Goal: Task Accomplishment & Management: Manage account settings

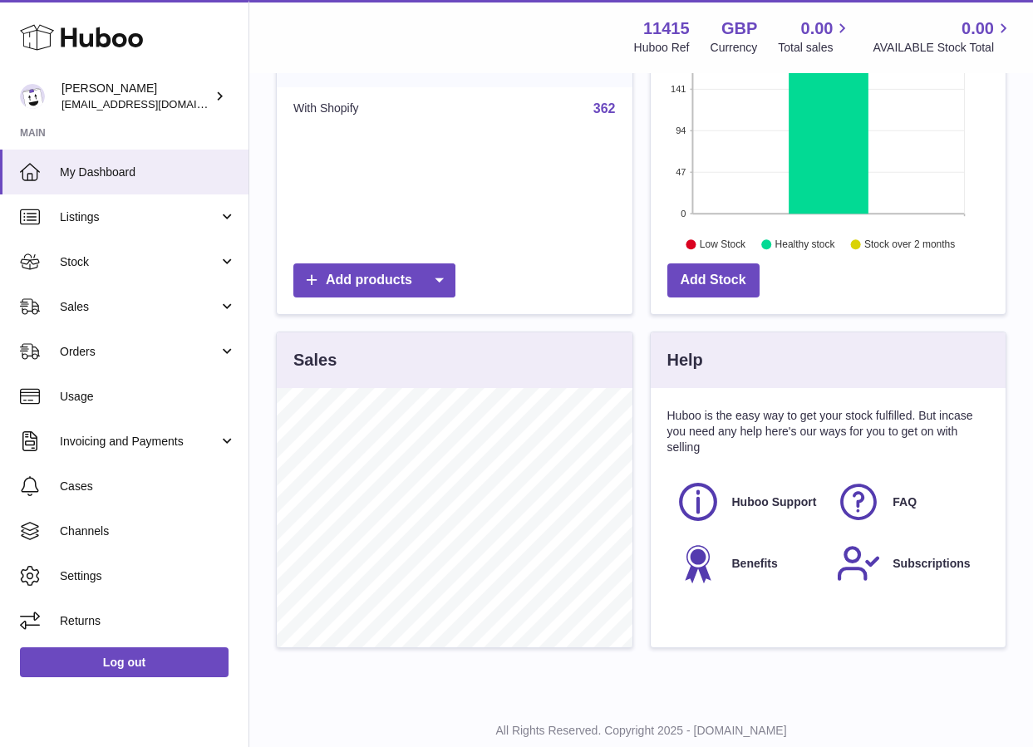
scroll to position [345, 0]
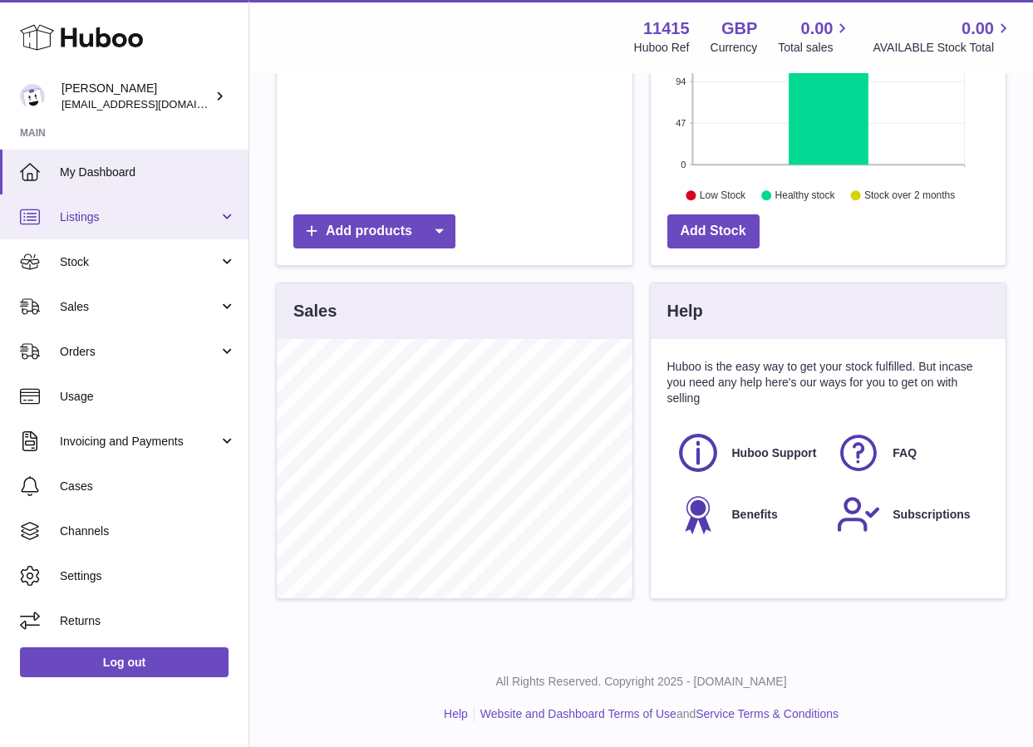
click at [101, 219] on span "Listings" at bounding box center [139, 217] width 159 height 16
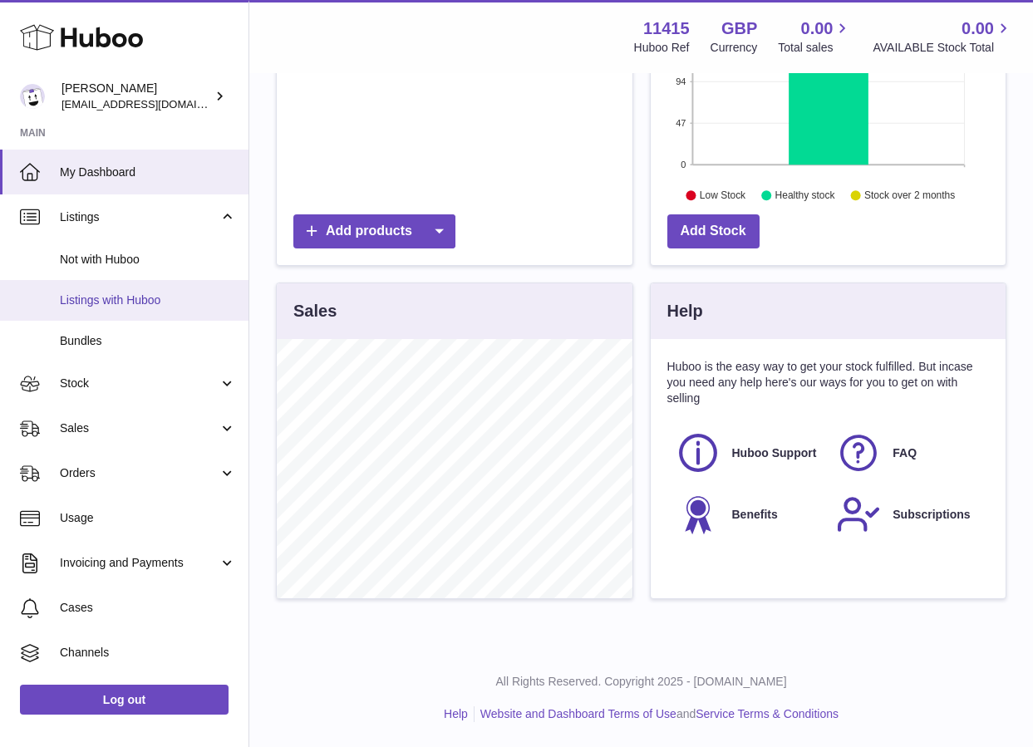
click at [94, 287] on link "Listings with Huboo" at bounding box center [124, 300] width 248 height 41
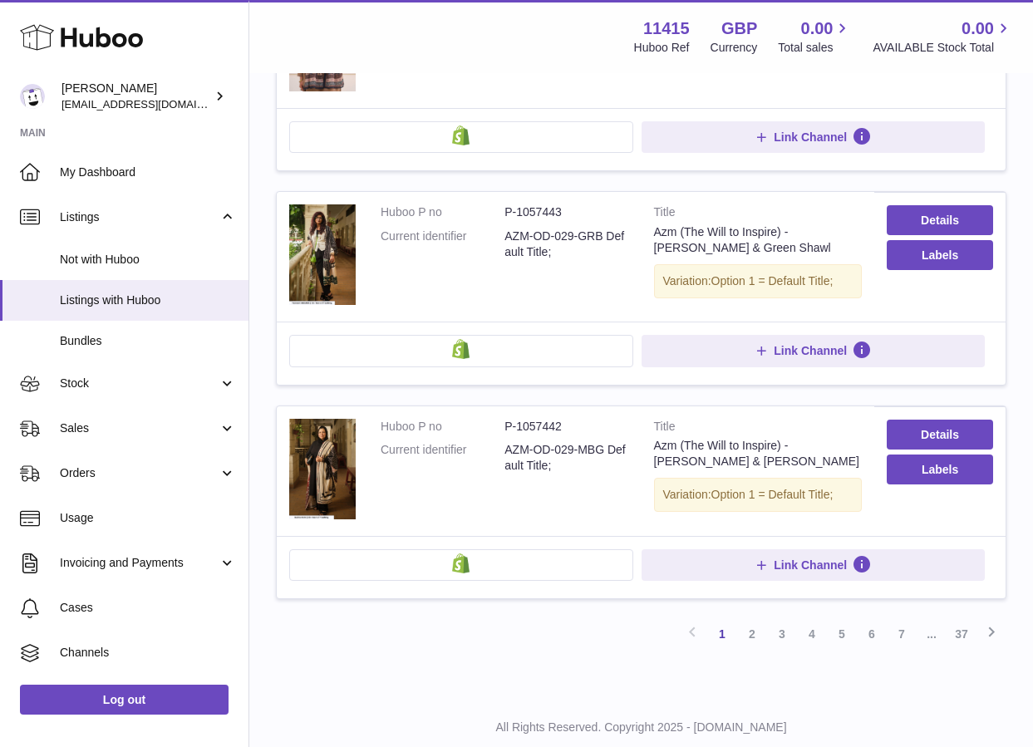
scroll to position [1874, 0]
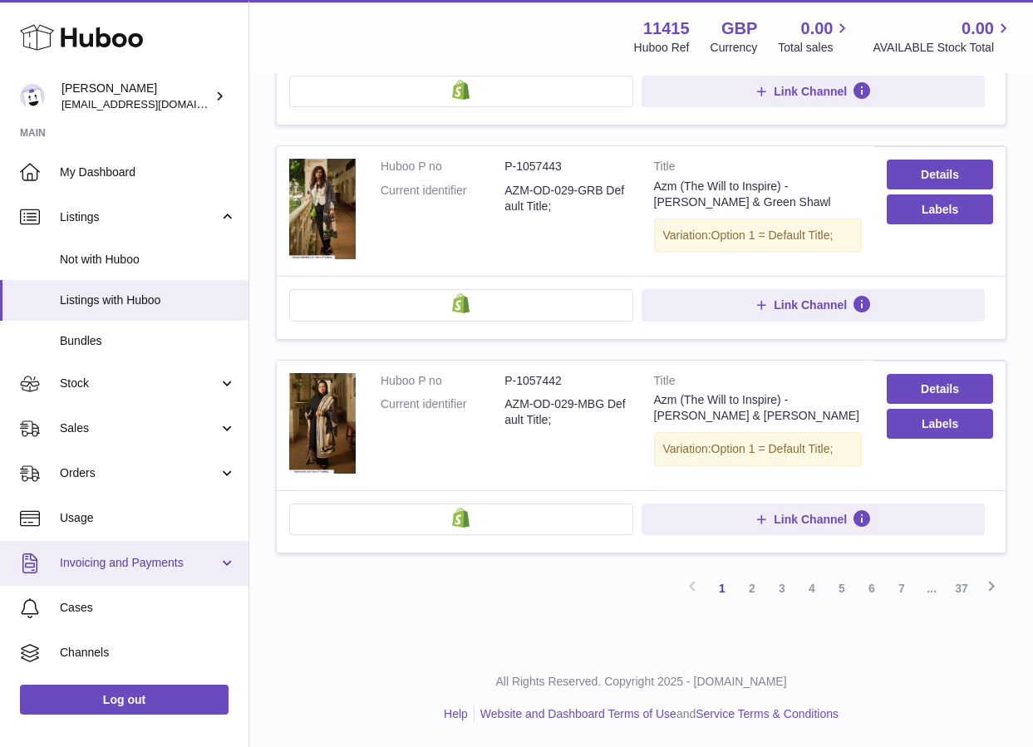
click at [130, 564] on span "Invoicing and Payments" at bounding box center [139, 563] width 159 height 16
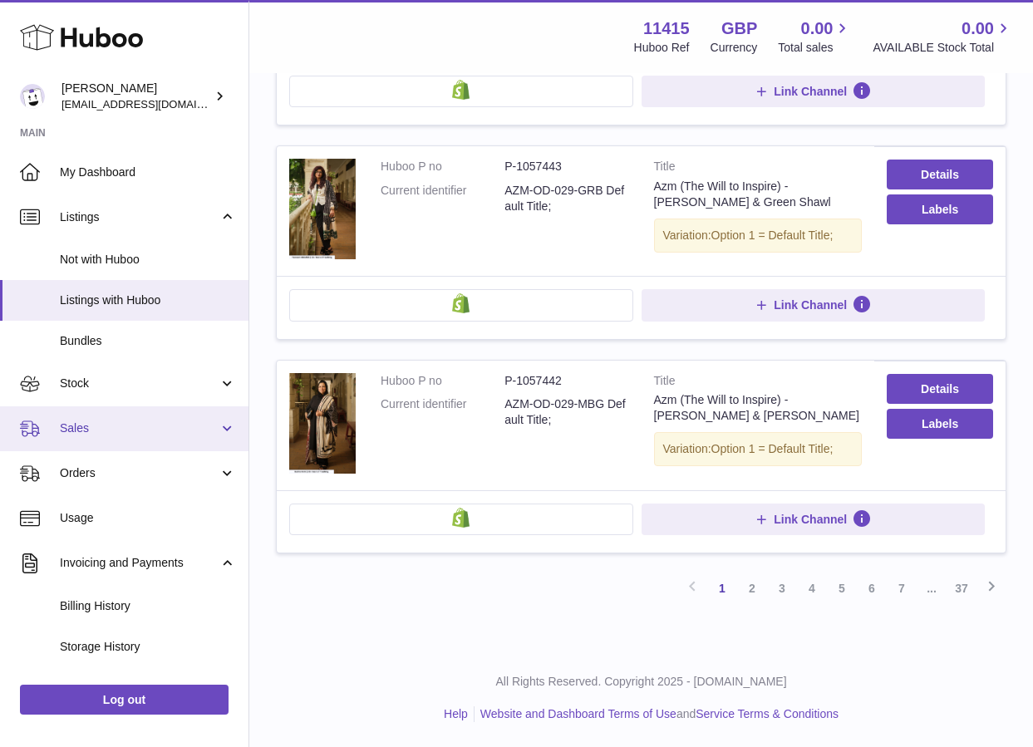
scroll to position [247, 0]
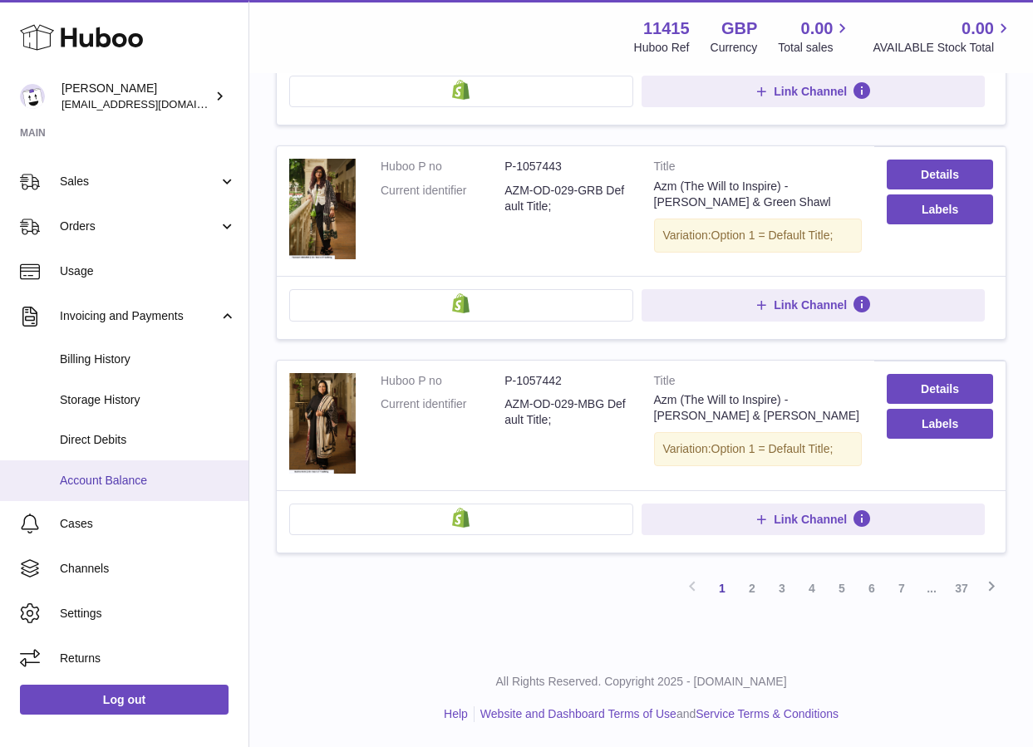
click at [136, 479] on span "Account Balance" at bounding box center [148, 481] width 176 height 16
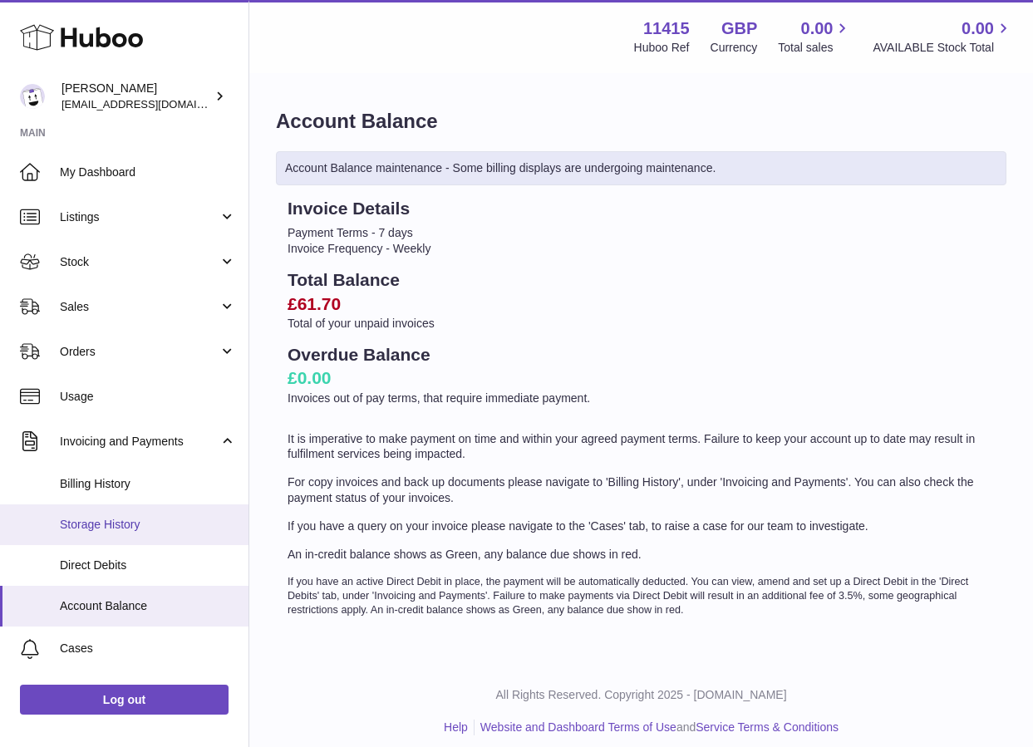
click at [135, 526] on span "Storage History" at bounding box center [148, 525] width 176 height 16
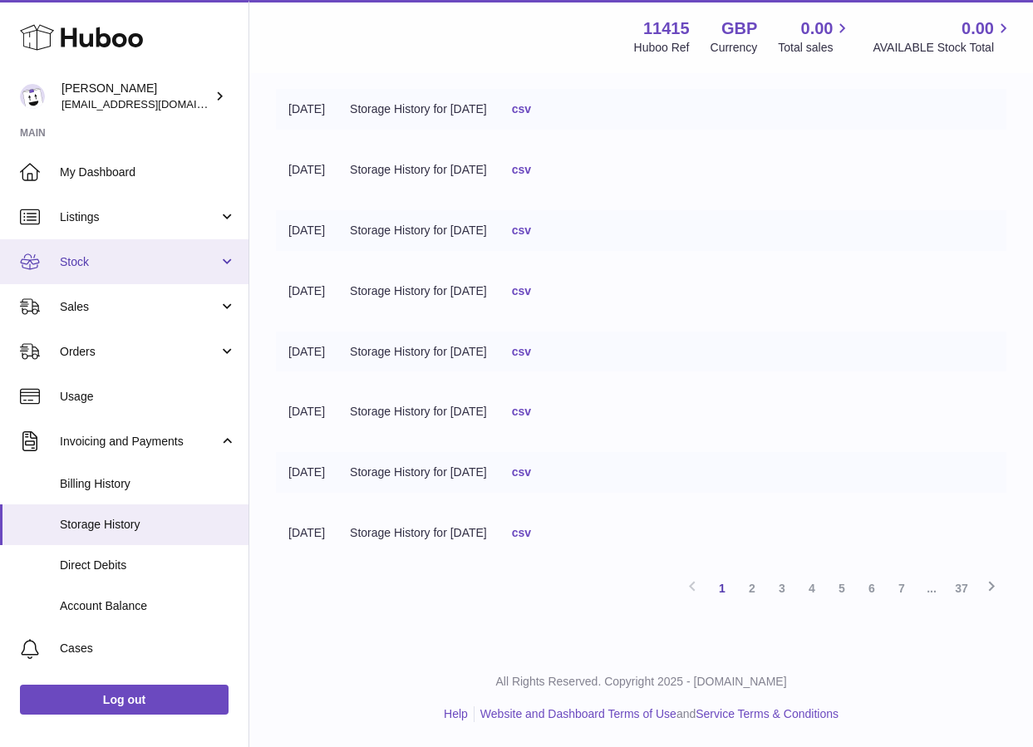
click at [116, 254] on span "Stock" at bounding box center [139, 262] width 159 height 16
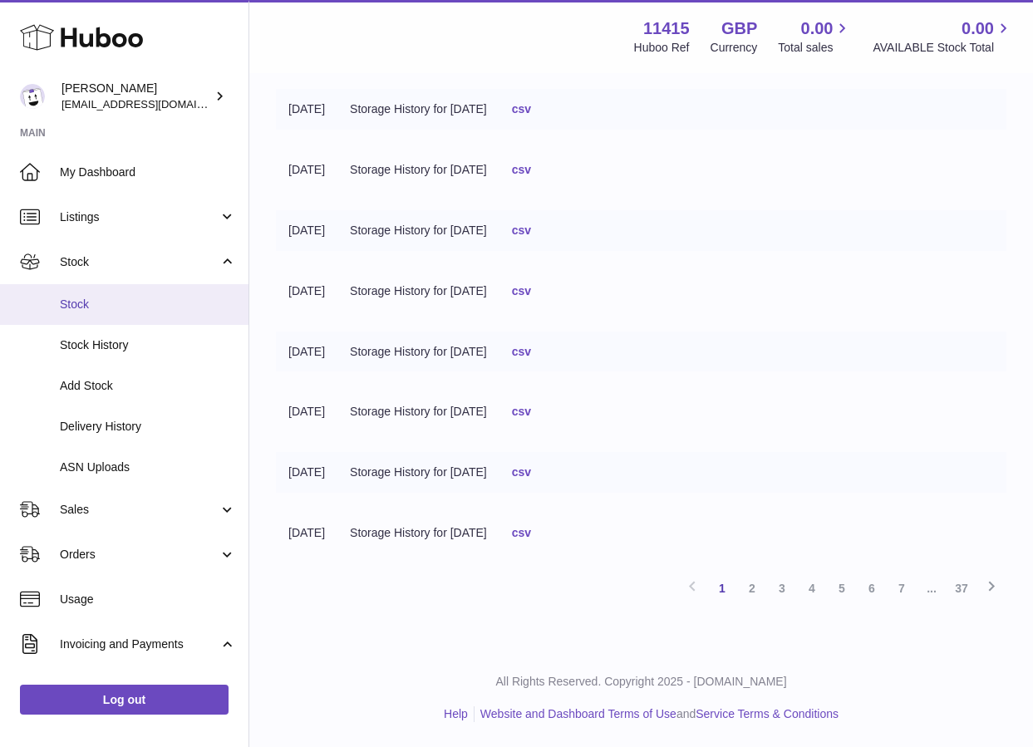
click at [86, 312] on span "Stock" at bounding box center [148, 305] width 176 height 16
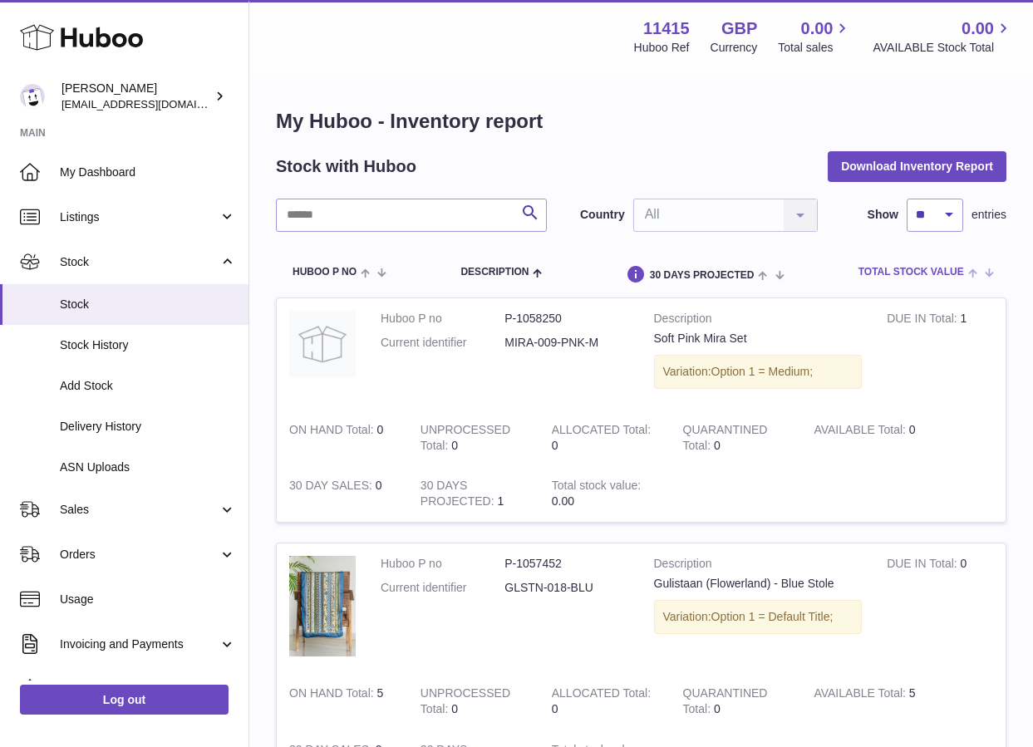
click at [938, 270] on span "Total stock value" at bounding box center [911, 272] width 106 height 11
click at [768, 276] on span at bounding box center [778, 274] width 26 height 13
click at [756, 228] on div "Country All All No elements found. Consider changing the search query. List is …" at bounding box center [699, 215] width 238 height 33
click at [475, 227] on input "text" at bounding box center [411, 215] width 271 height 33
click at [723, 268] on div "30 DAYS PROJECTED" at bounding box center [712, 273] width 159 height 16
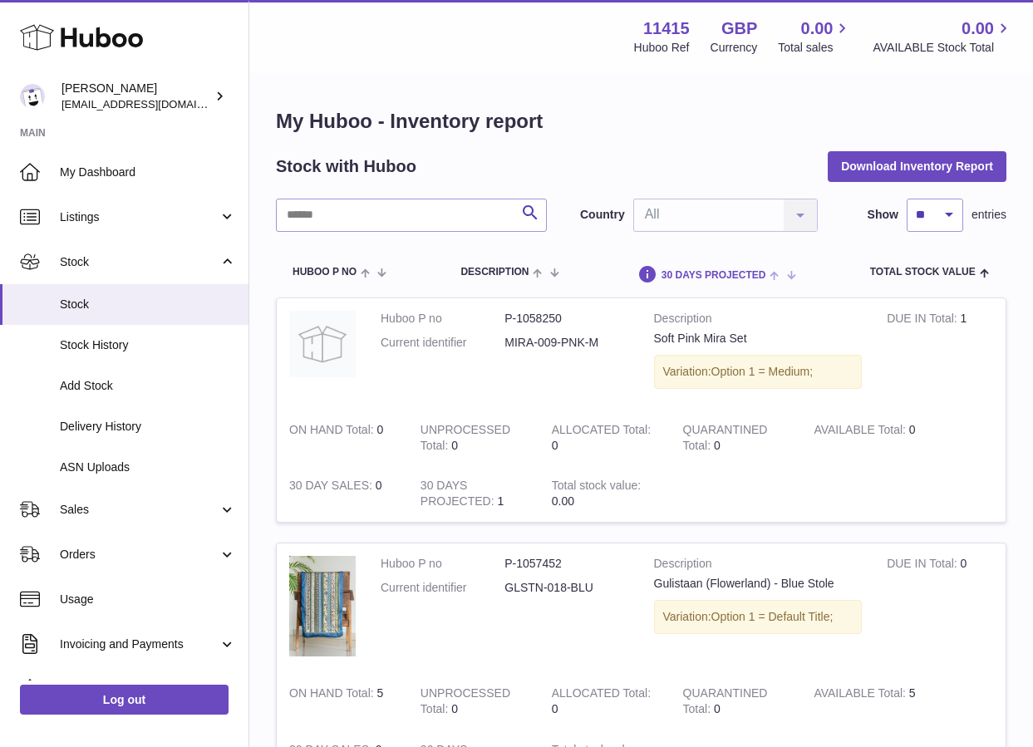
click at [791, 277] on span at bounding box center [778, 274] width 26 height 13
click at [882, 276] on span "Total stock value" at bounding box center [923, 272] width 106 height 11
click at [898, 267] on span "Total stock value" at bounding box center [923, 272] width 106 height 11
click at [337, 268] on span "Huboo P no" at bounding box center [325, 272] width 64 height 11
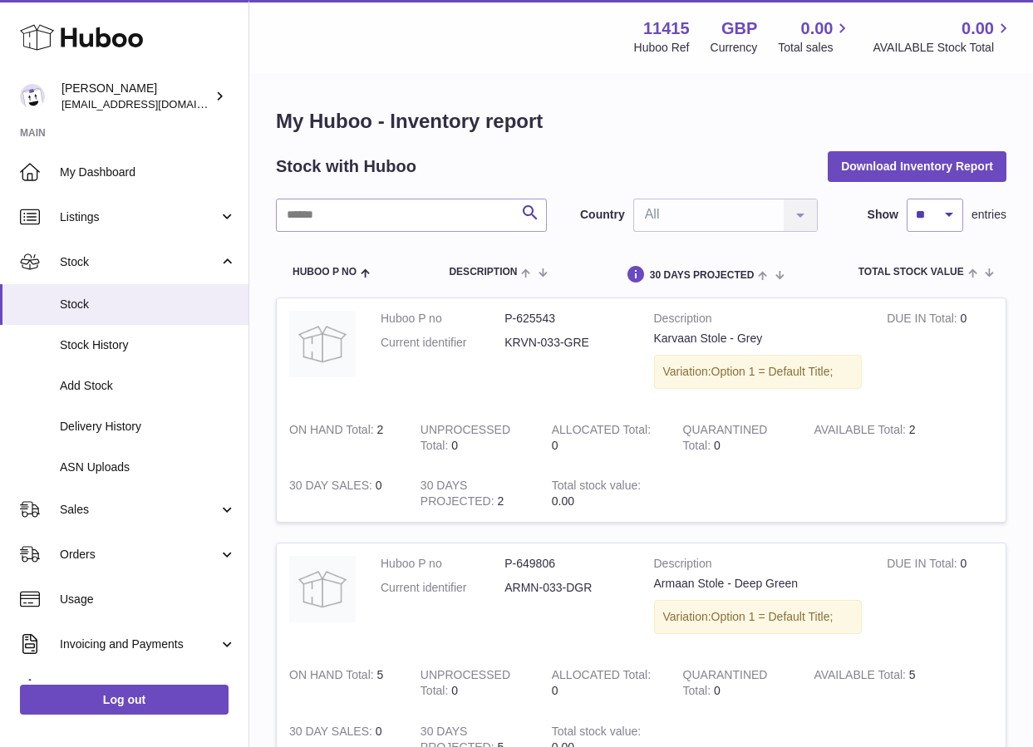
click at [754, 221] on div "Country All All No elements found. Consider changing the search query. List is …" at bounding box center [699, 215] width 238 height 33
click at [798, 220] on div "Country All All No elements found. Consider changing the search query. List is …" at bounding box center [699, 215] width 238 height 33
click at [916, 218] on select "** ** ** ***" at bounding box center [935, 215] width 57 height 33
click at [917, 218] on select "** ** ** ***" at bounding box center [935, 215] width 57 height 33
click at [981, 47] on span "AVAILABLE Stock Total" at bounding box center [943, 48] width 140 height 16
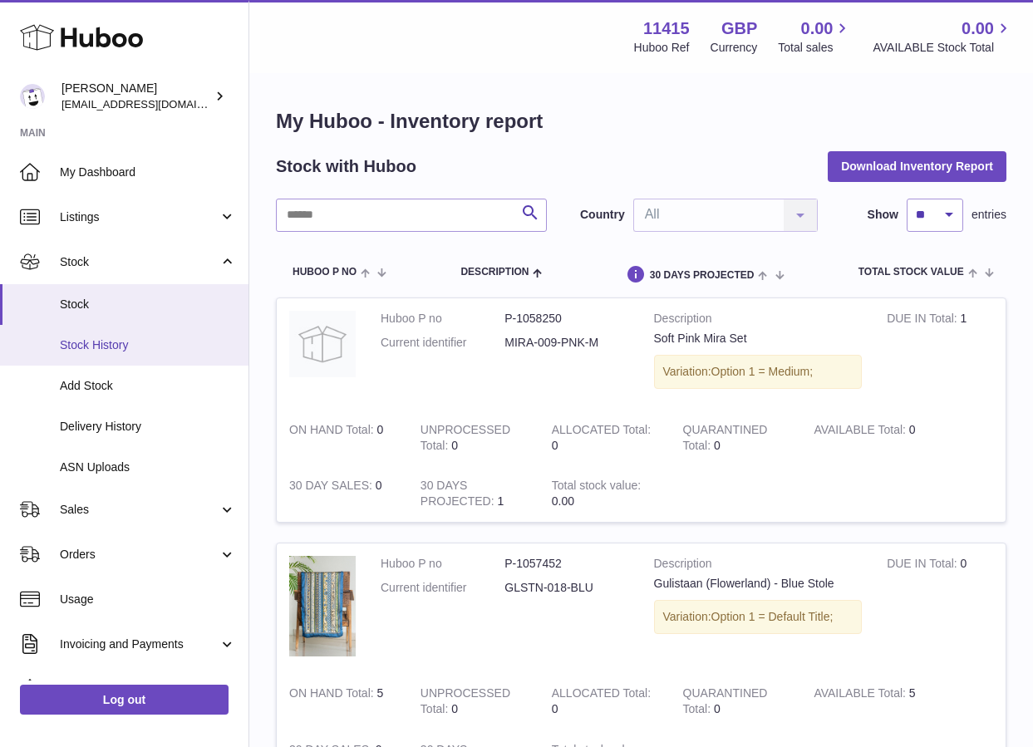
click at [160, 332] on link "Stock History" at bounding box center [124, 345] width 248 height 41
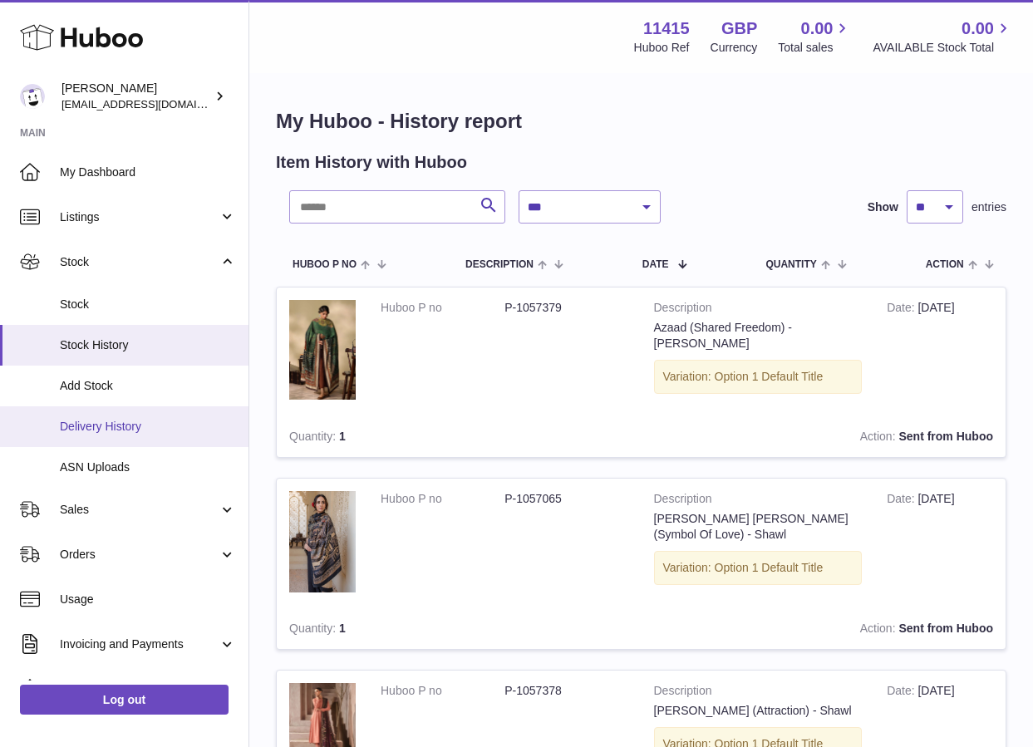
click at [140, 428] on span "Delivery History" at bounding box center [148, 427] width 176 height 16
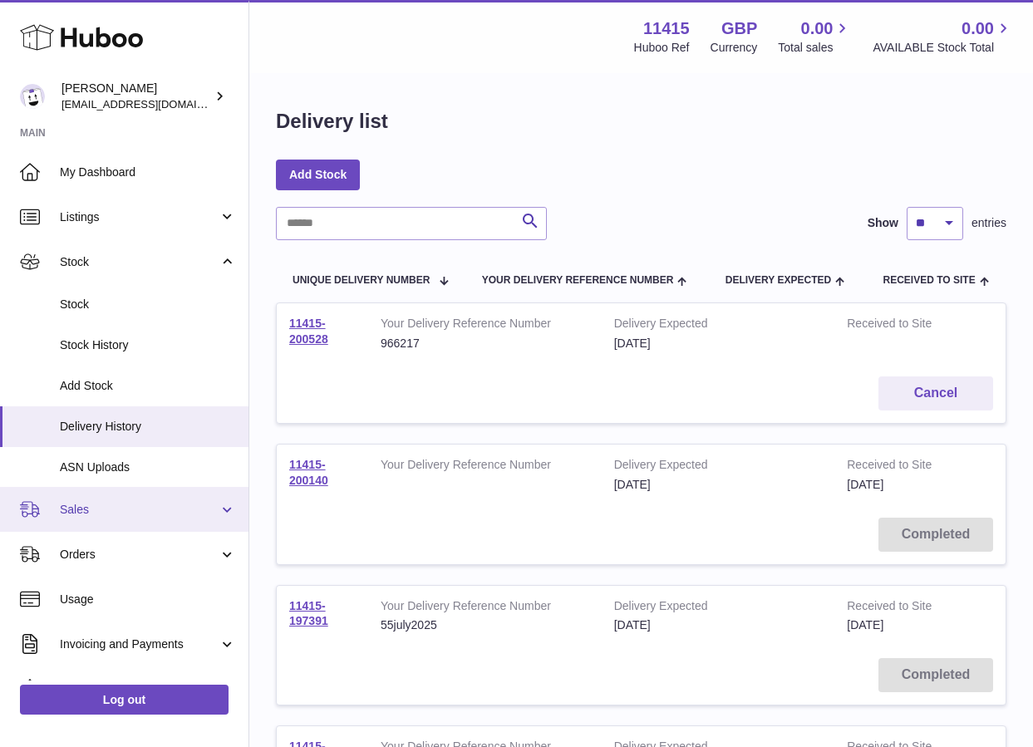
click at [67, 504] on span "Sales" at bounding box center [139, 510] width 159 height 16
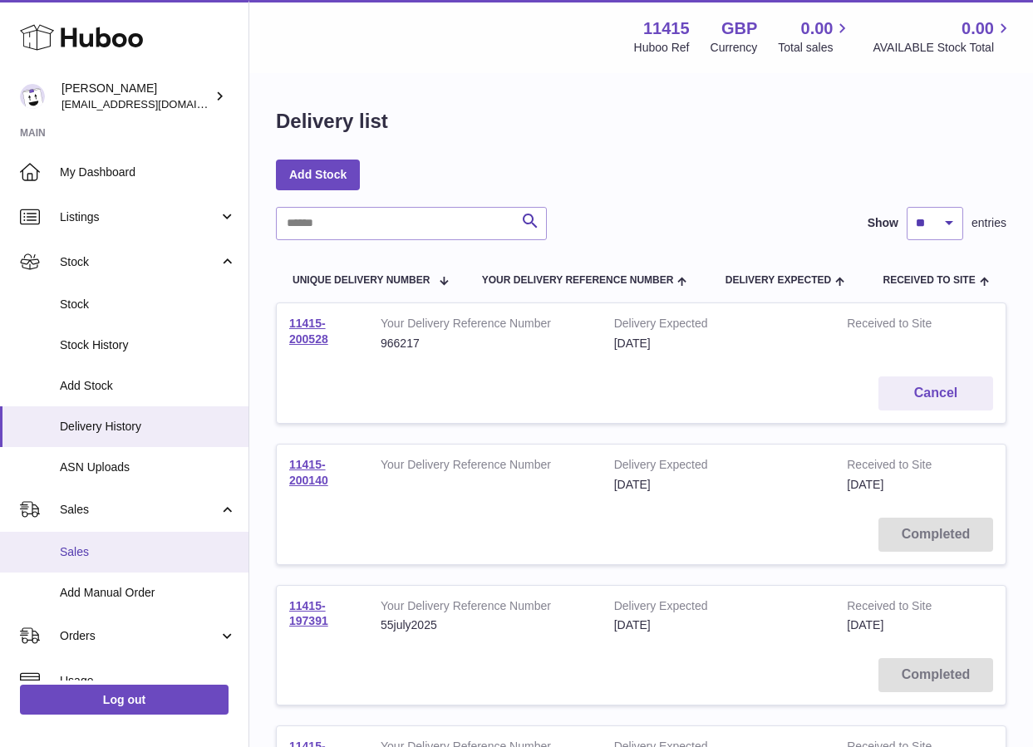
click at [76, 562] on link "Sales" at bounding box center [124, 552] width 248 height 41
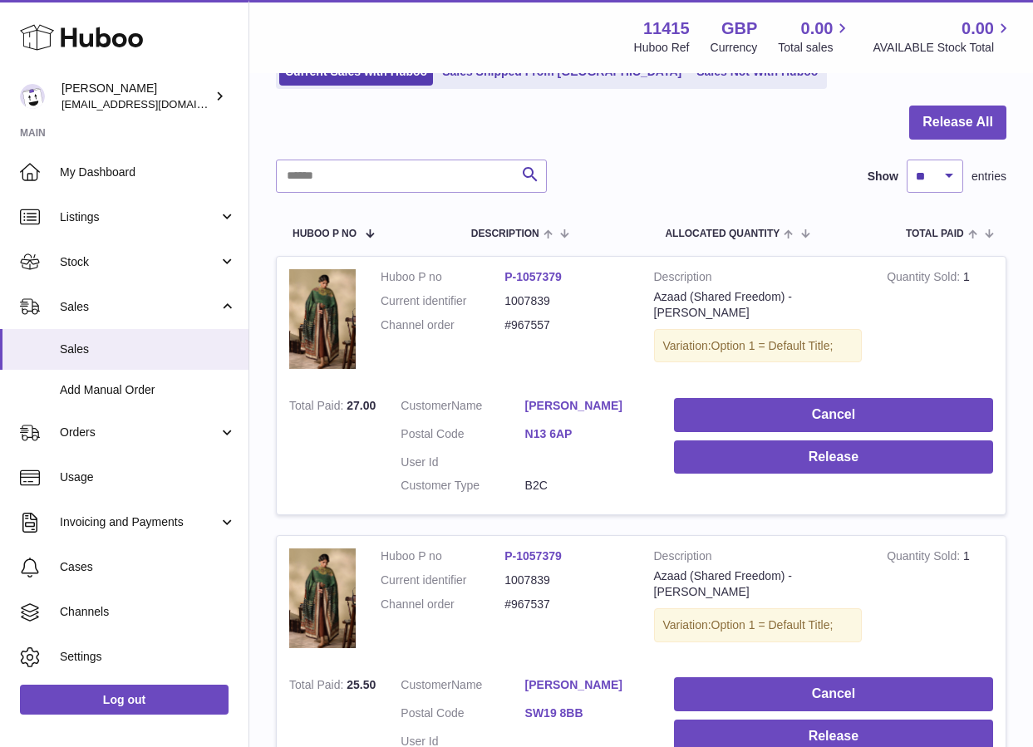
scroll to position [166, 0]
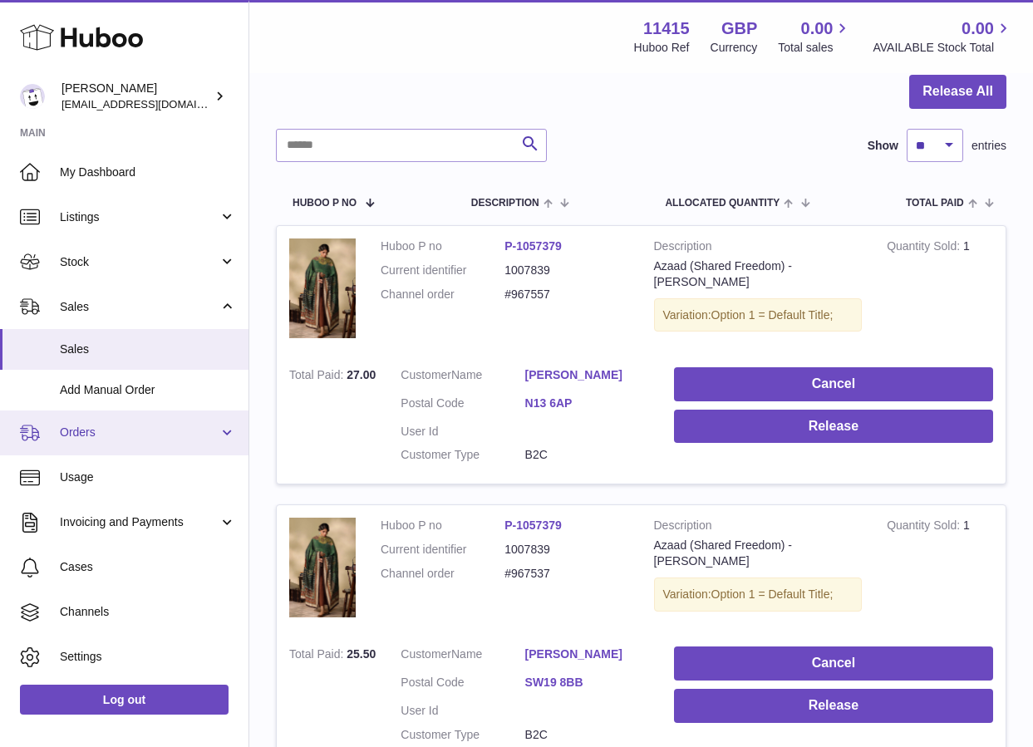
click at [98, 419] on link "Orders" at bounding box center [124, 433] width 248 height 45
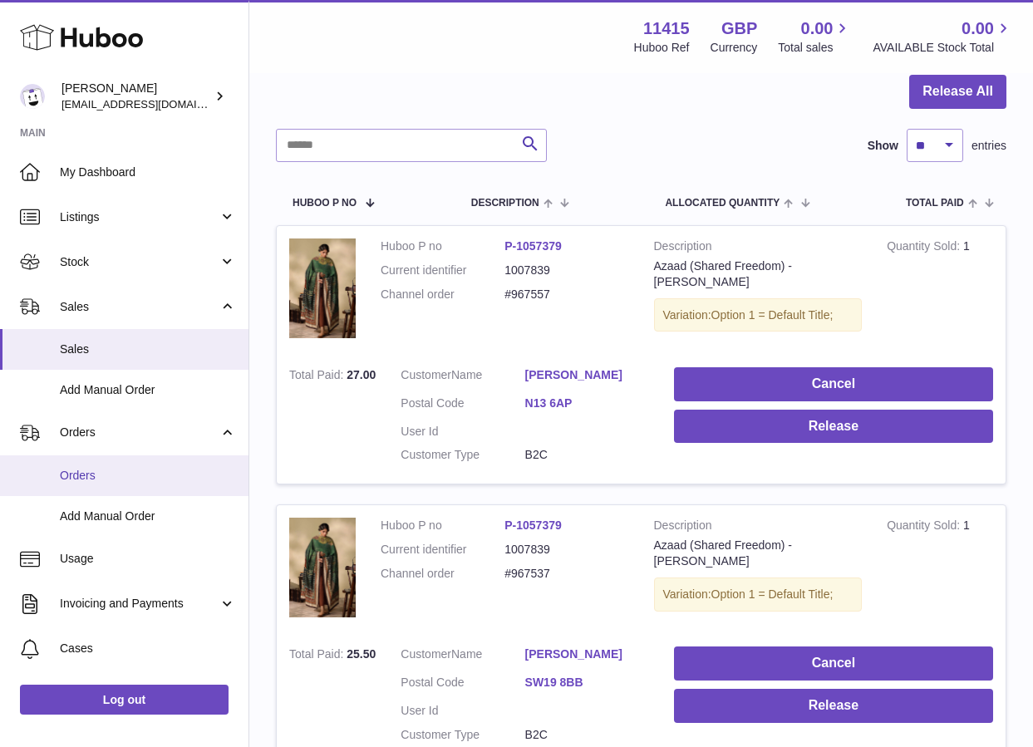
click at [91, 466] on link "Orders" at bounding box center [124, 475] width 248 height 41
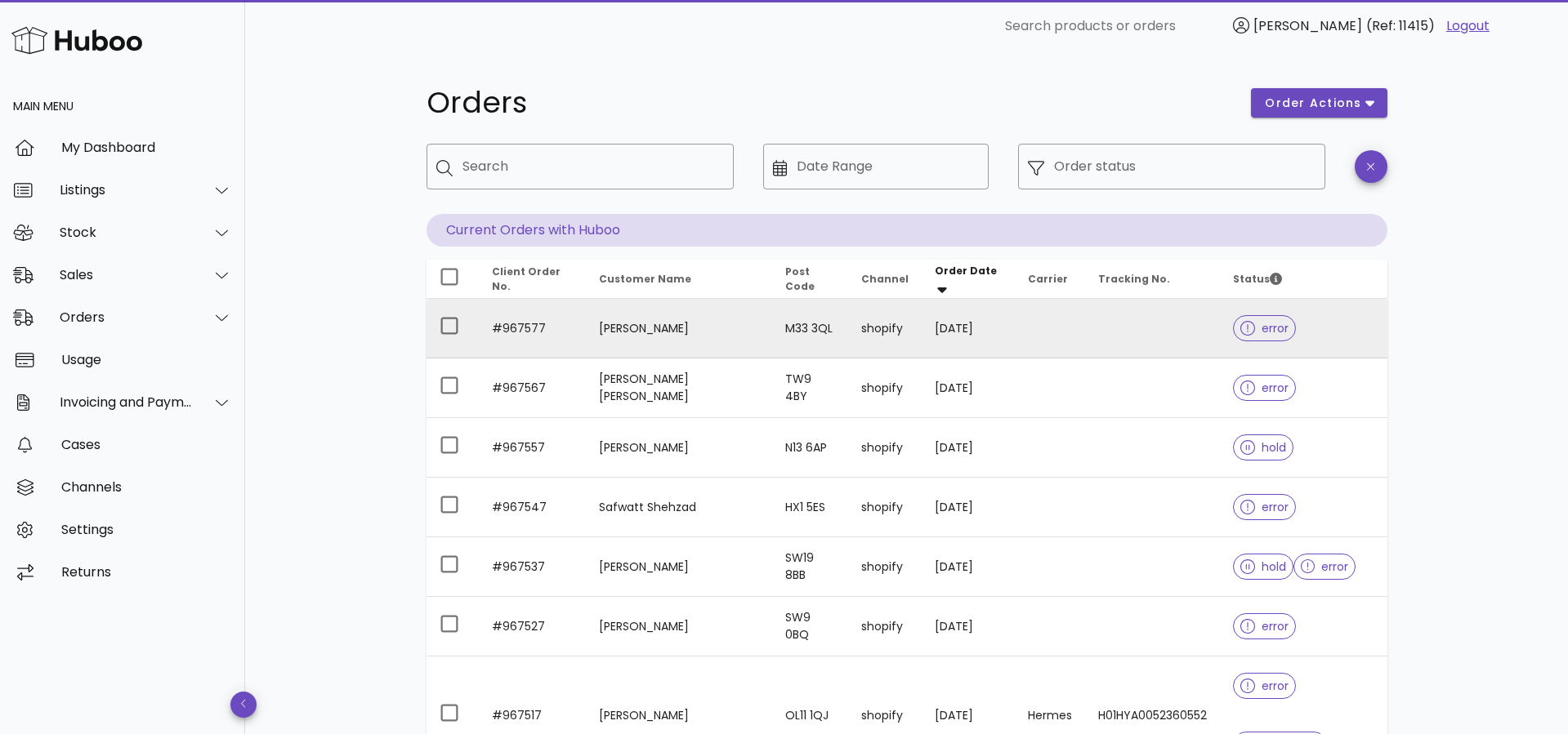
click at [1015, 324] on div at bounding box center [1250, 328] width 22 height 17
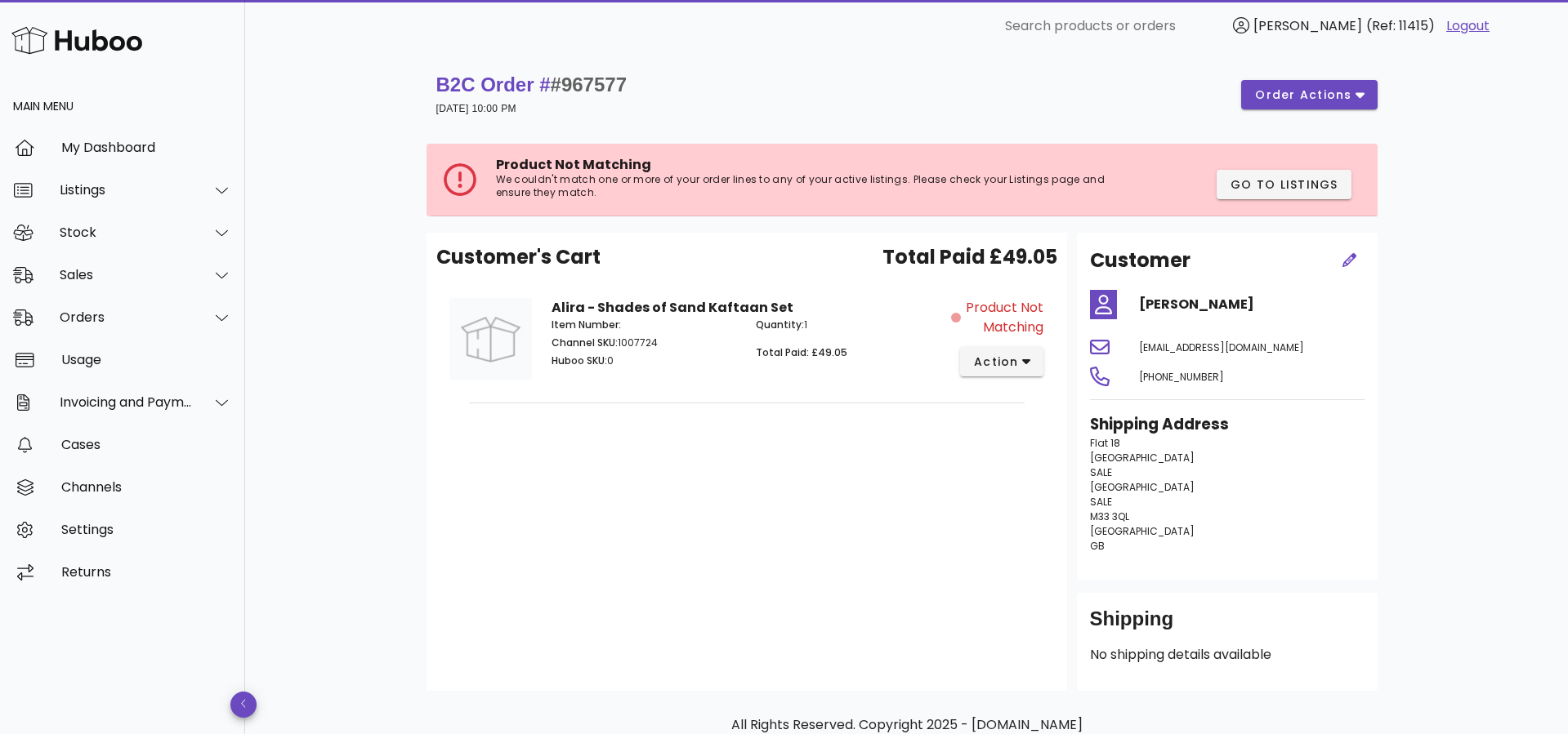
scroll to position [89, 0]
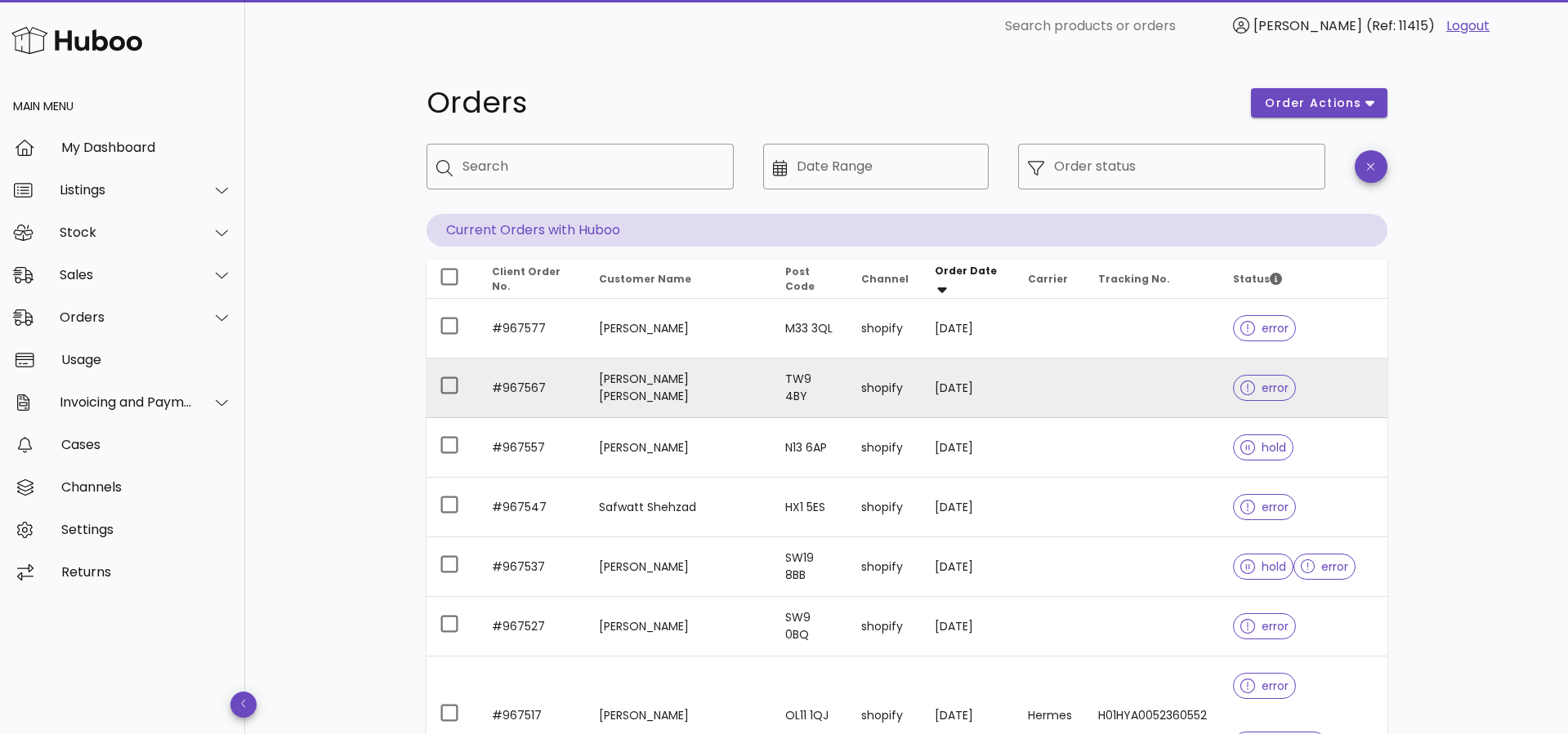
click at [1015, 389] on span "error" at bounding box center [1263, 388] width 48 height 12
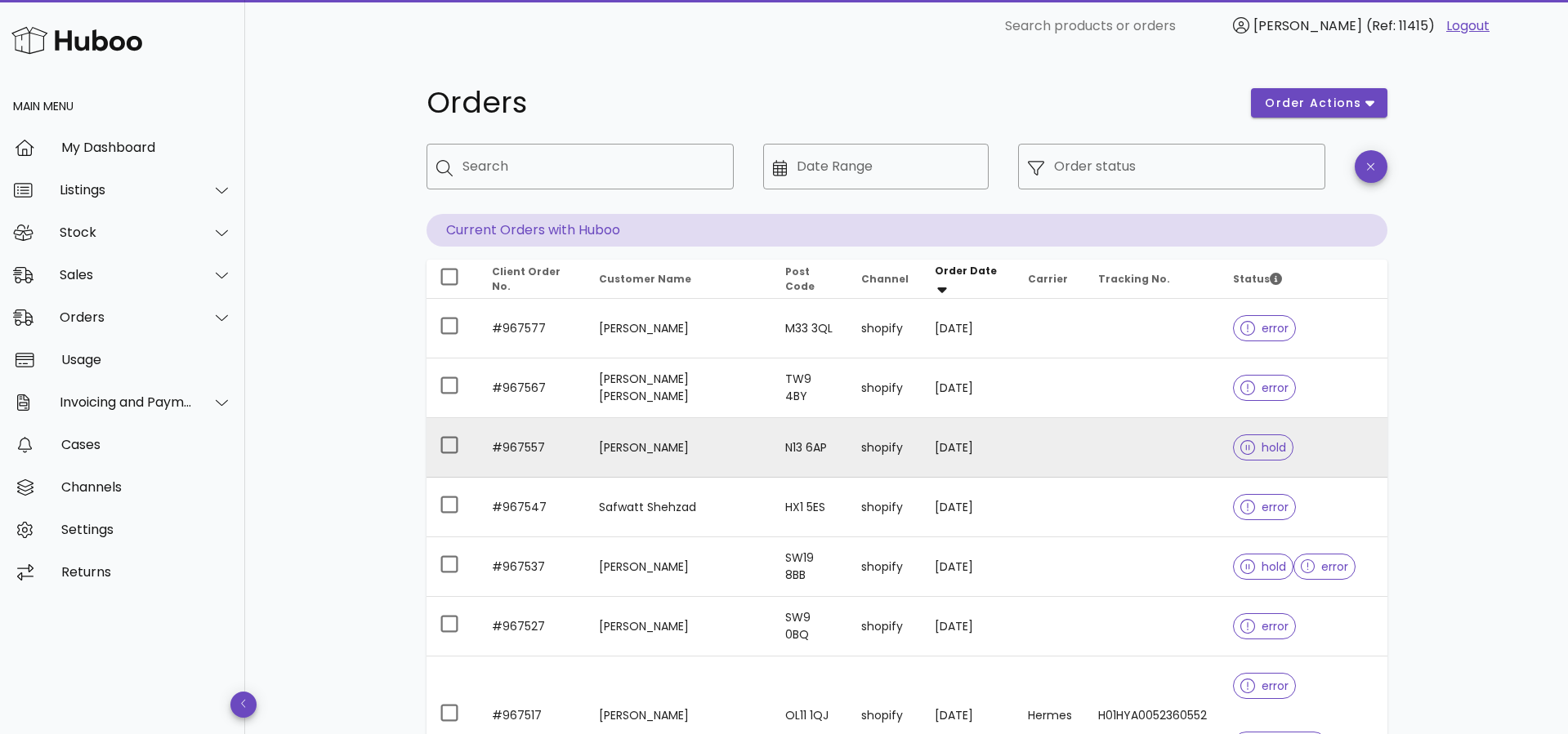
scroll to position [82, 0]
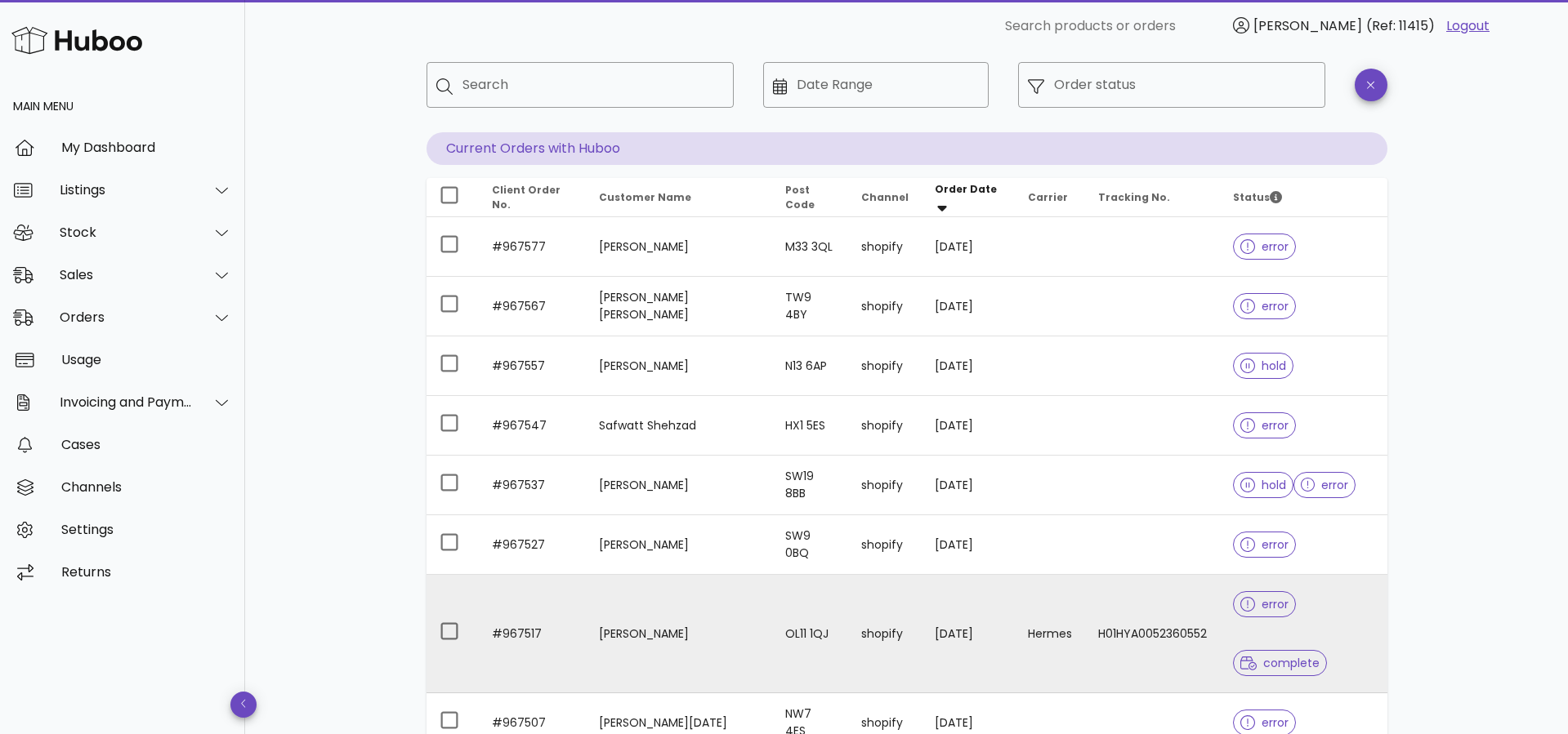
click at [1015, 656] on icon at bounding box center [1248, 662] width 17 height 13
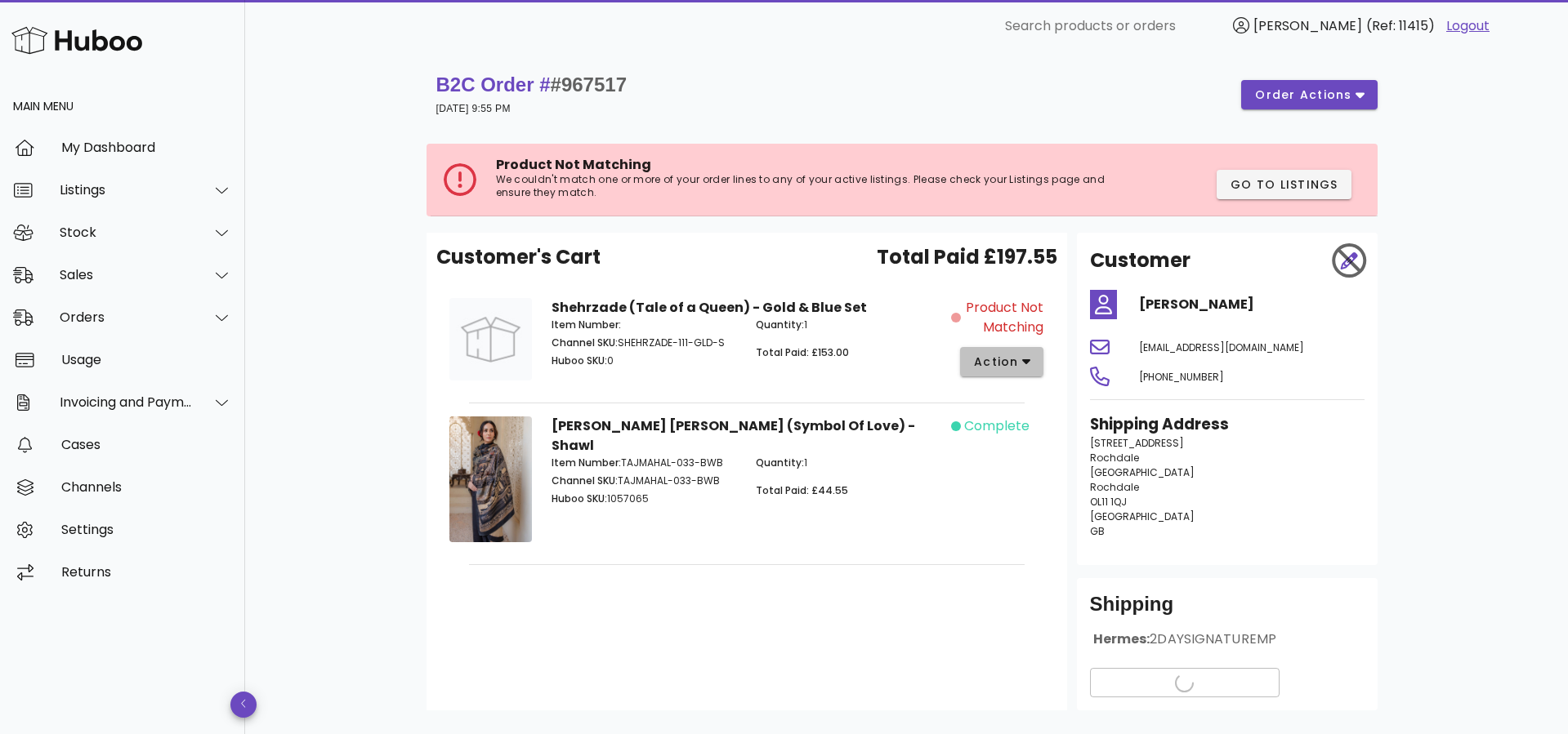
click at [974, 366] on span "action" at bounding box center [996, 362] width 46 height 17
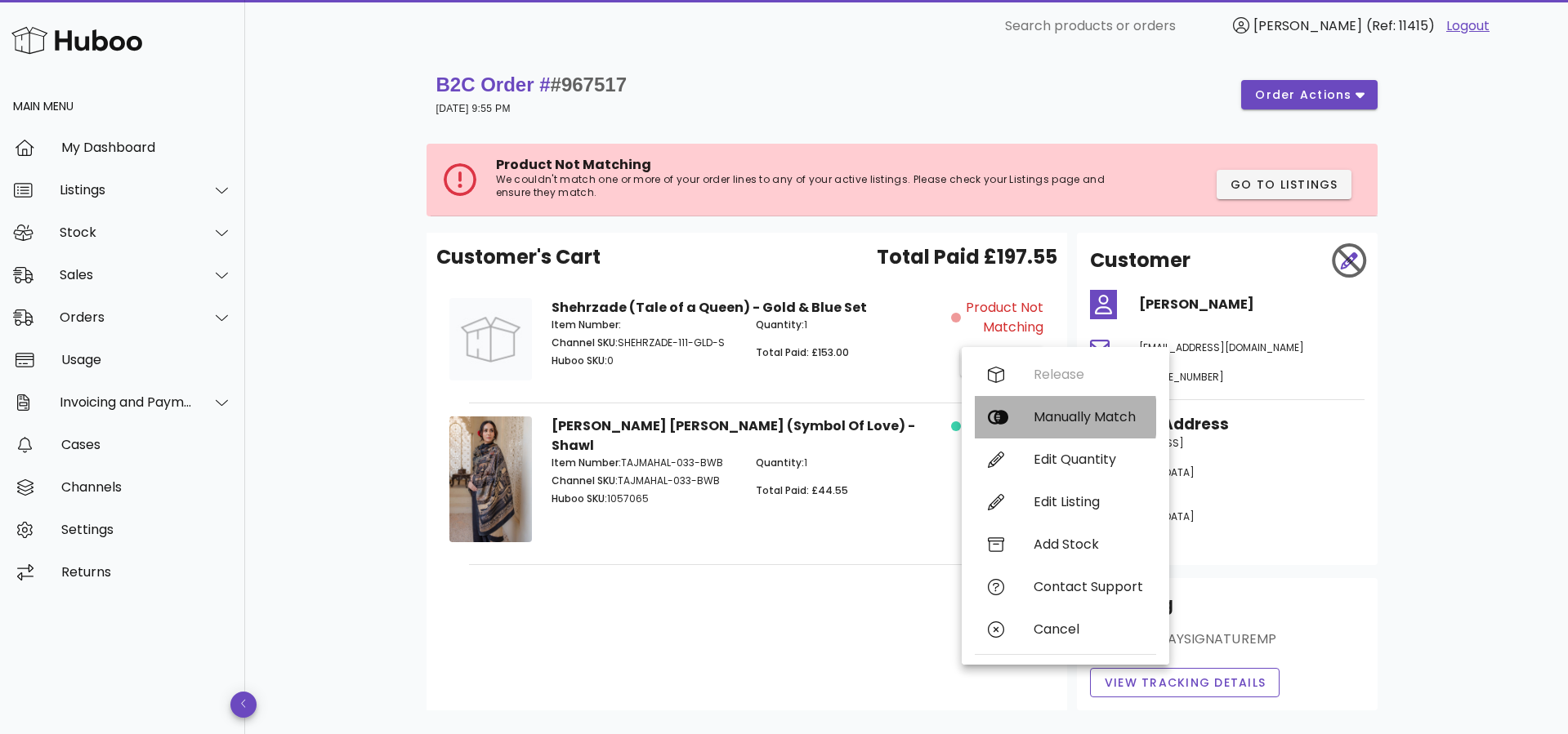
click at [1013, 425] on div "Manually Match" at bounding box center [1065, 417] width 181 height 42
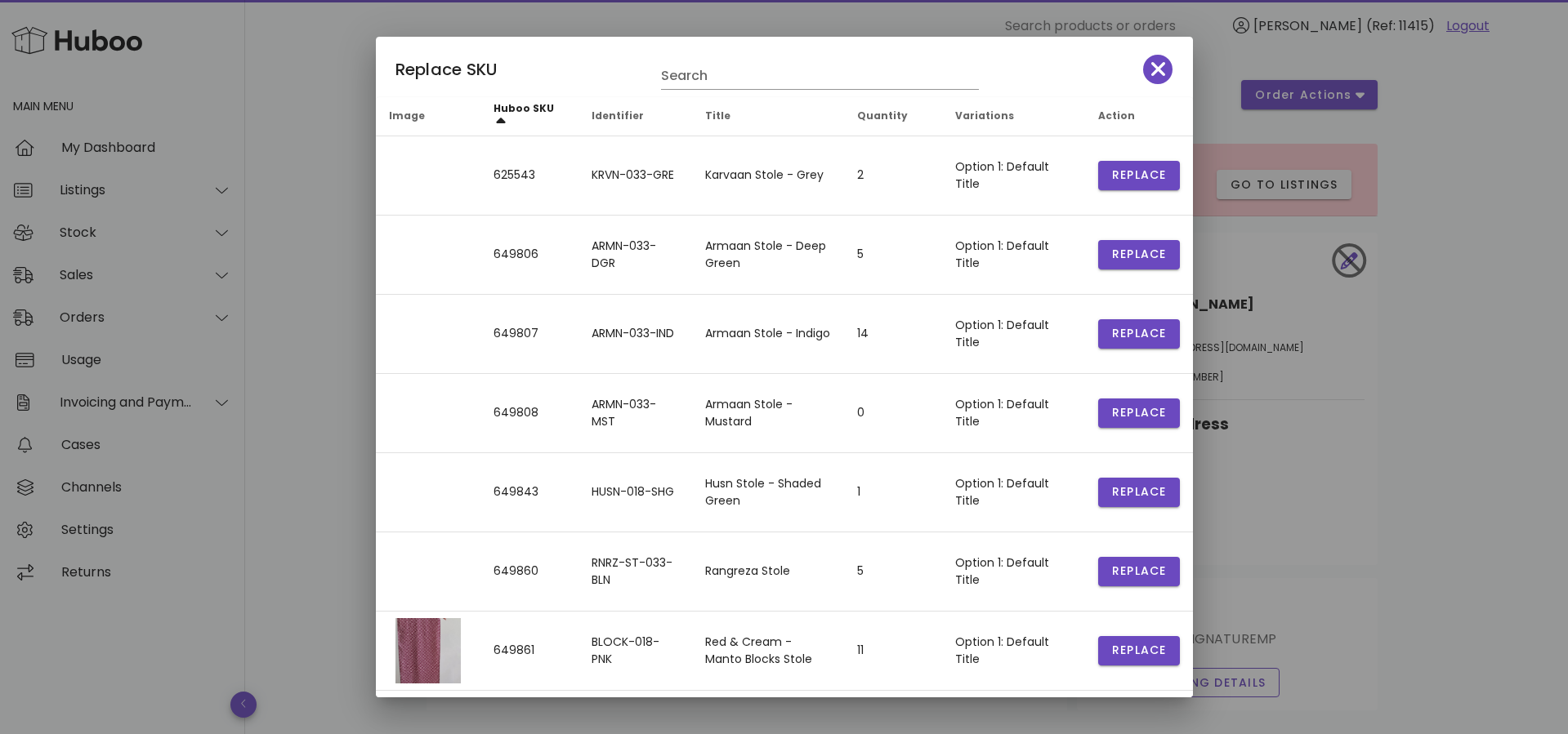
click at [789, 89] on div "Replace SKU Search" at bounding box center [784, 66] width 817 height 60
click at [784, 77] on input "text" at bounding box center [808, 76] width 295 height 27
type input "****"
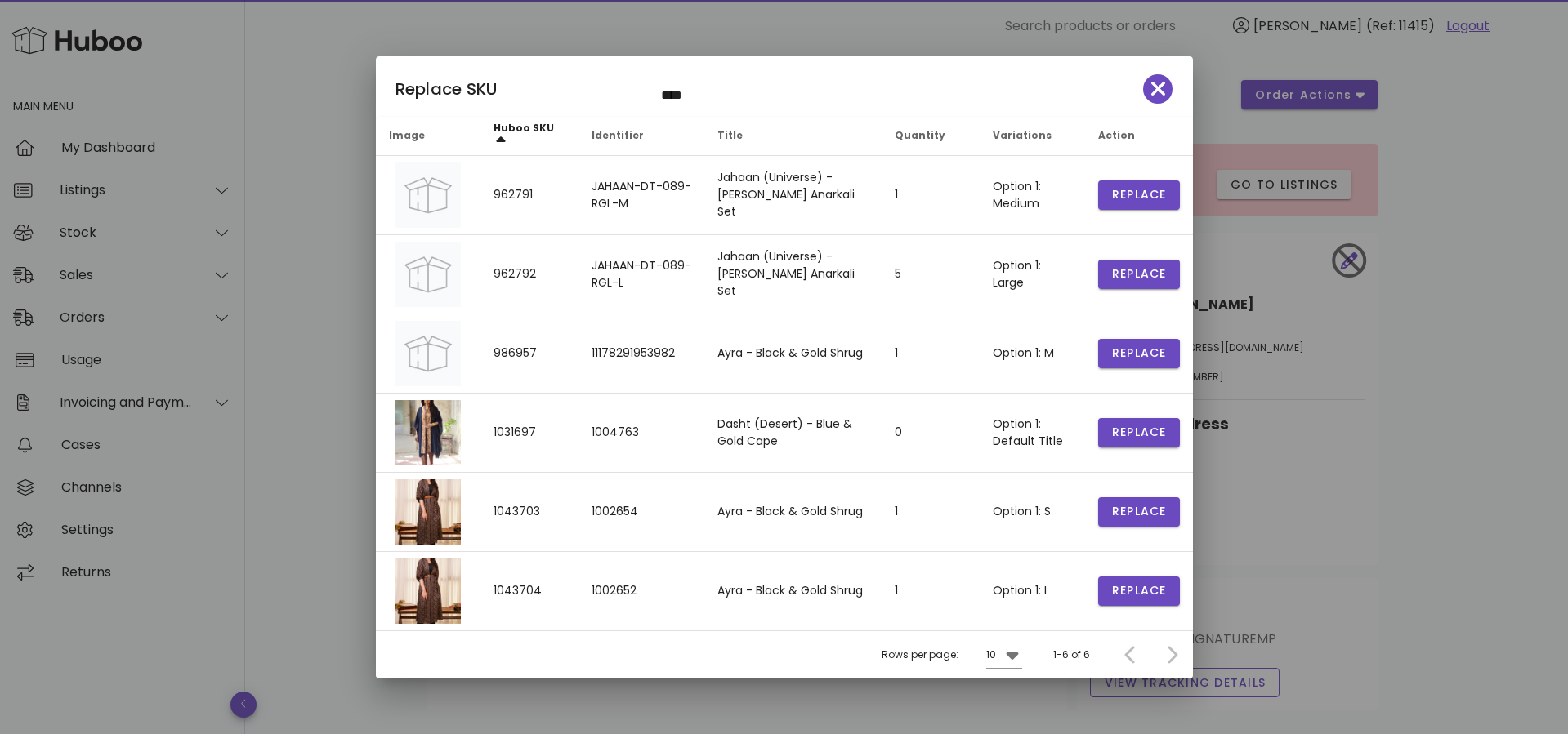
drag, startPoint x: 611, startPoint y: 71, endPoint x: 564, endPoint y: 73, distance: 47.0
click at [564, 61] on div "Replace SKU ****" at bounding box center [784, 85] width 817 height 60
click at [1015, 89] on icon "button" at bounding box center [1158, 88] width 15 height 23
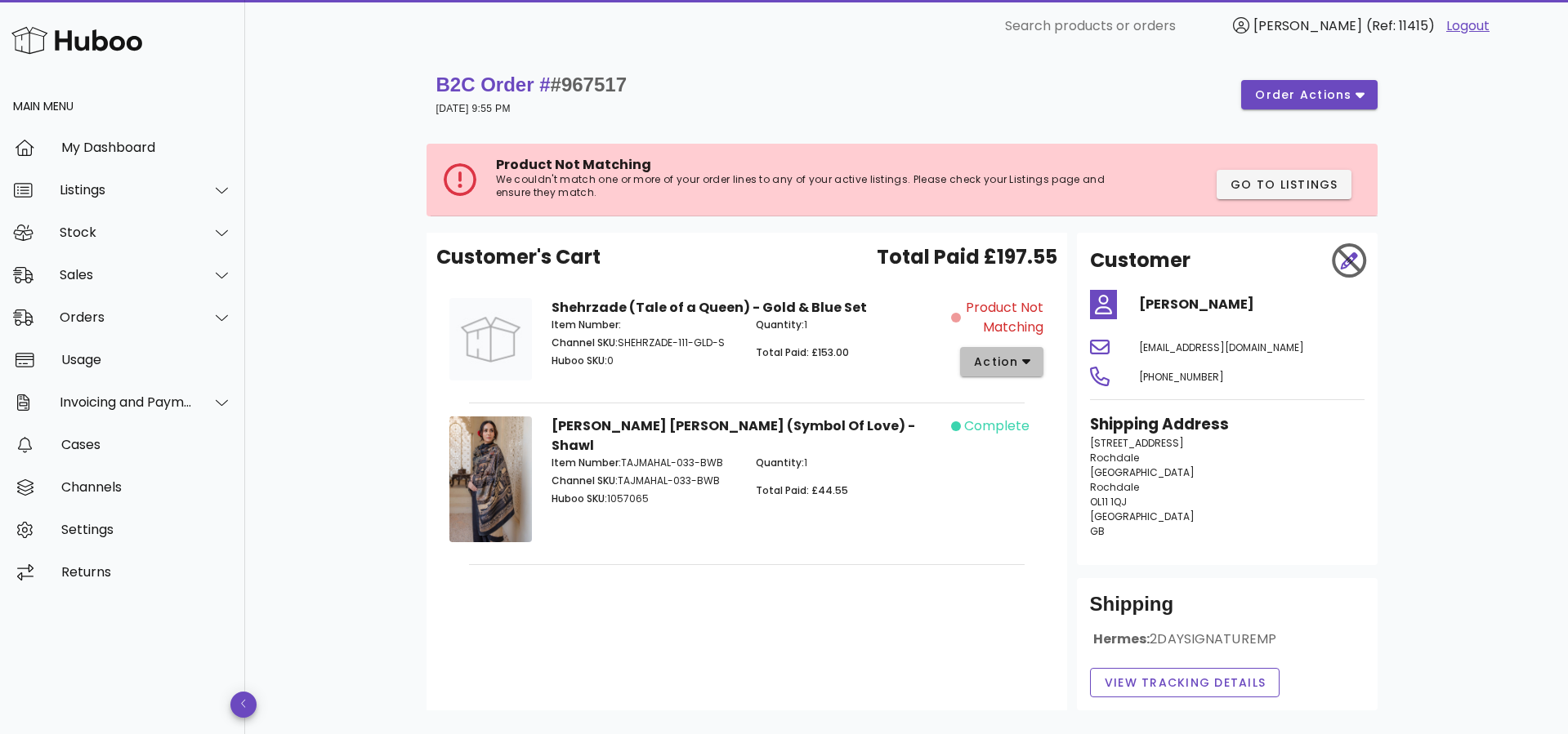
click at [995, 367] on span "action" at bounding box center [996, 362] width 46 height 17
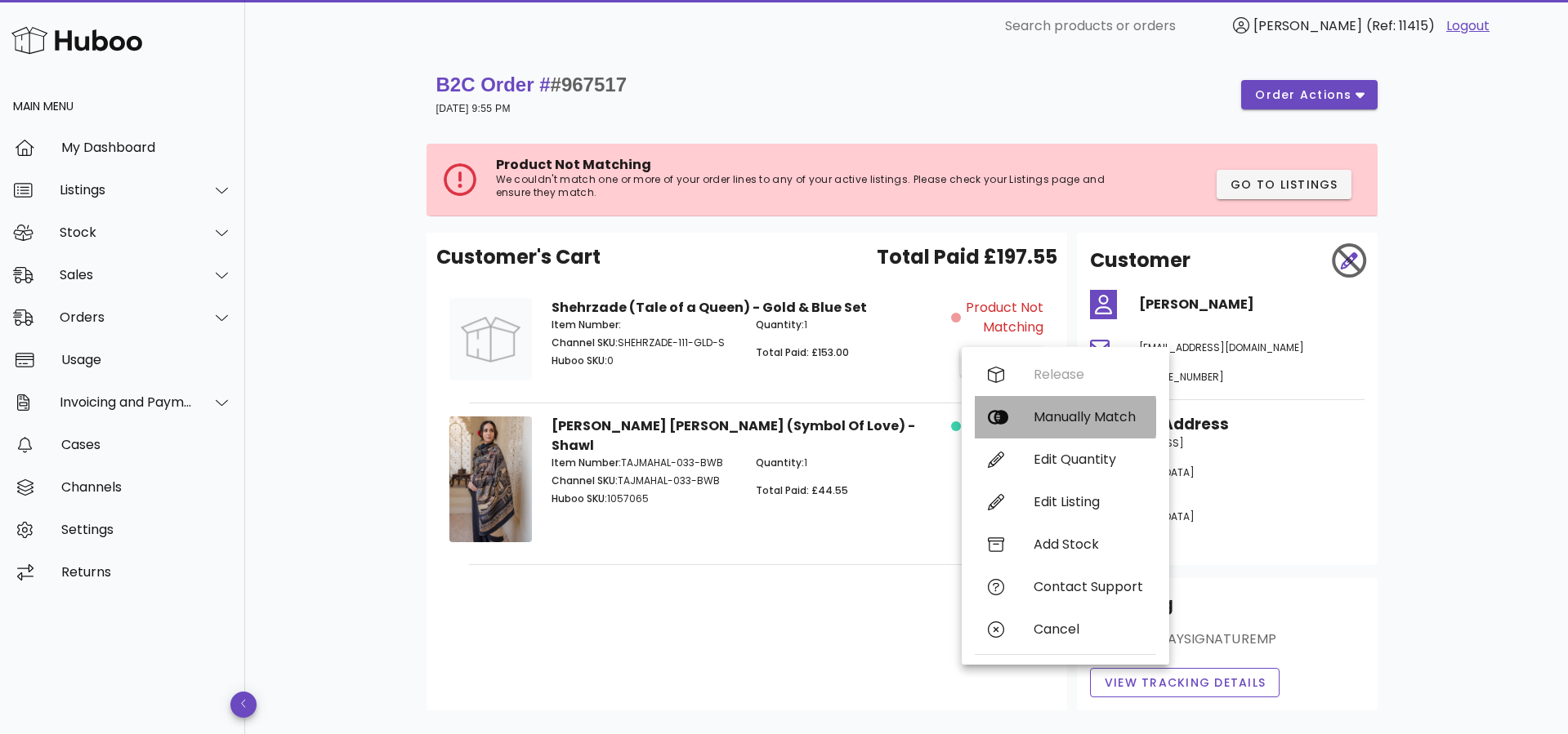
click at [1015, 416] on div "Manually Match" at bounding box center [1065, 417] width 181 height 42
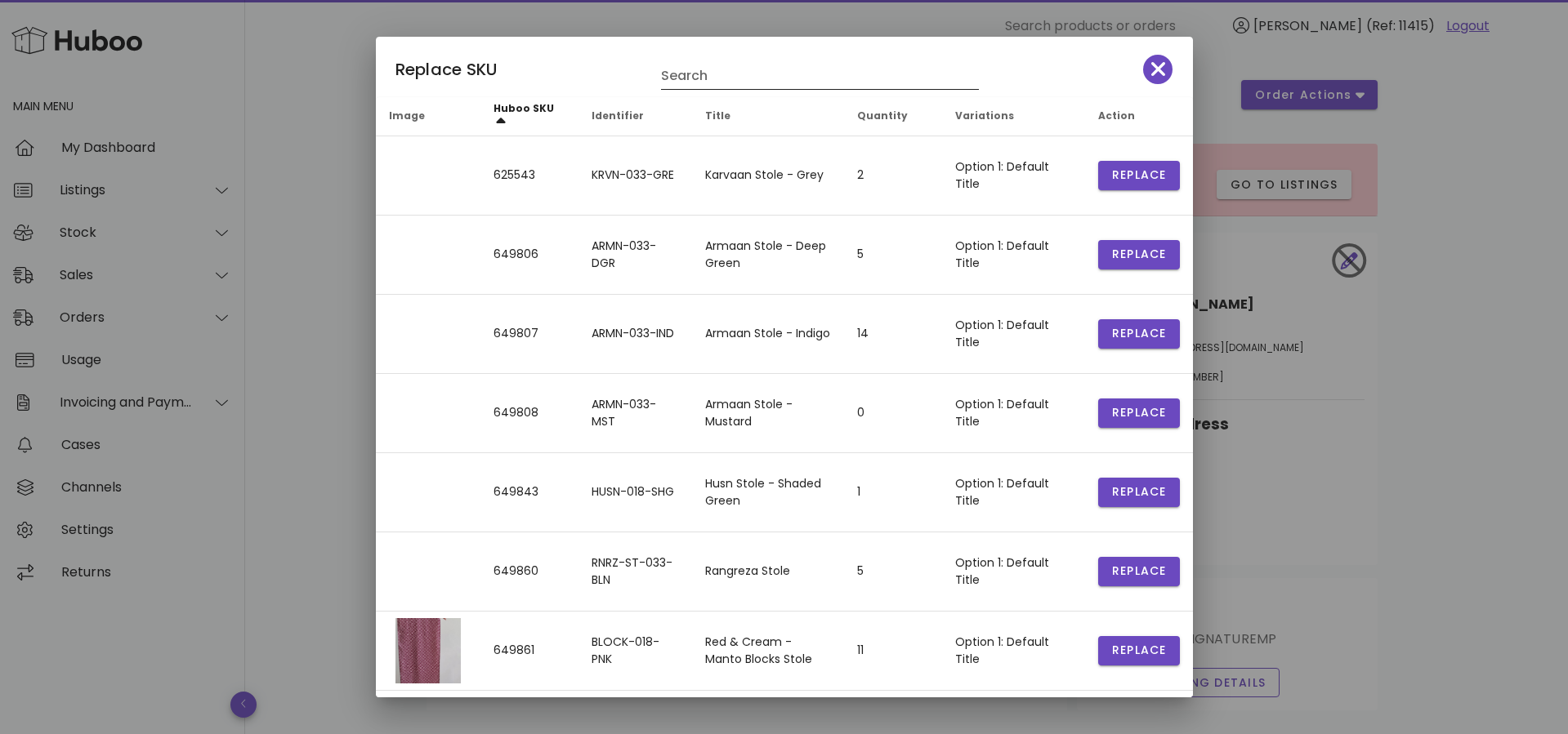
click at [752, 85] on input "Search" at bounding box center [808, 76] width 295 height 27
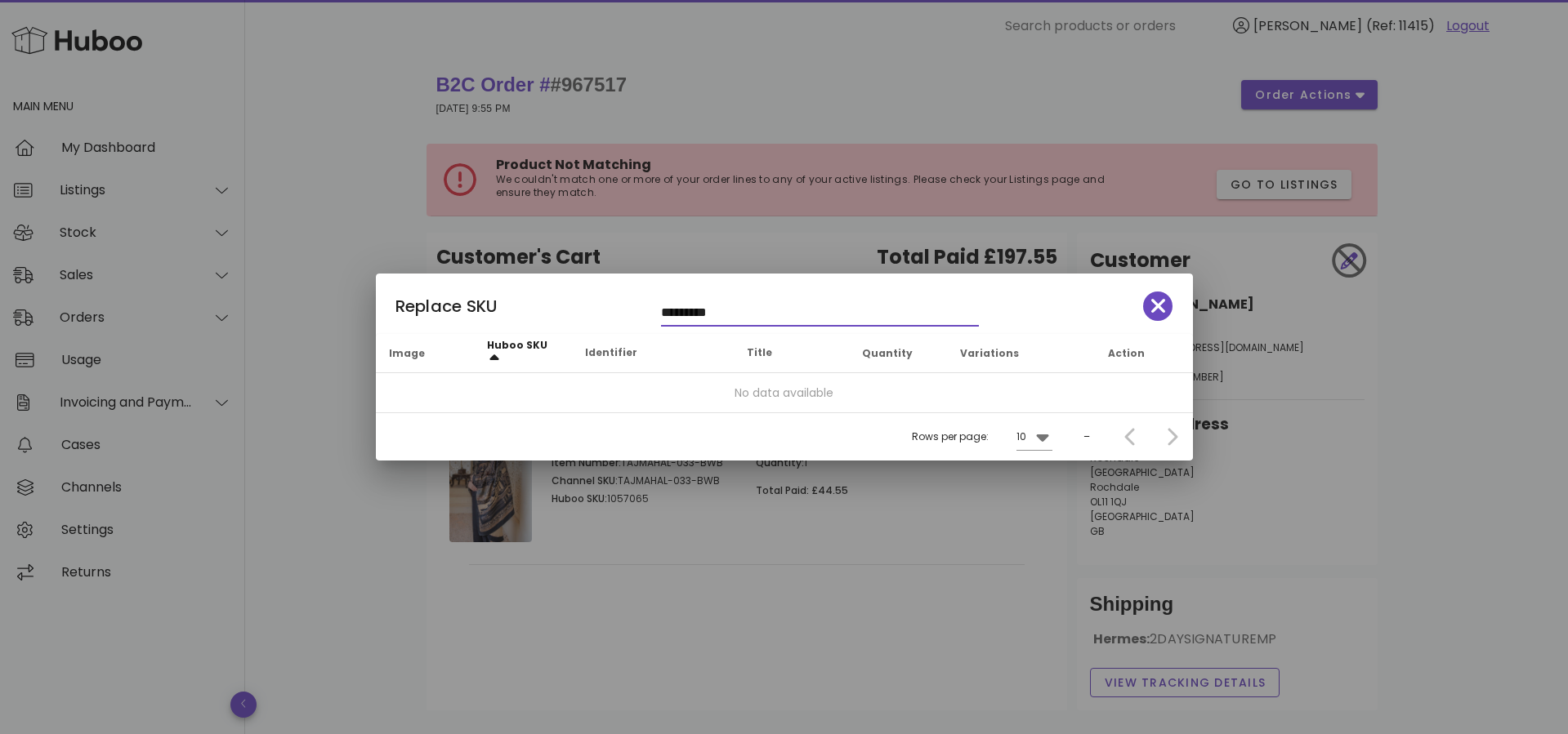
drag, startPoint x: 726, startPoint y: 316, endPoint x: 682, endPoint y: 315, distance: 44.0
click at [682, 315] on input "*********" at bounding box center [808, 312] width 295 height 27
type input "****"
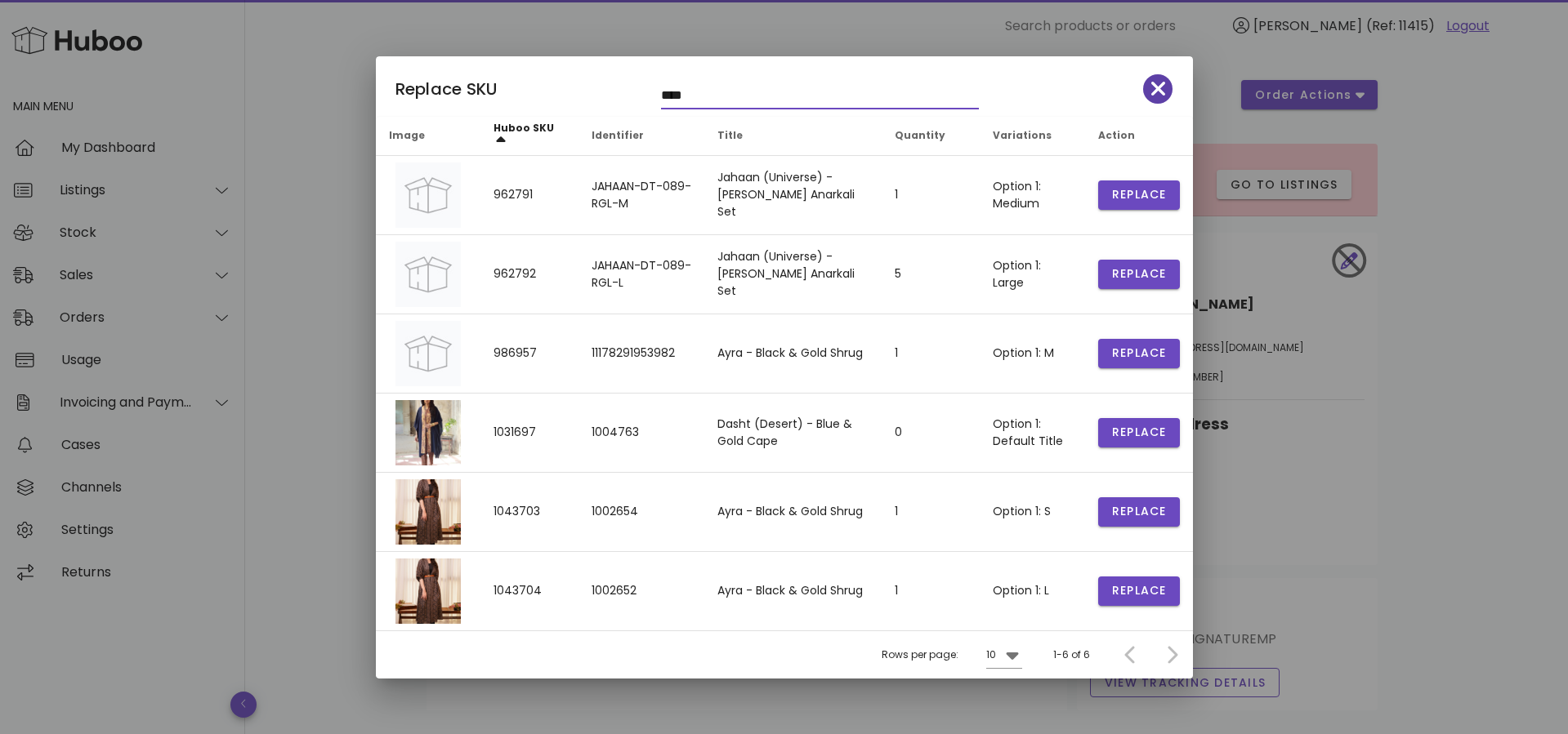
click at [1015, 87] on icon "button" at bounding box center [1158, 88] width 15 height 15
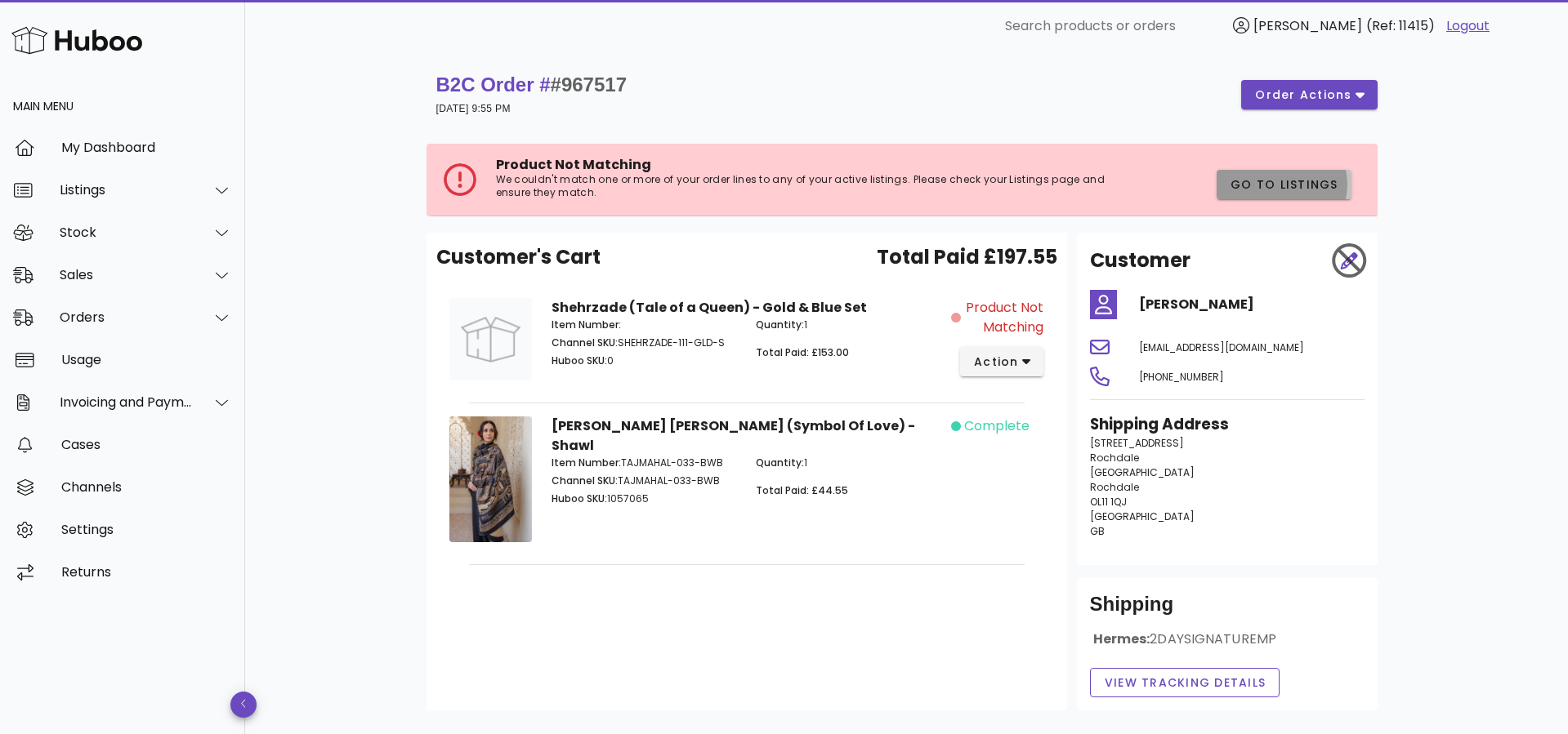
click at [1015, 188] on span "Go to Listings" at bounding box center [1284, 184] width 109 height 17
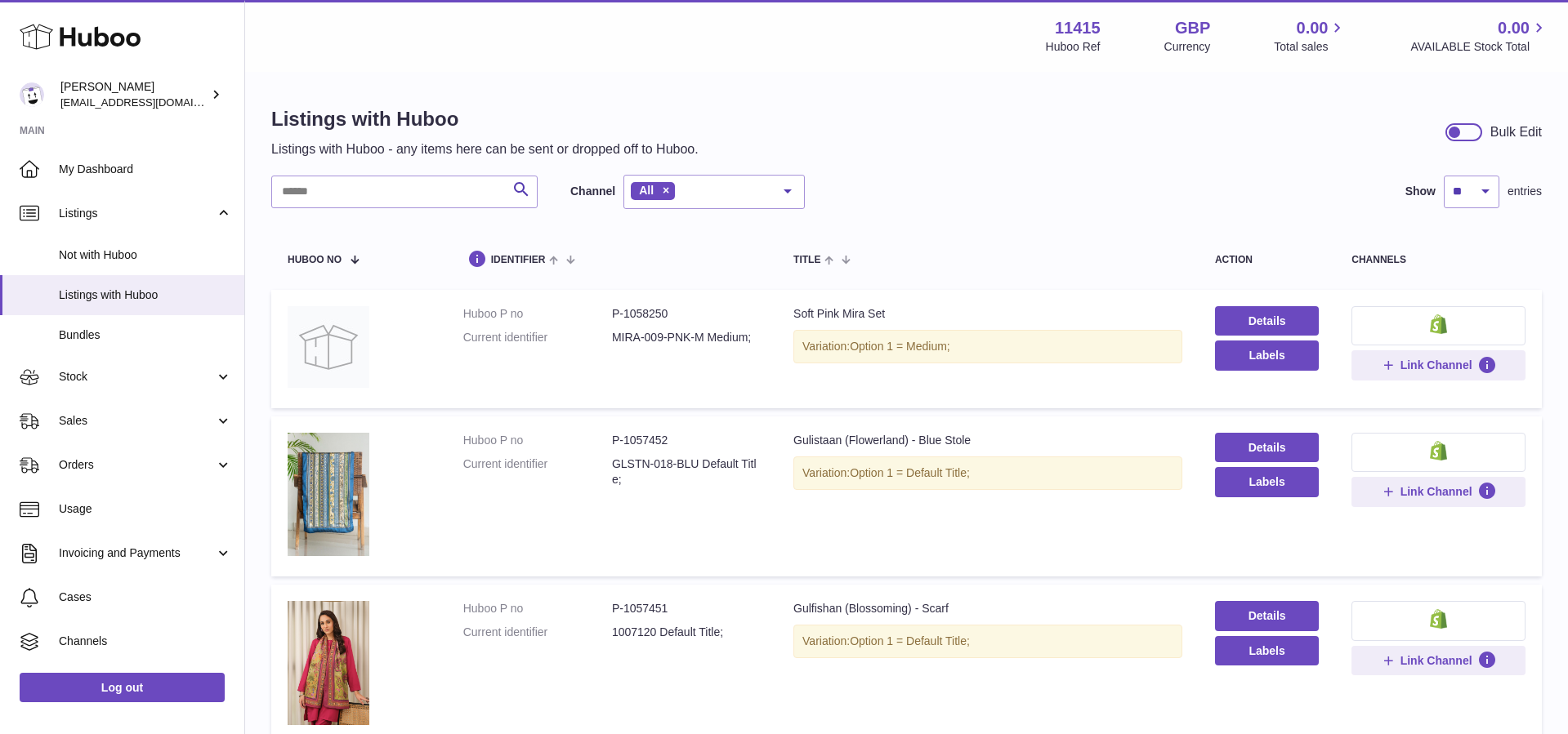
click at [1411, 321] on button at bounding box center [1437, 326] width 174 height 39
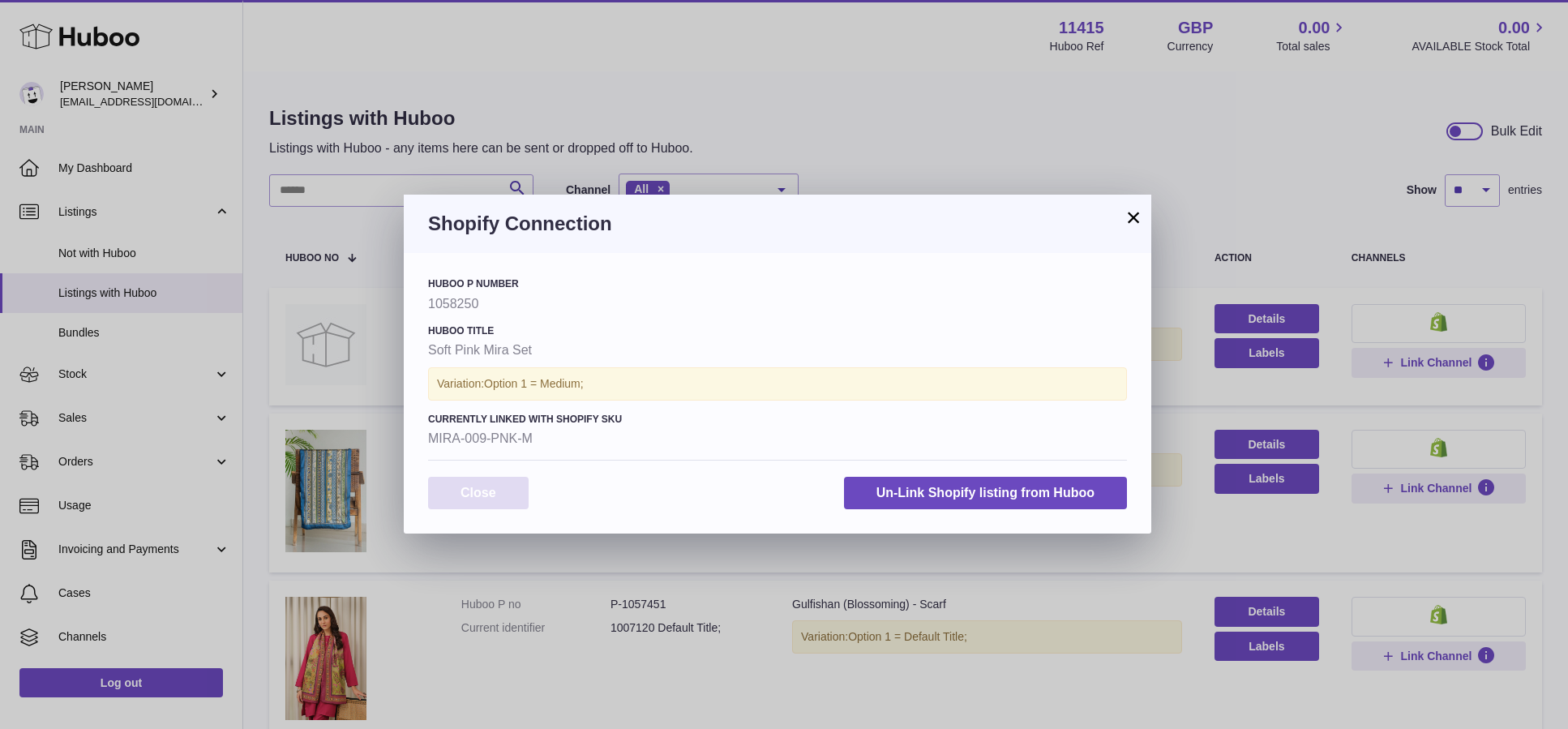
click at [489, 483] on button "Close" at bounding box center [478, 494] width 101 height 33
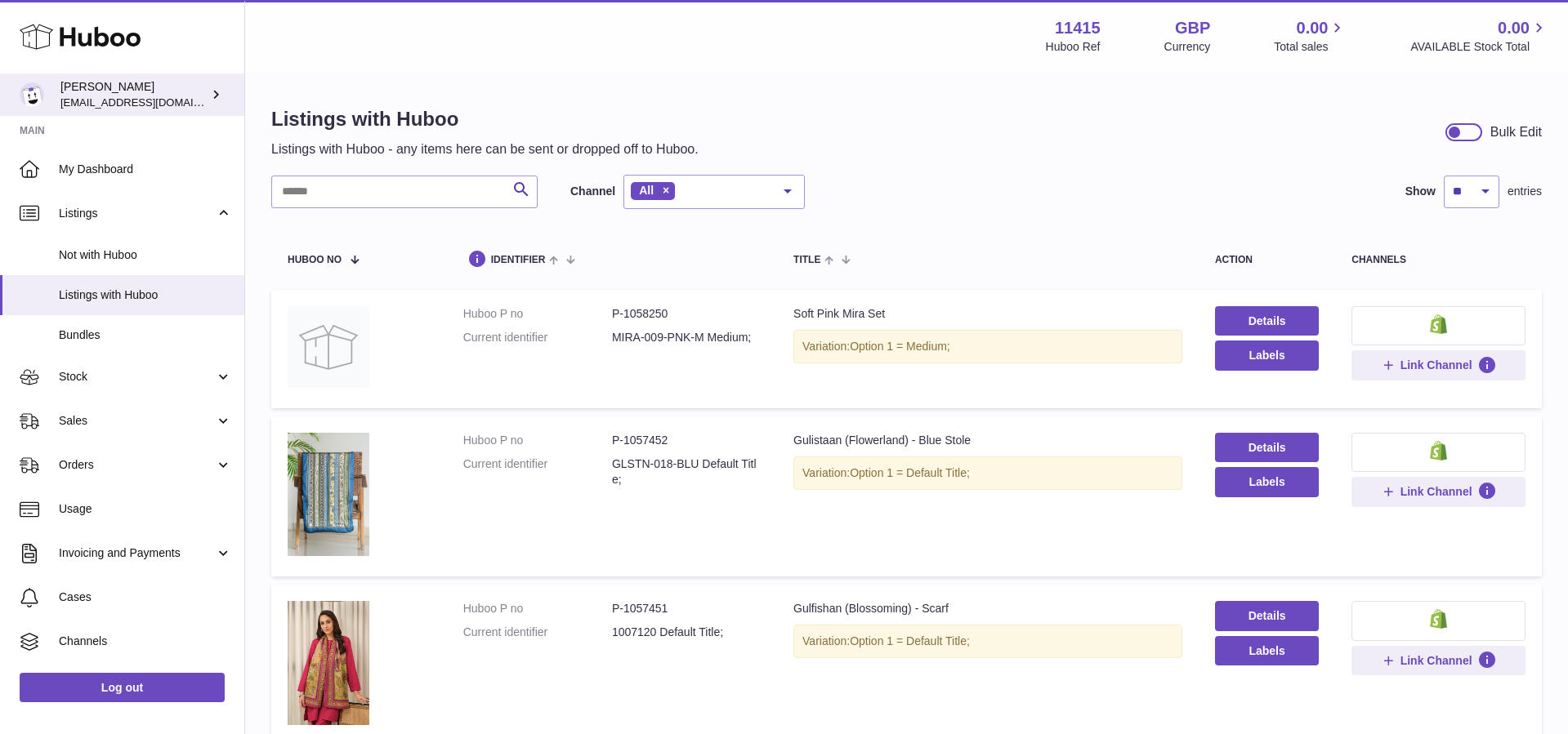
click at [206, 96] on div "Muhammad Salman care@shopmanto.uk" at bounding box center [134, 95] width 147 height 31
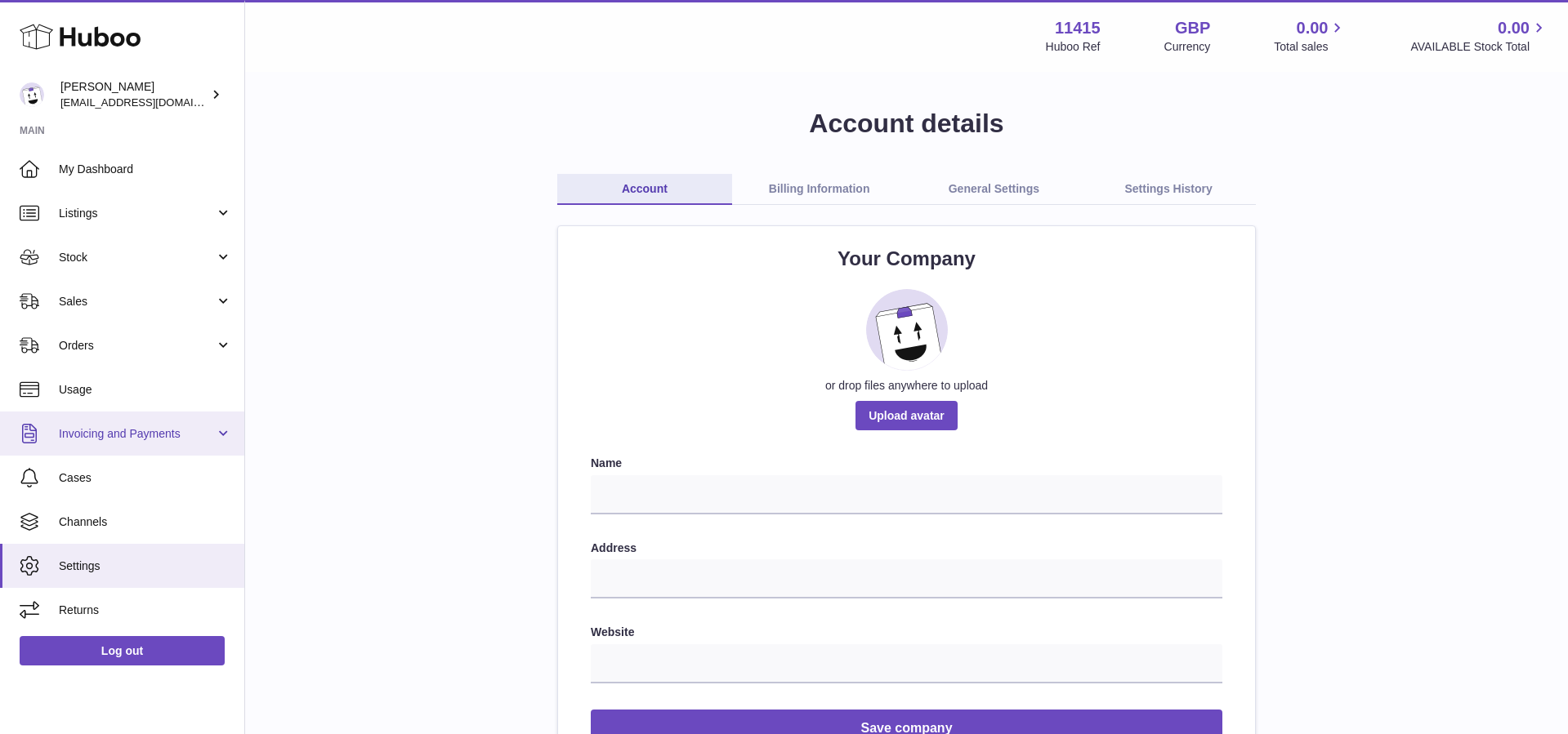
scroll to position [163, 0]
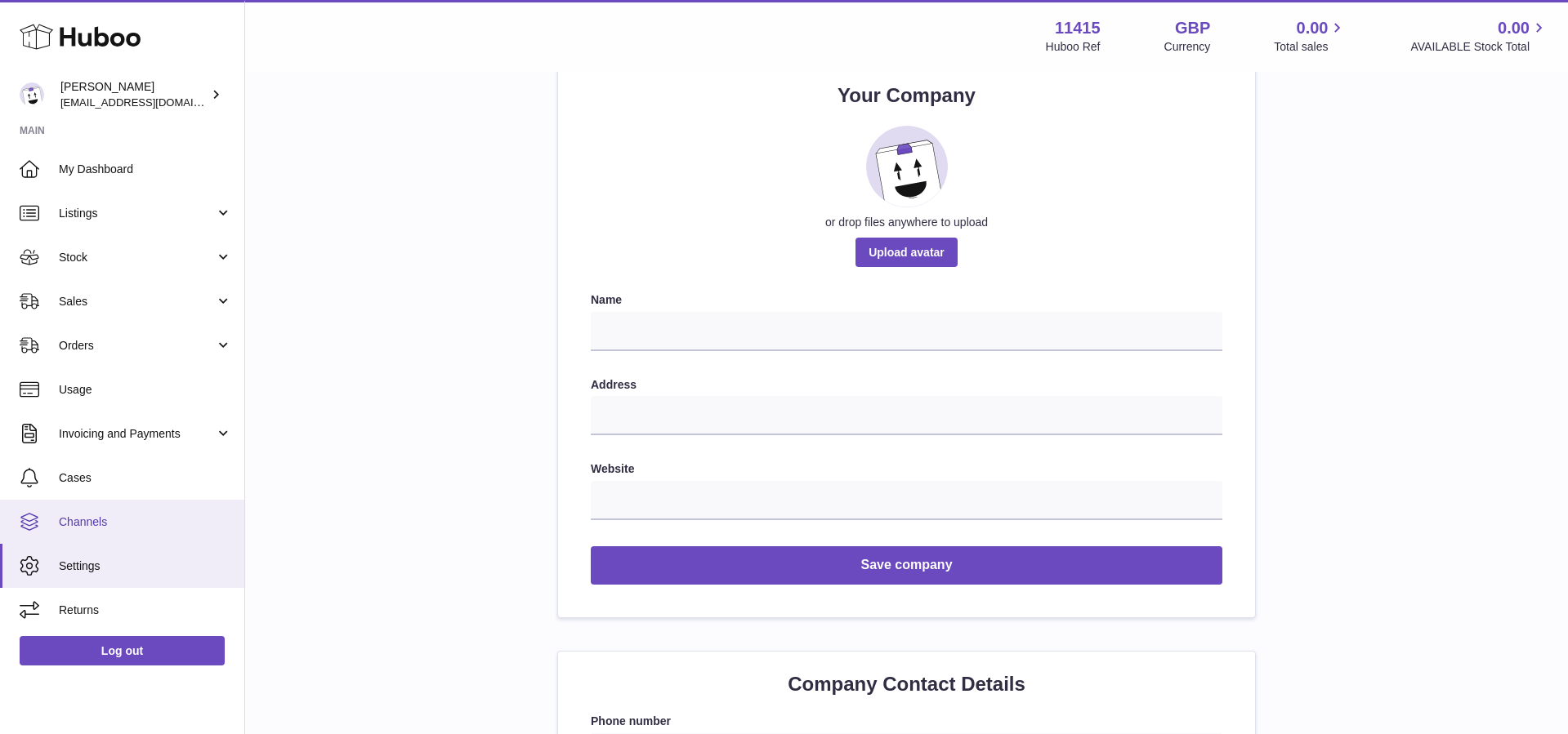
click at [103, 516] on span "Channels" at bounding box center [145, 523] width 173 height 16
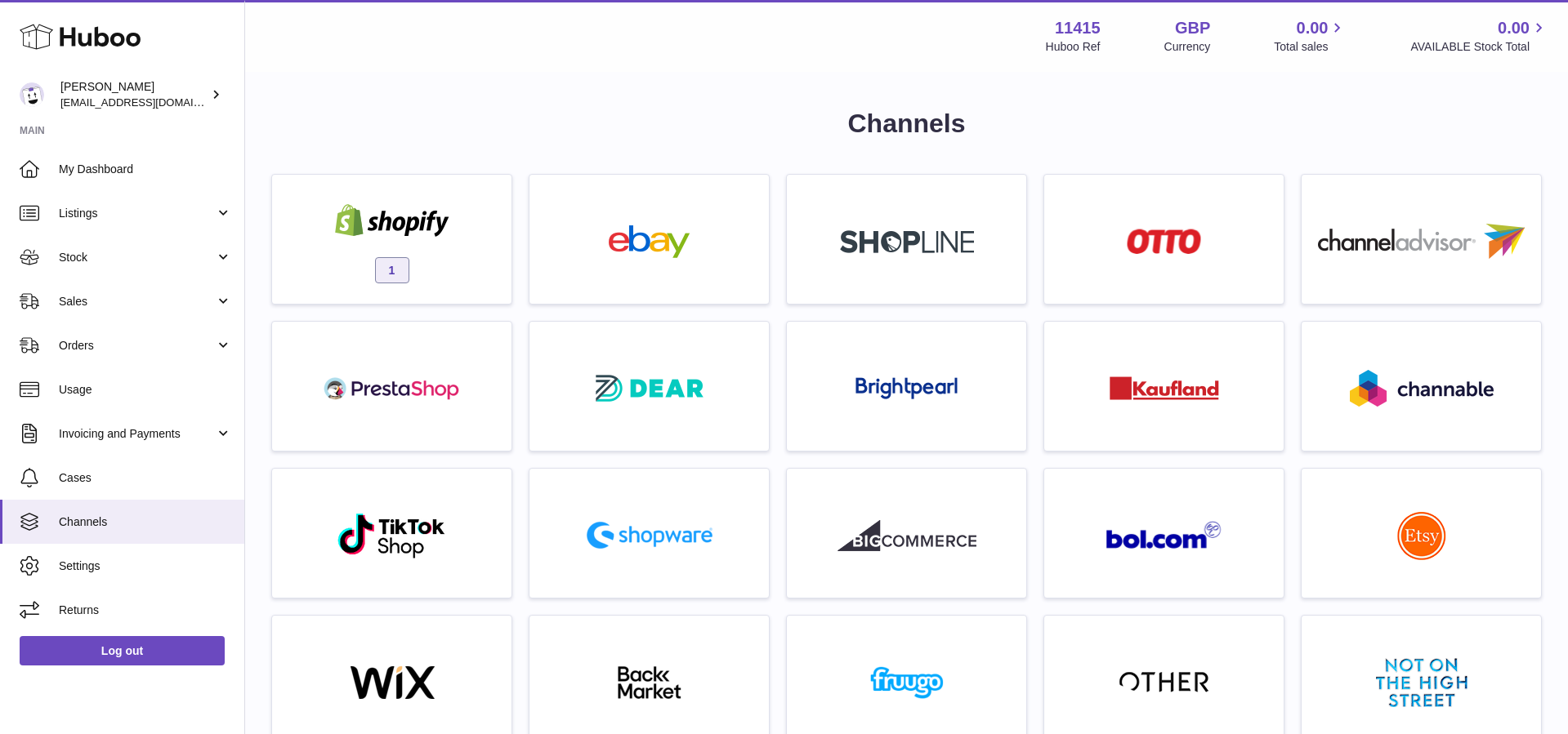
click at [358, 250] on div "1" at bounding box center [391, 243] width 223 height 104
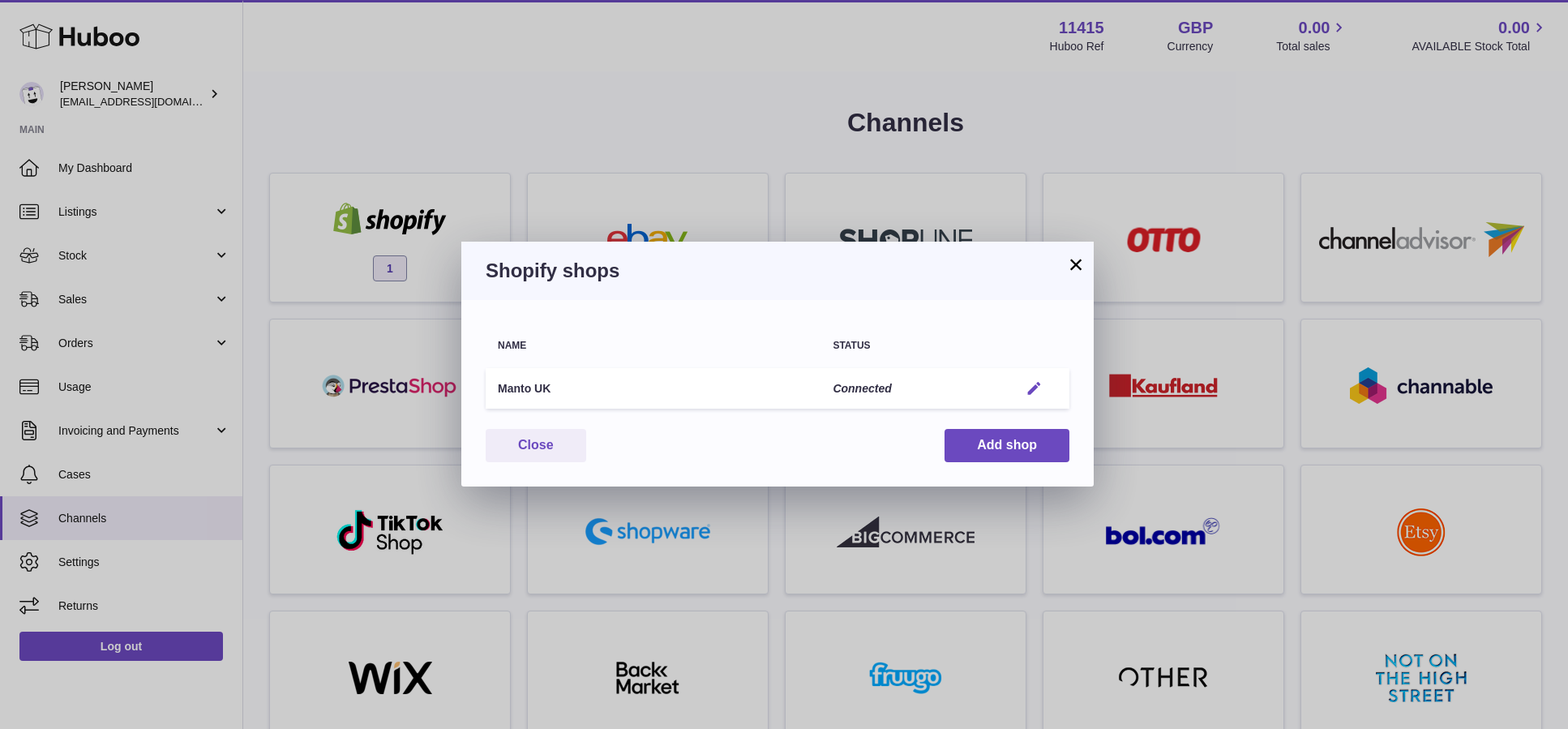
click at [1022, 387] on button "Edit" at bounding box center [1034, 388] width 30 height 17
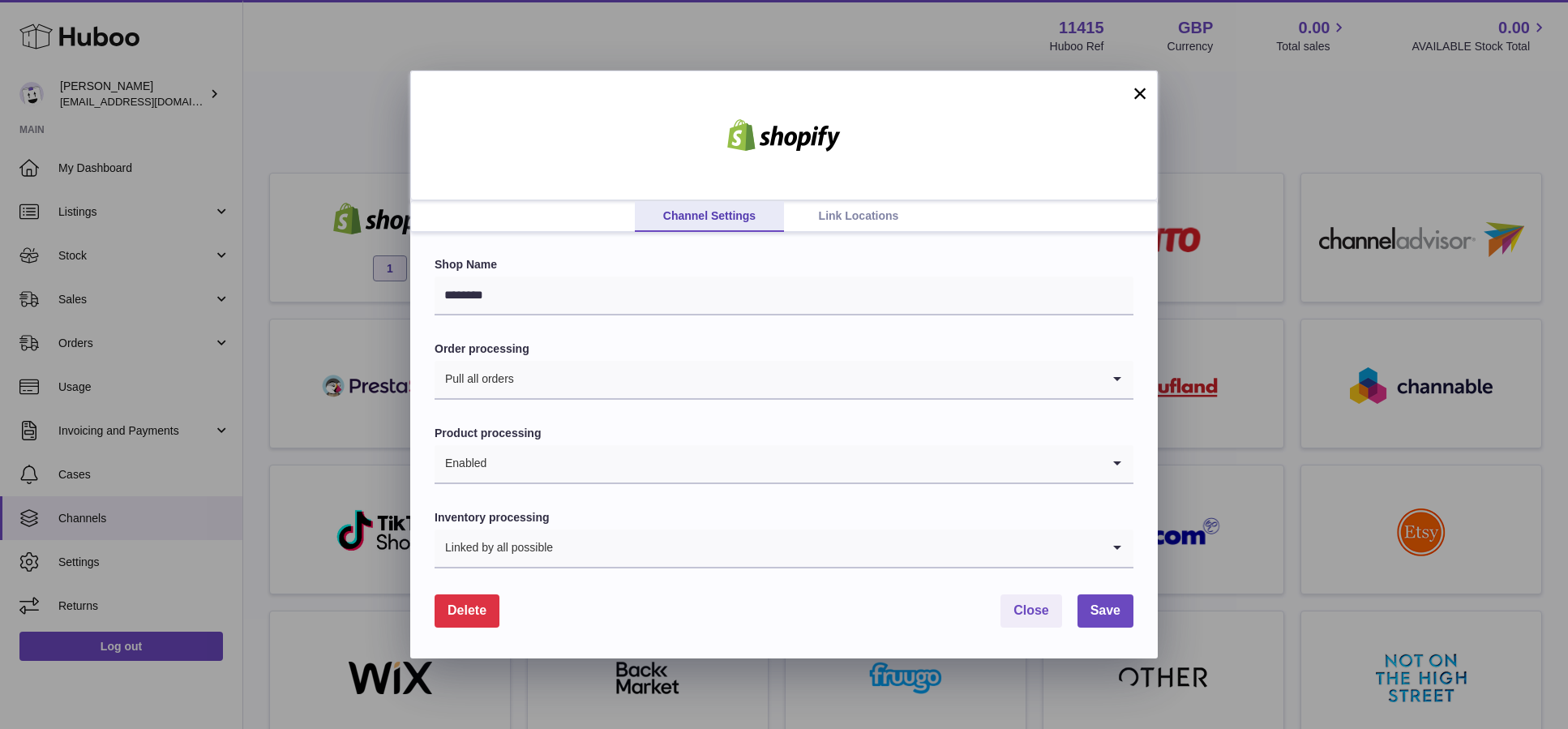
click at [836, 225] on link "Link Locations" at bounding box center [859, 217] width 149 height 31
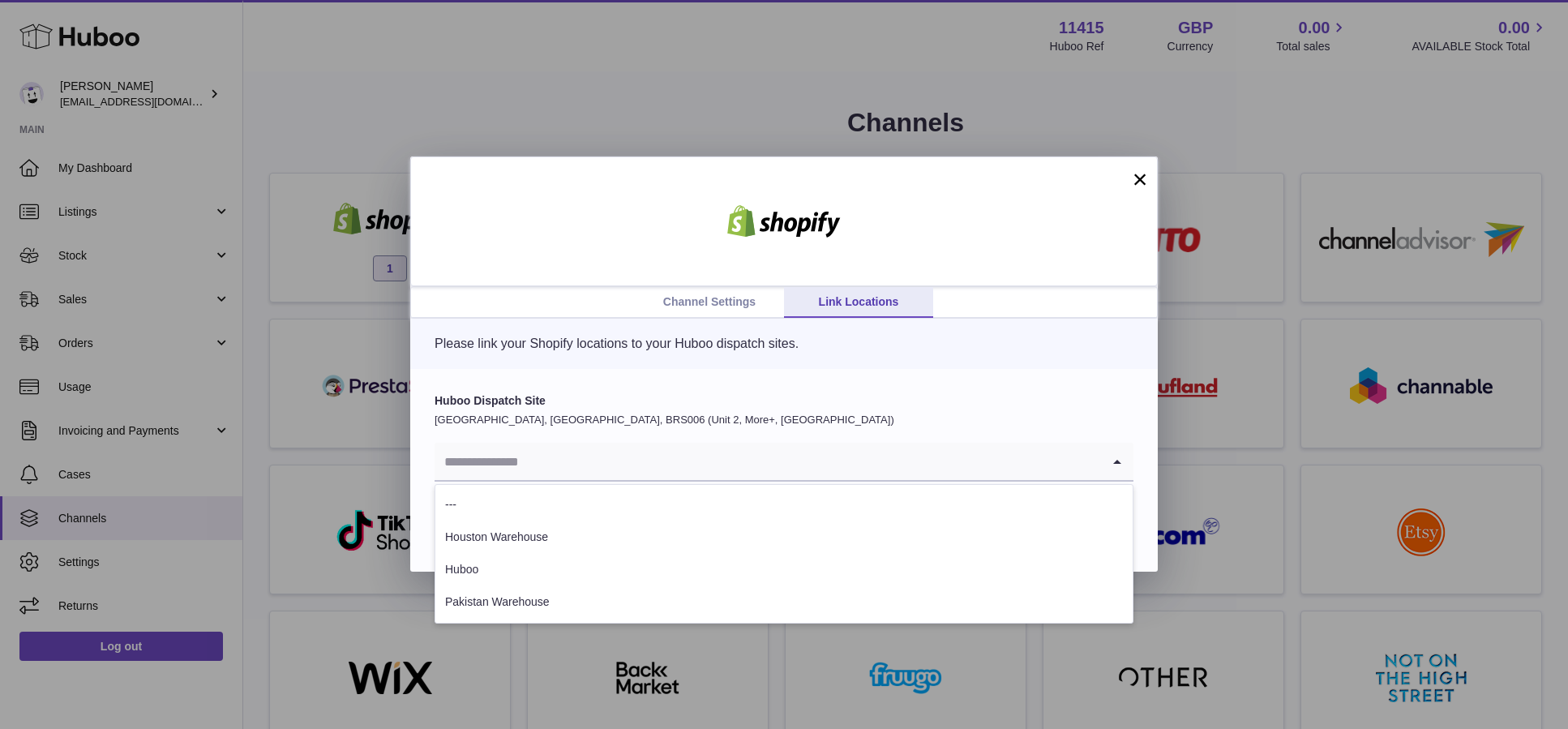
click at [554, 460] on input "Search for option" at bounding box center [767, 462] width 666 height 37
click at [592, 346] on p "Please link your Shopify locations to your Huboo dispatch sites." at bounding box center [784, 344] width 699 height 18
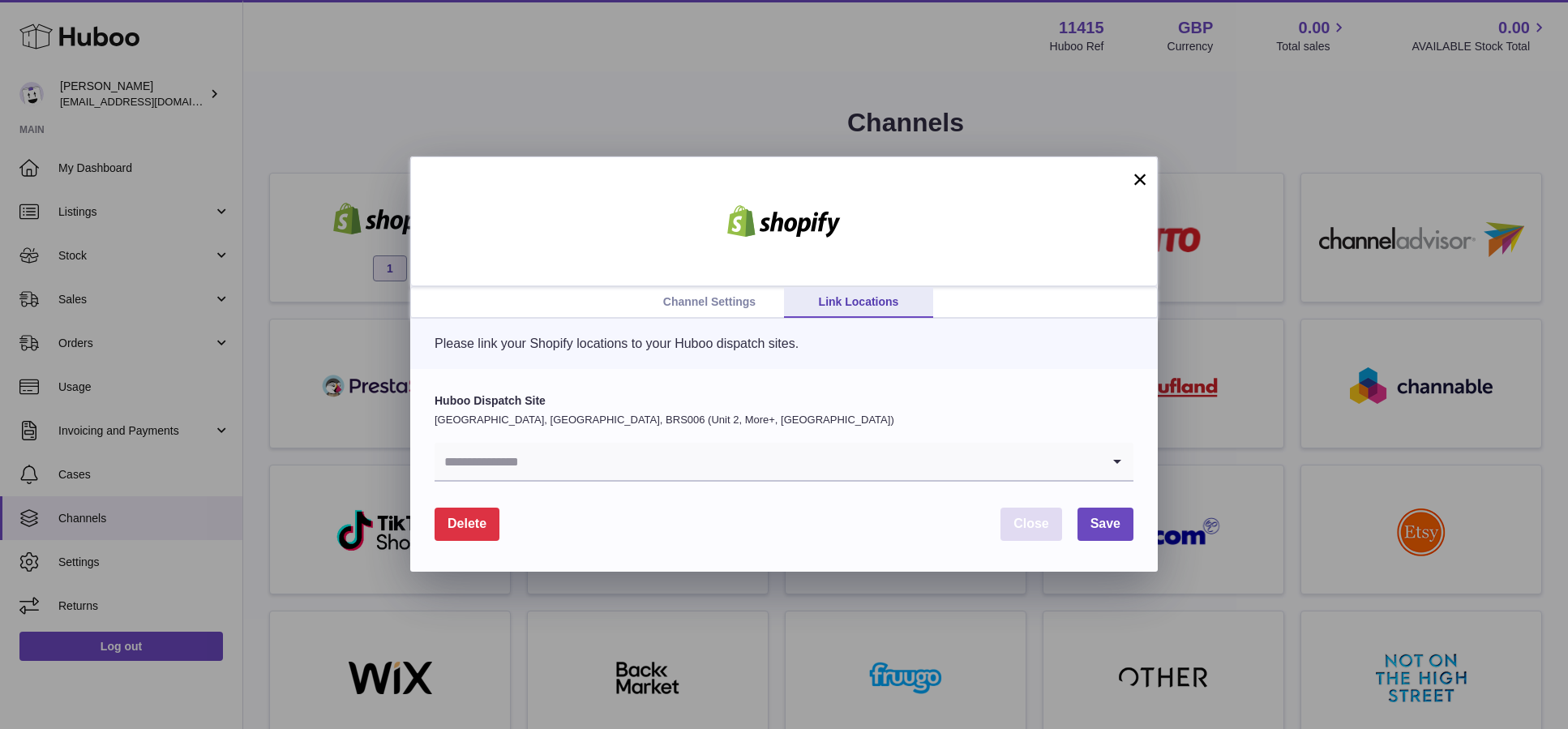
click at [1023, 519] on span "Close" at bounding box center [1031, 523] width 36 height 14
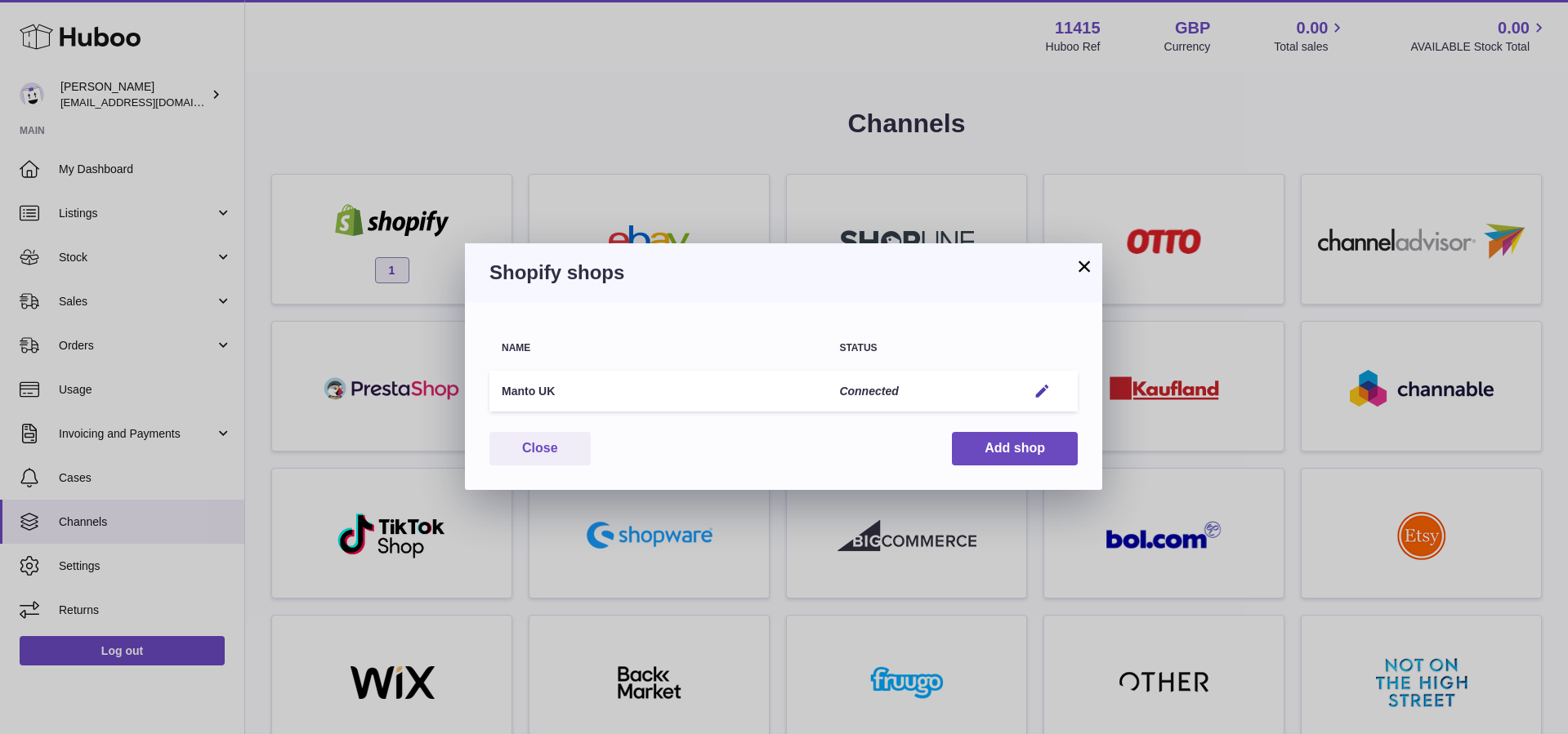
click at [1085, 263] on button "×" at bounding box center [1084, 266] width 20 height 20
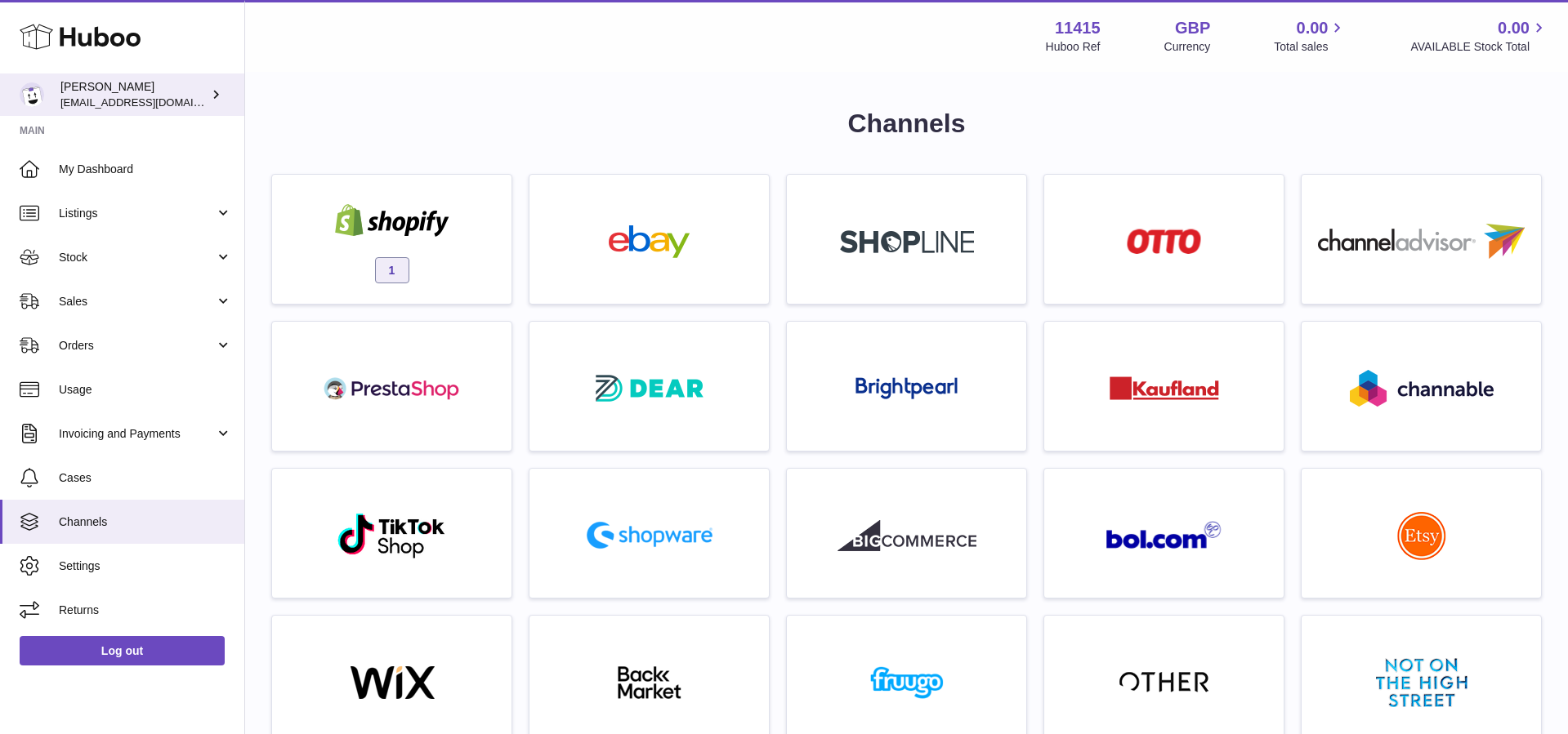
click at [213, 97] on icon at bounding box center [215, 93] width 17 height 17
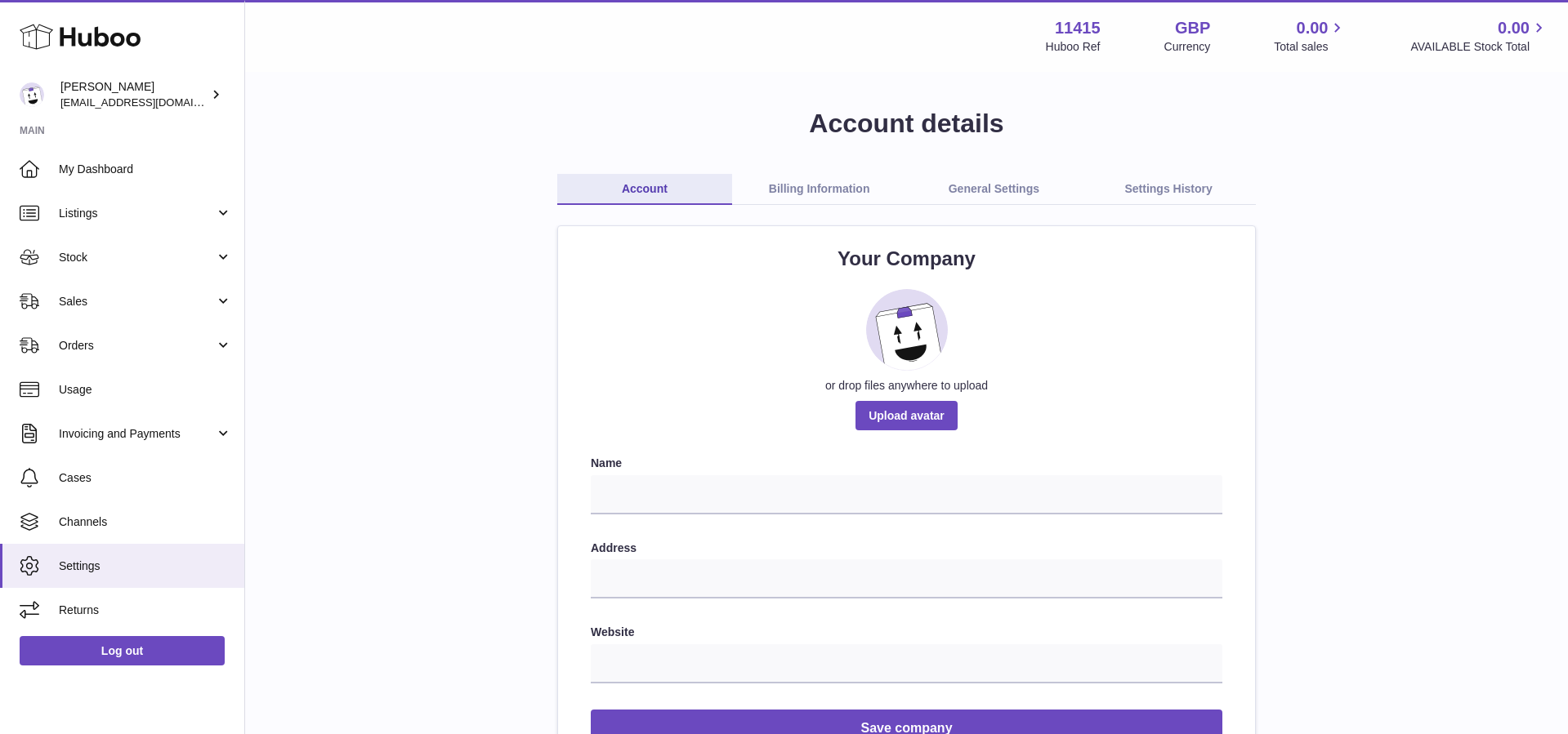
click at [1022, 187] on link "General Settings" at bounding box center [994, 190] width 175 height 31
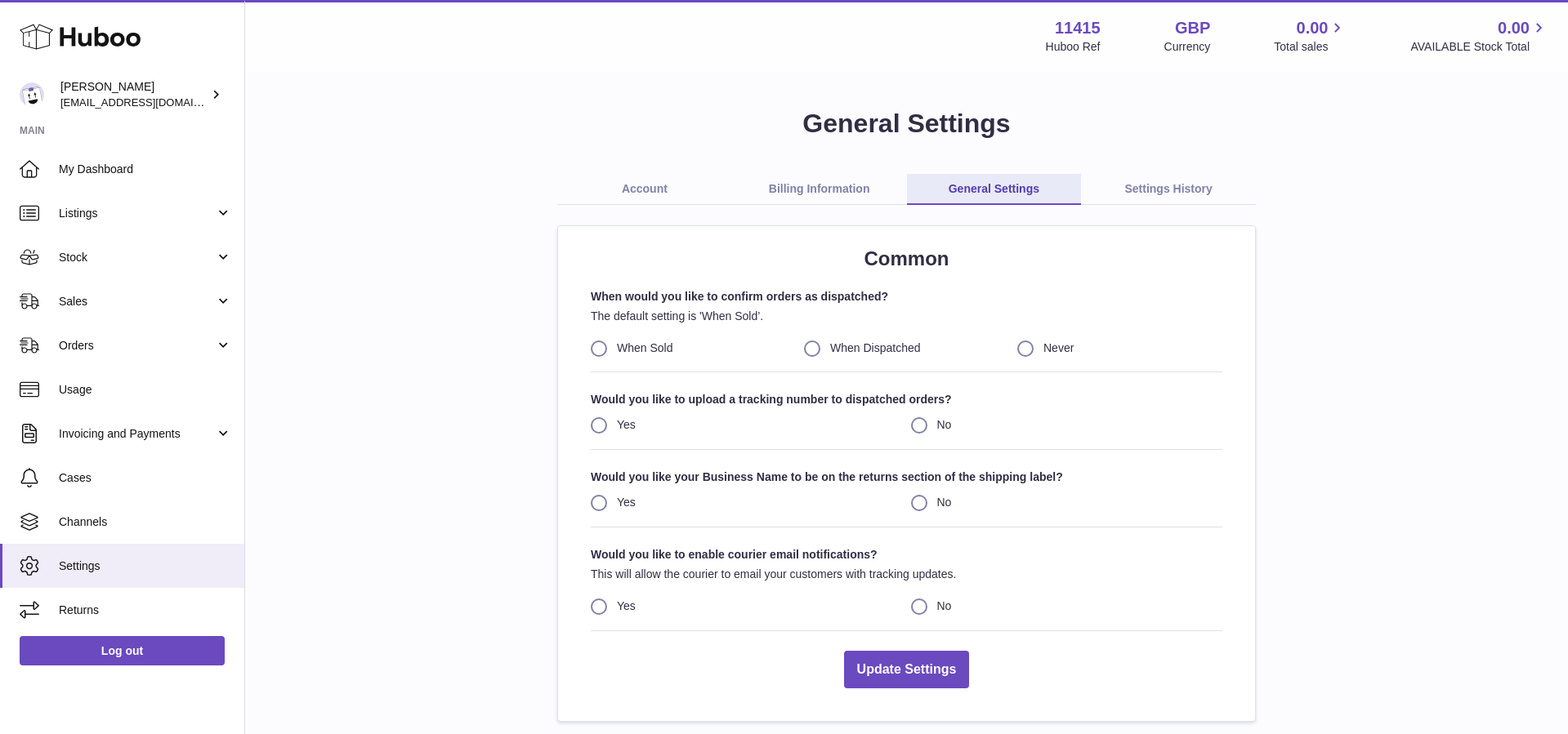
click at [1129, 180] on link "Settings History" at bounding box center [1168, 190] width 175 height 31
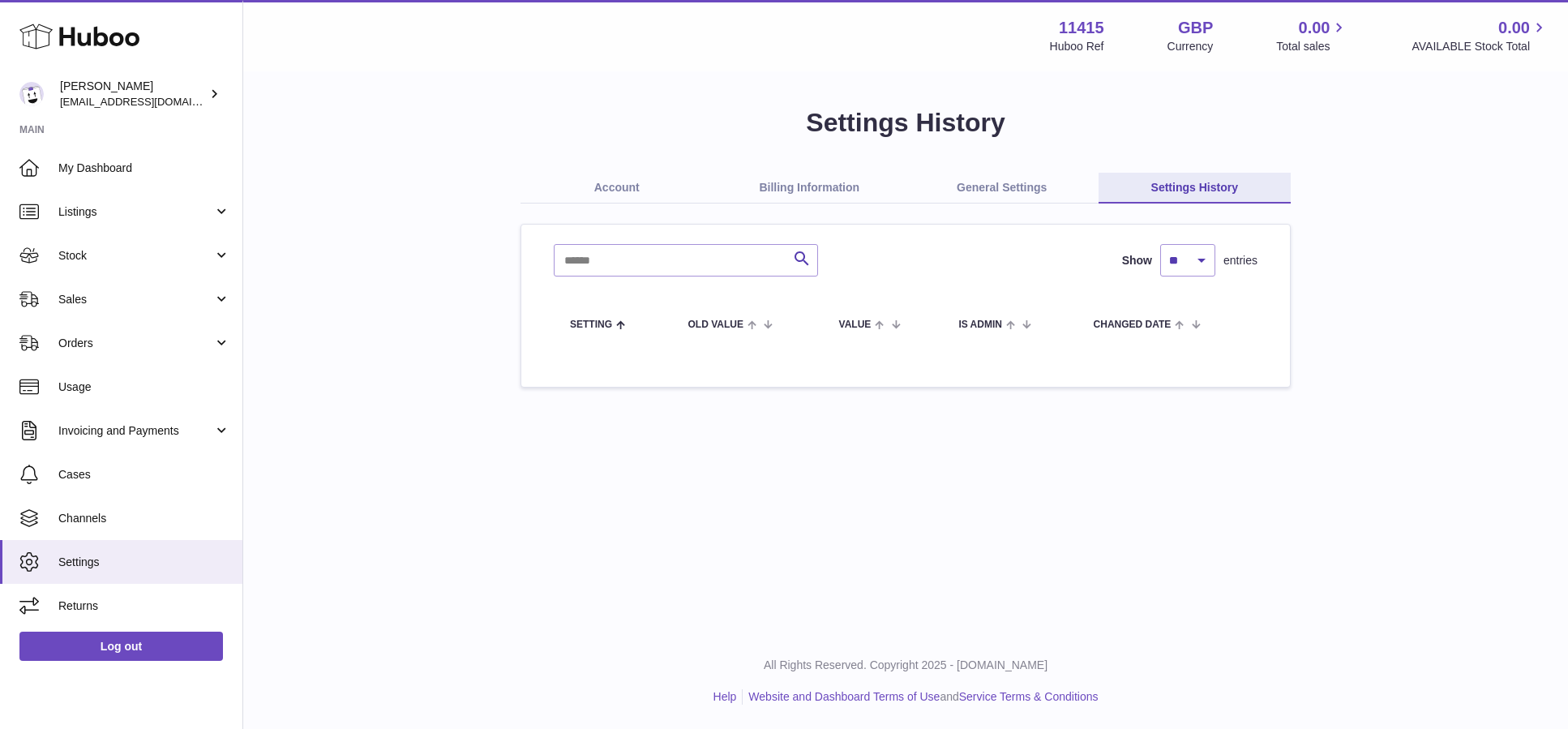
click at [800, 192] on link "Billing Information" at bounding box center [810, 188] width 193 height 31
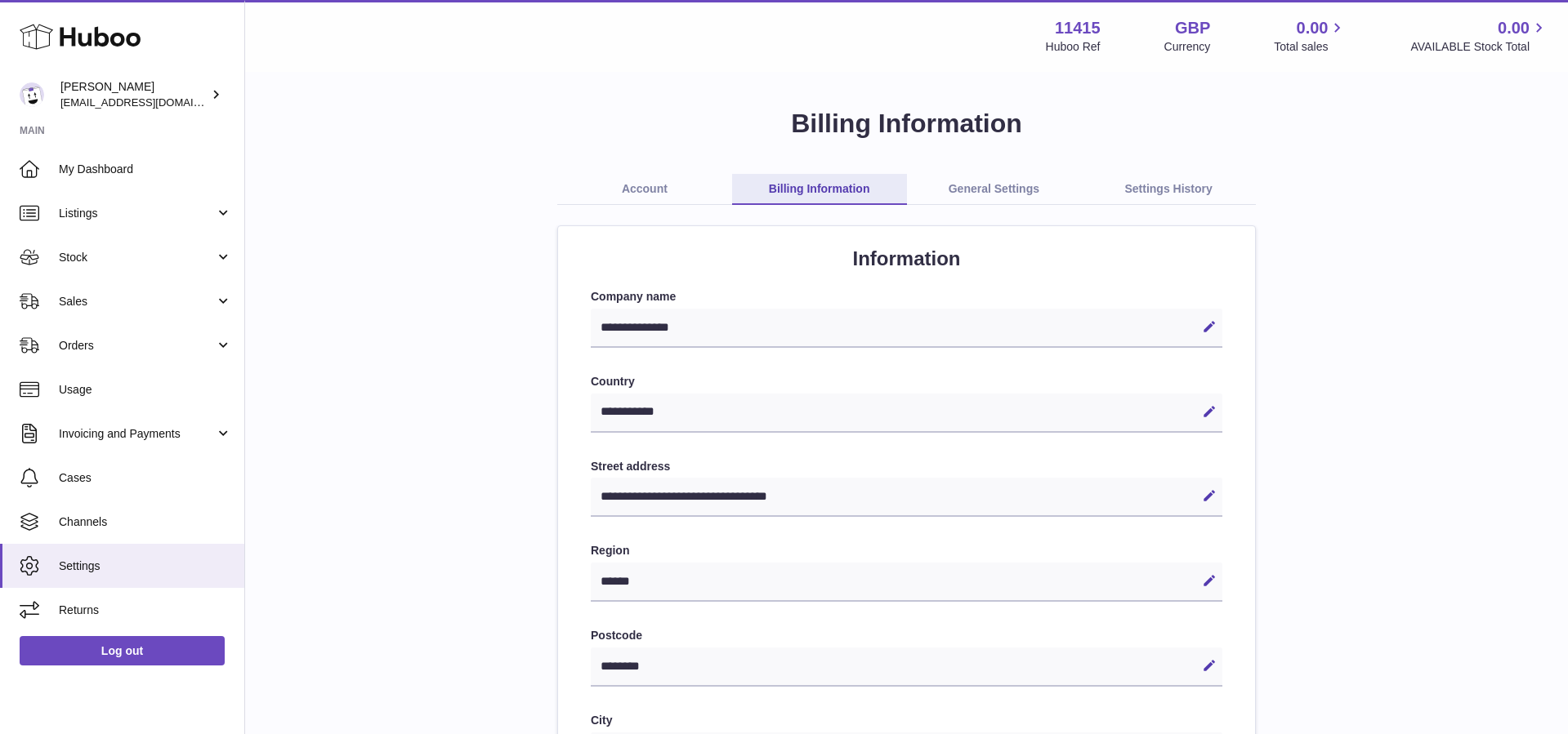
select select "**"
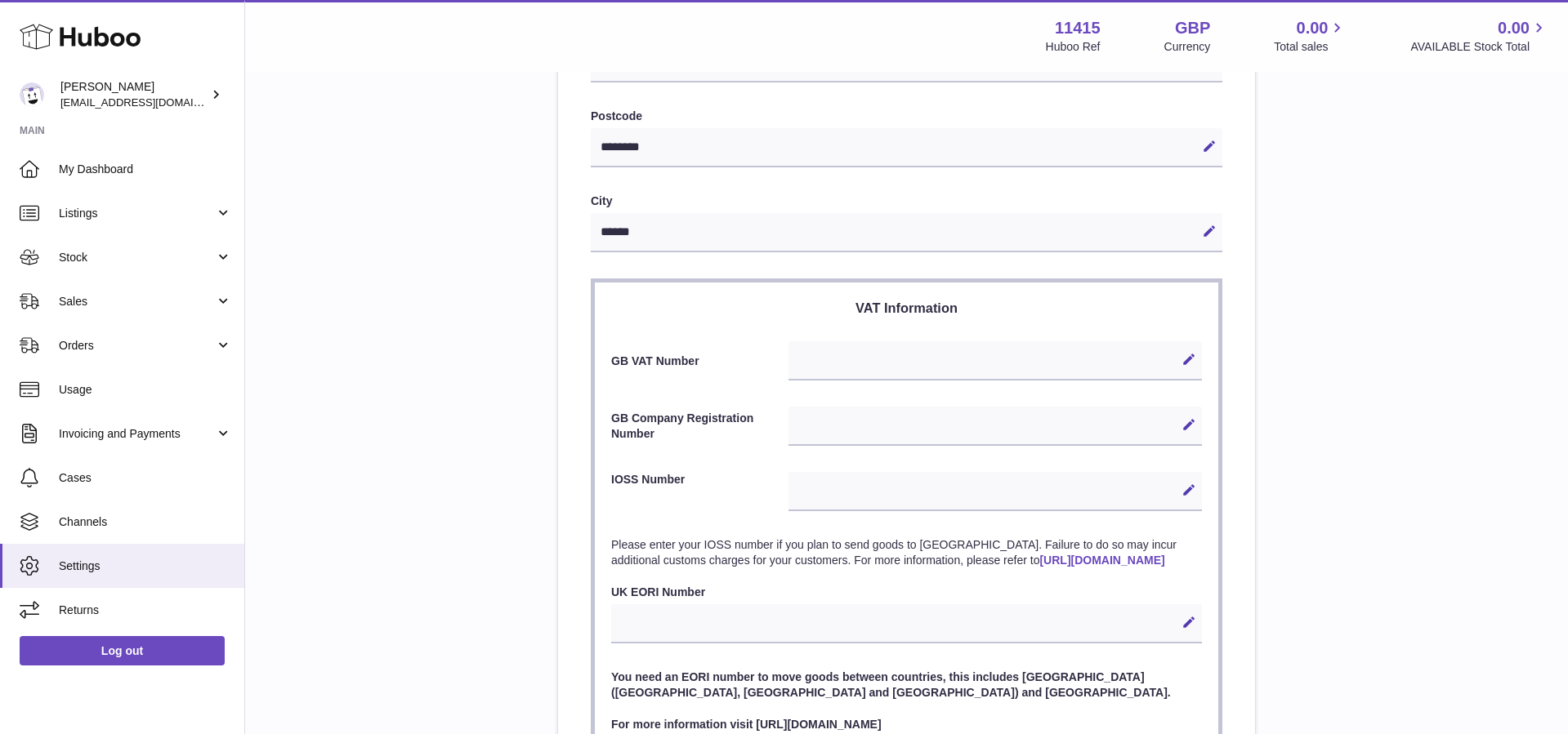
scroll to position [653, 0]
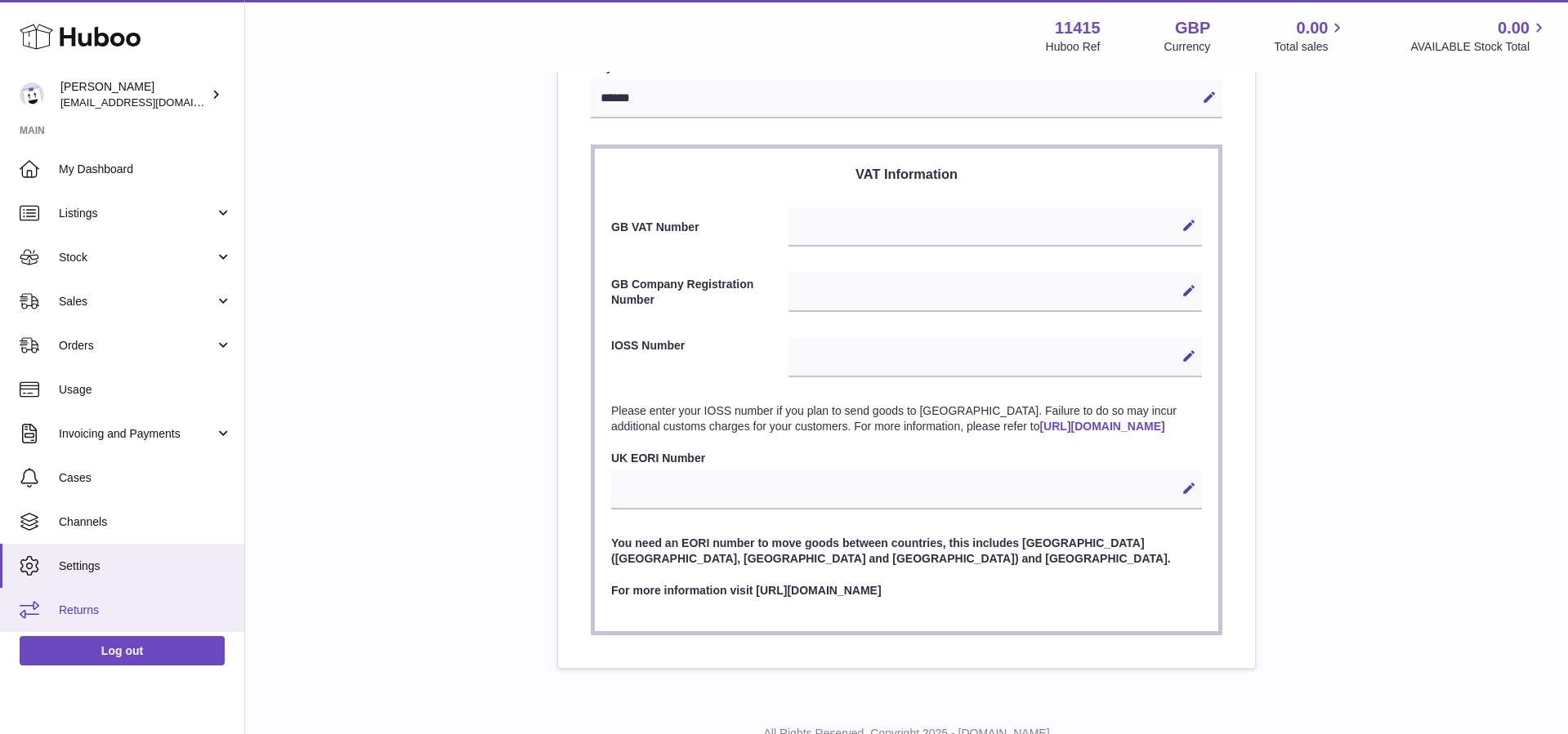
click at [145, 594] on link "Returns" at bounding box center [122, 609] width 244 height 44
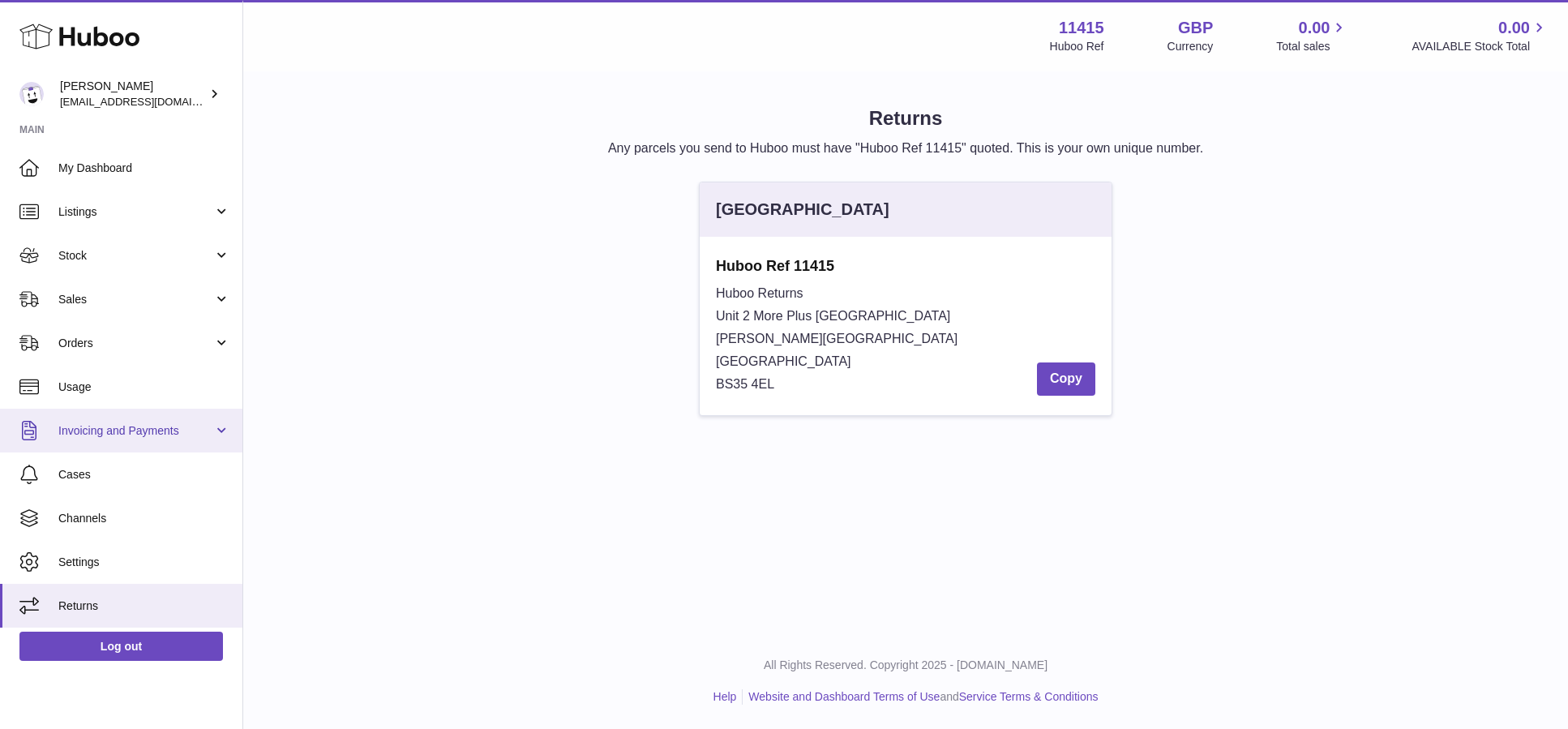
click at [158, 439] on link "Invoicing and Payments" at bounding box center [121, 430] width 242 height 44
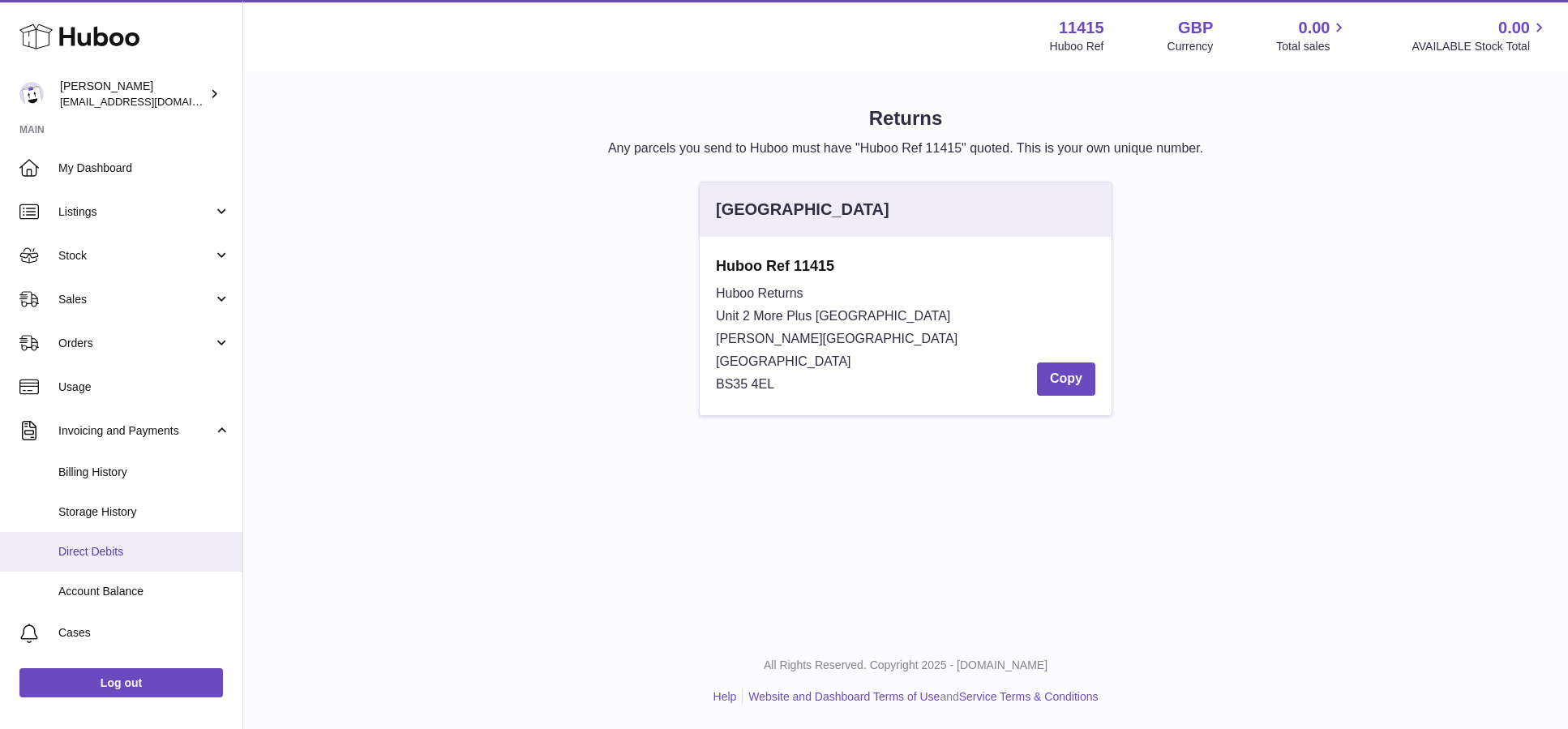
click at [79, 548] on span "Direct Debits" at bounding box center [144, 552] width 172 height 16
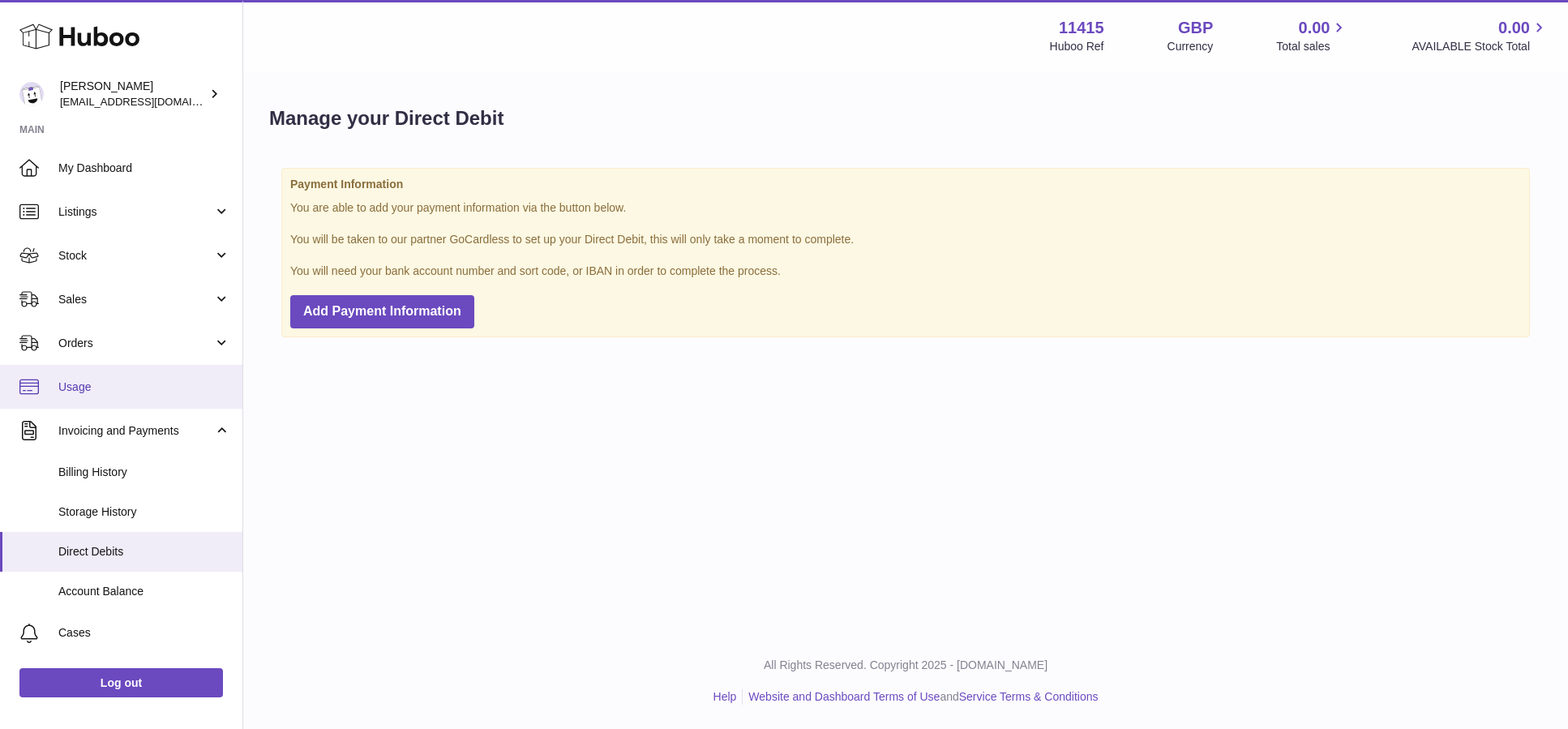
click at [137, 391] on span "Usage" at bounding box center [144, 387] width 172 height 16
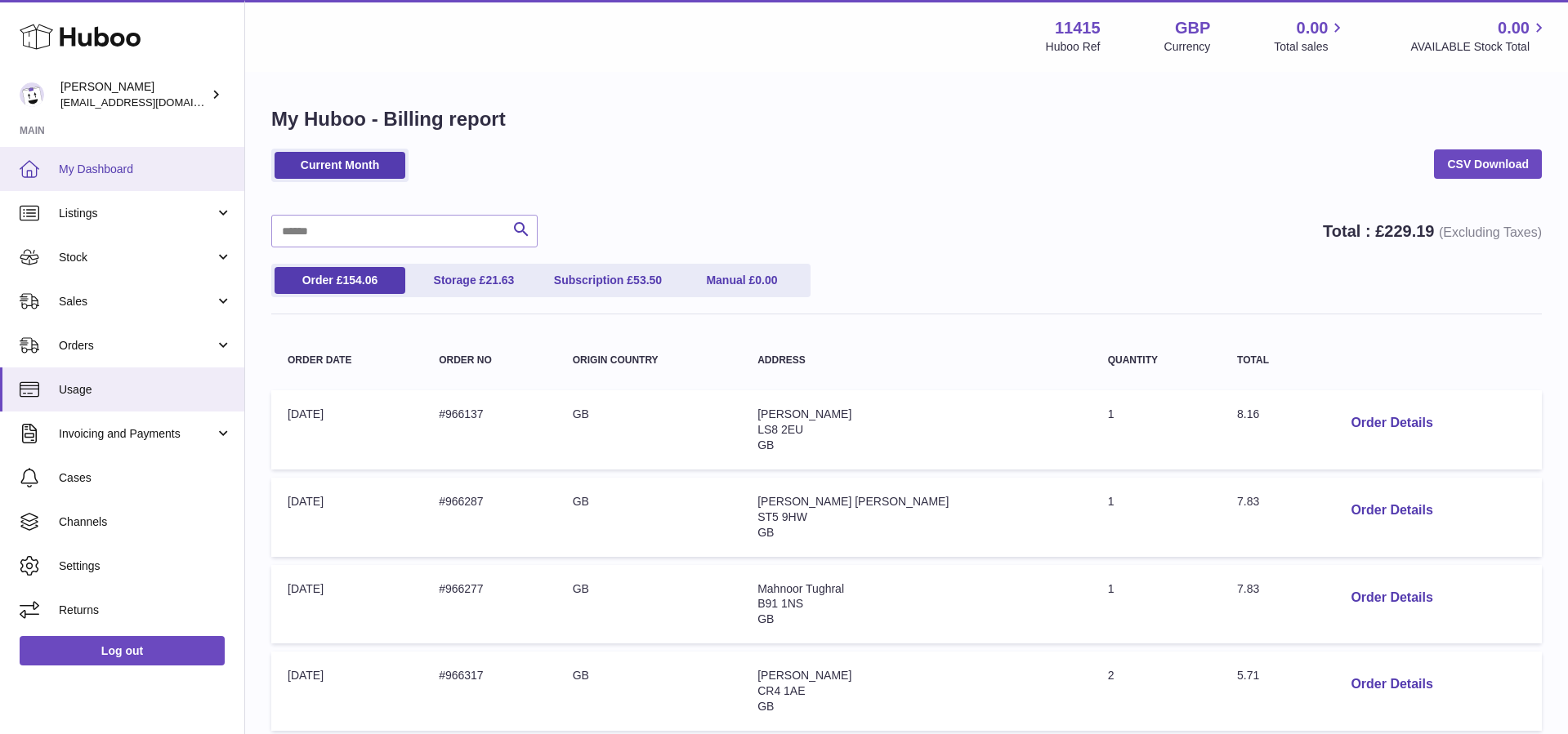
click at [126, 163] on span "My Dashboard" at bounding box center [145, 170] width 173 height 16
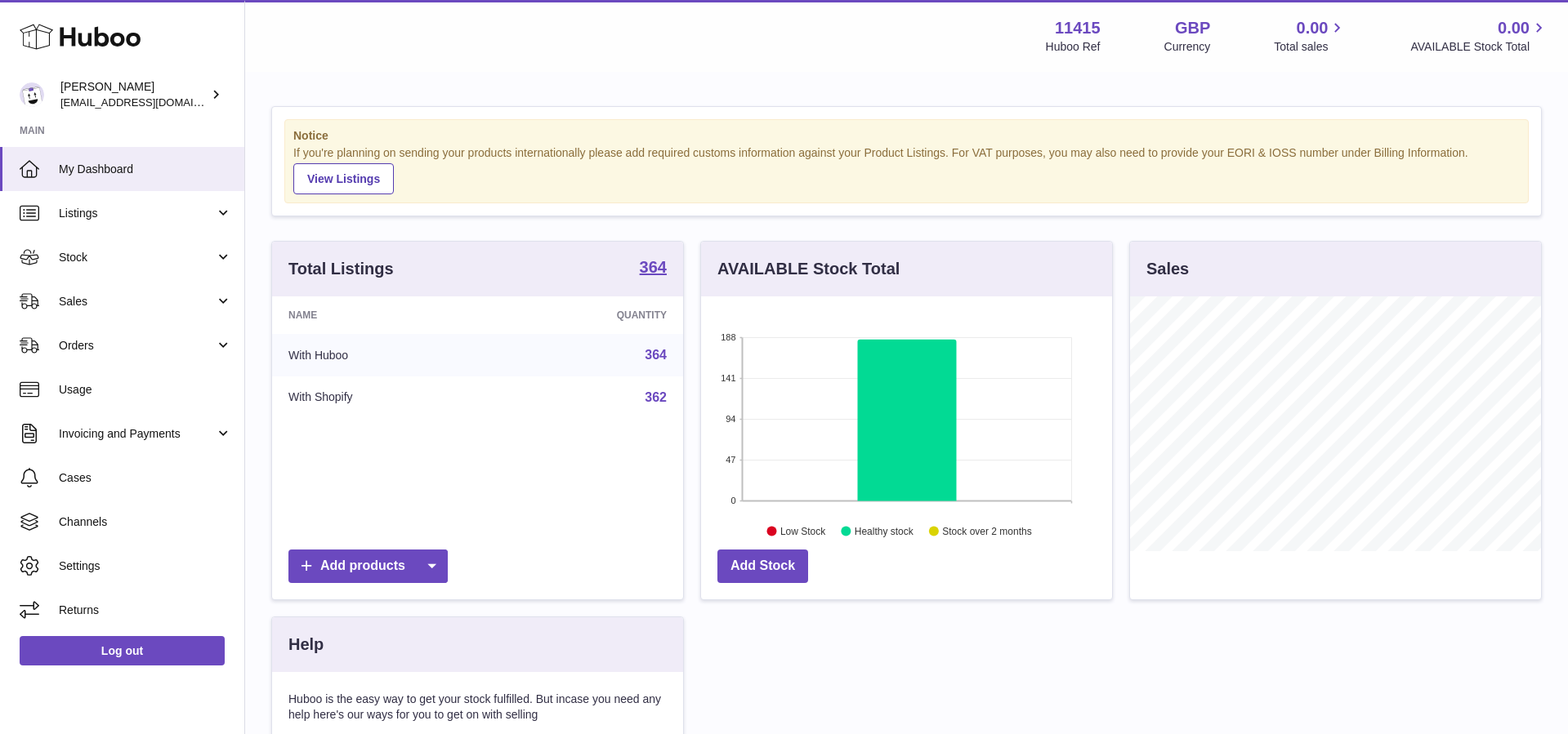
scroll to position [254, 411]
click at [660, 213] on div "Notice If you're planning on sending your products internationally please add r…" at bounding box center [906, 161] width 1269 height 109
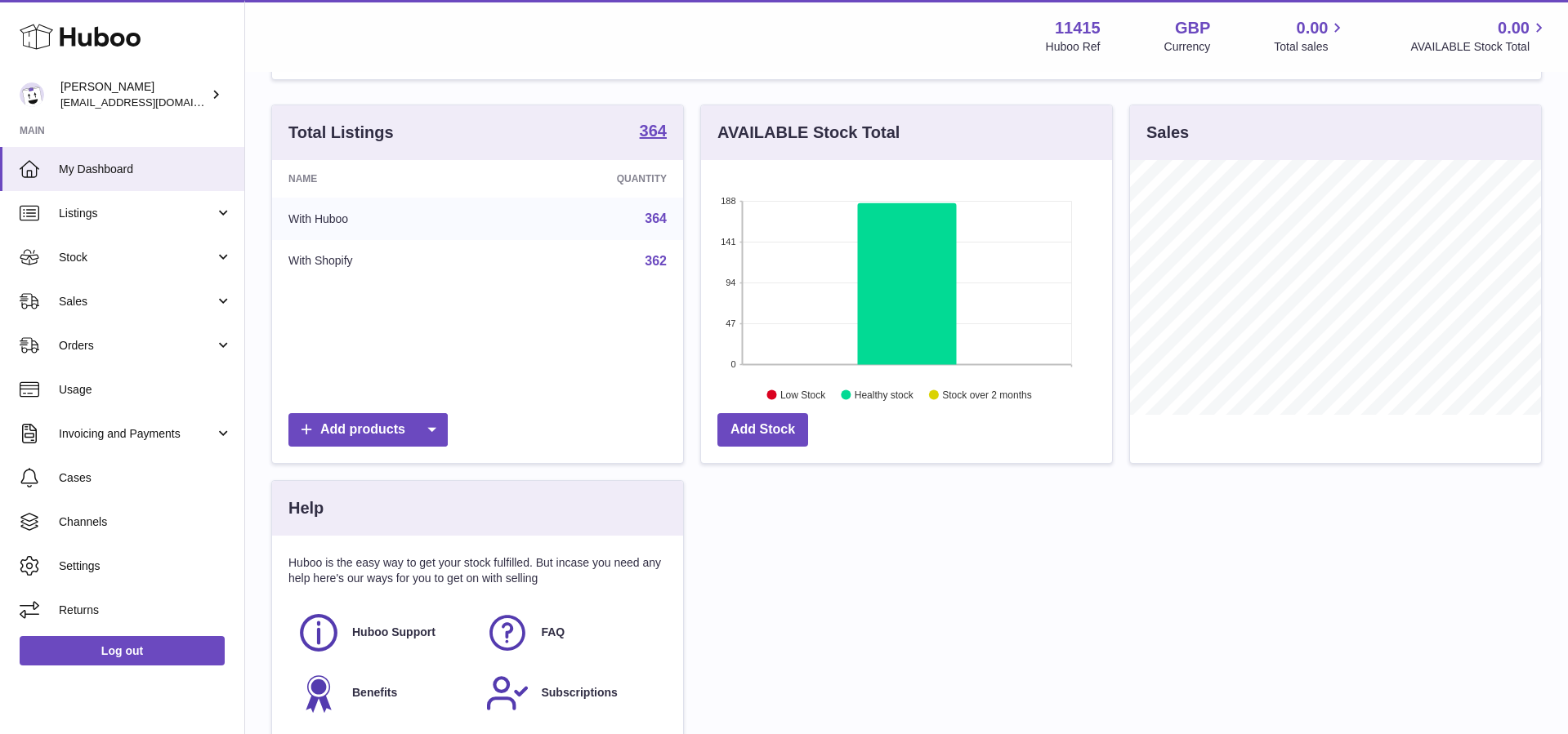
scroll to position [128, 0]
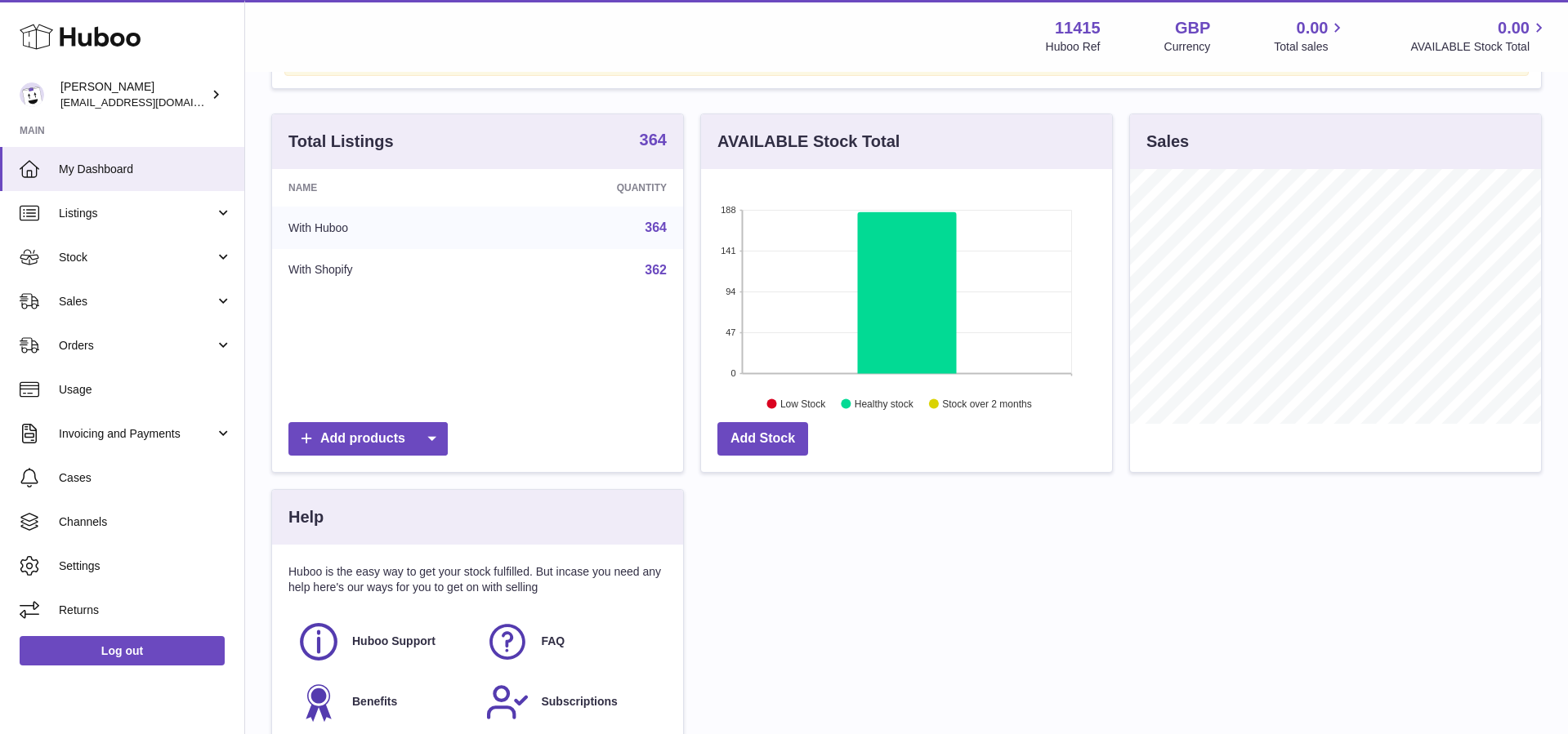
click at [641, 136] on div "Total Listings 364" at bounding box center [478, 141] width 411 height 55
click at [646, 138] on strong "364" at bounding box center [653, 140] width 27 height 17
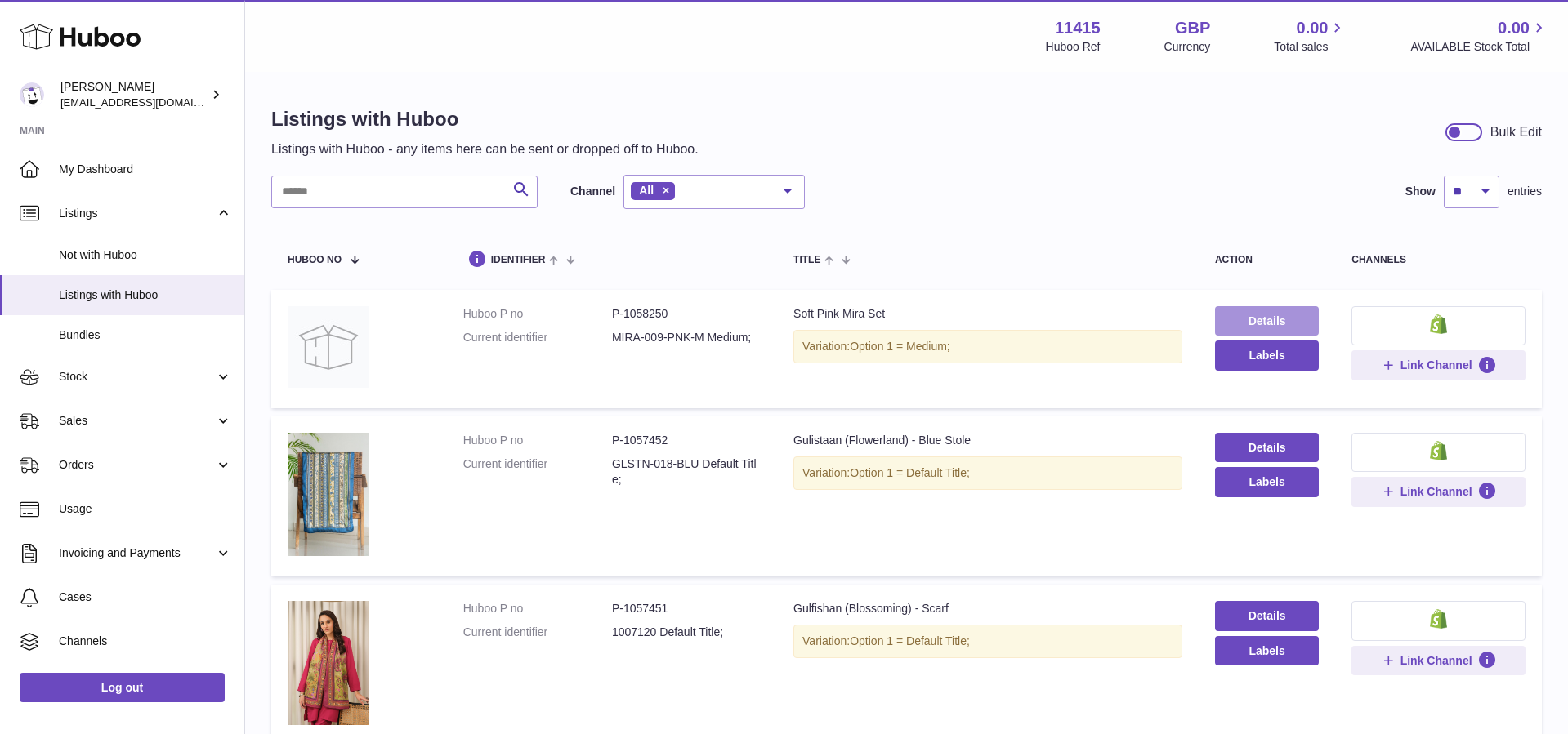
click at [1266, 324] on link "Details" at bounding box center [1267, 321] width 104 height 29
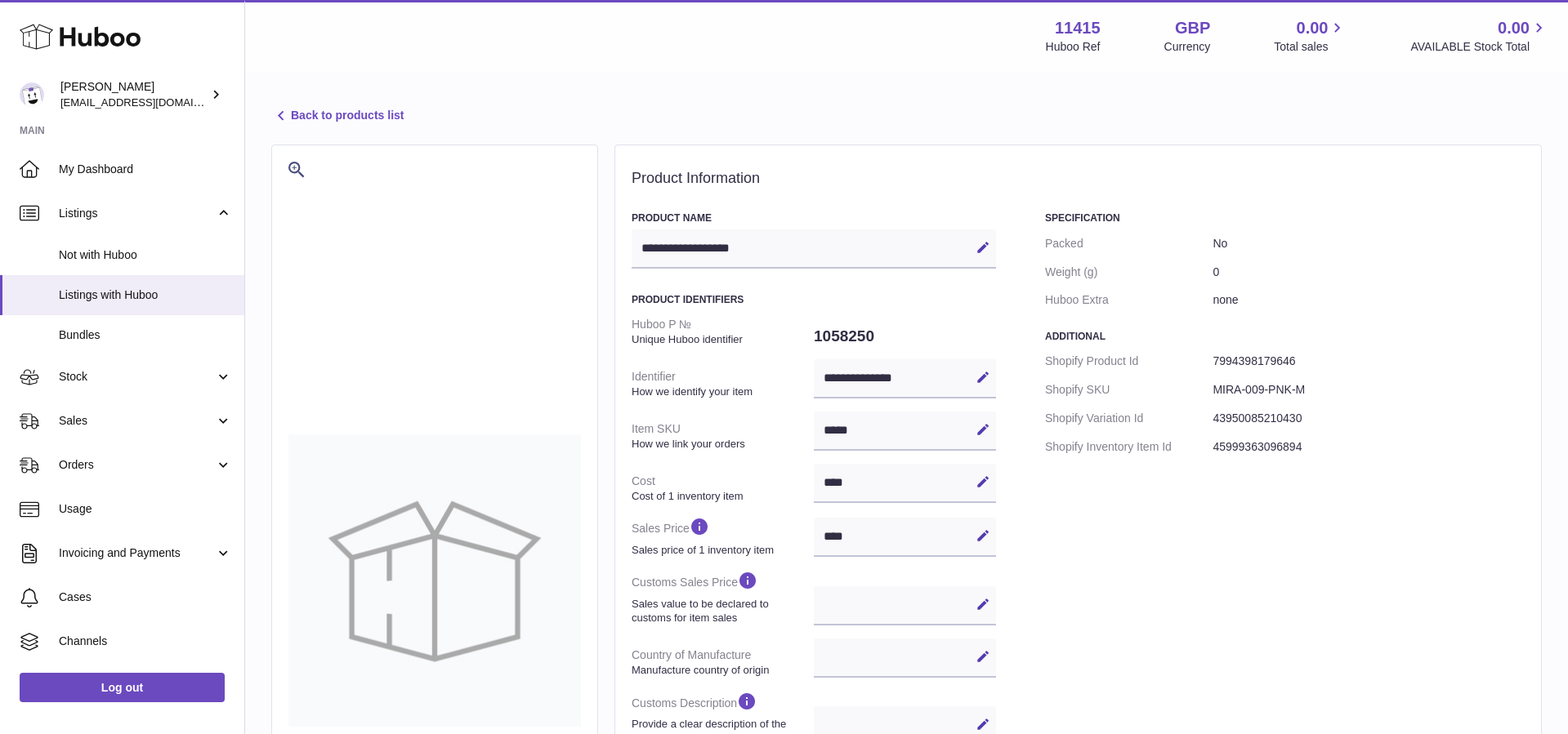
select select
select select "****"
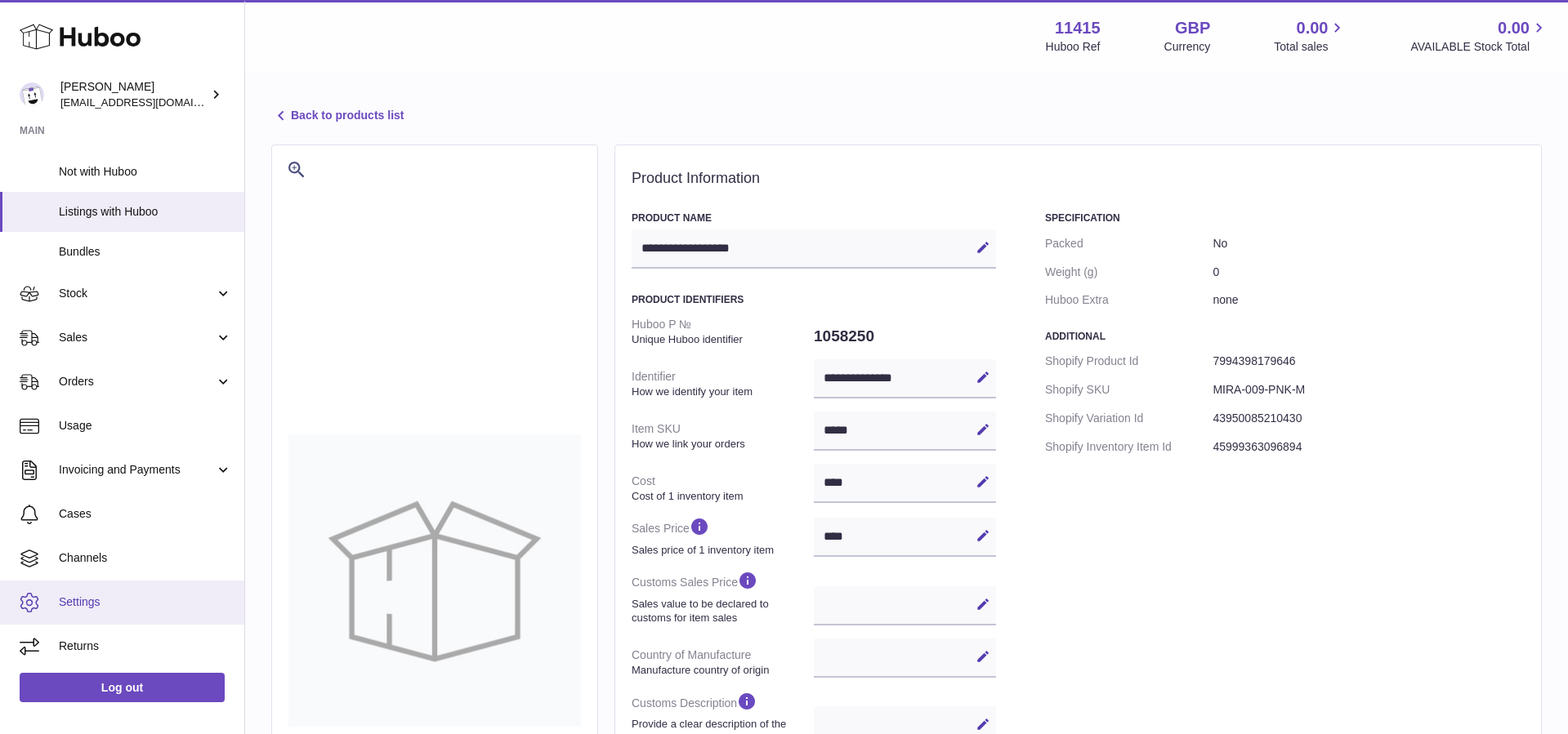
click at [90, 593] on link "Settings" at bounding box center [122, 602] width 244 height 44
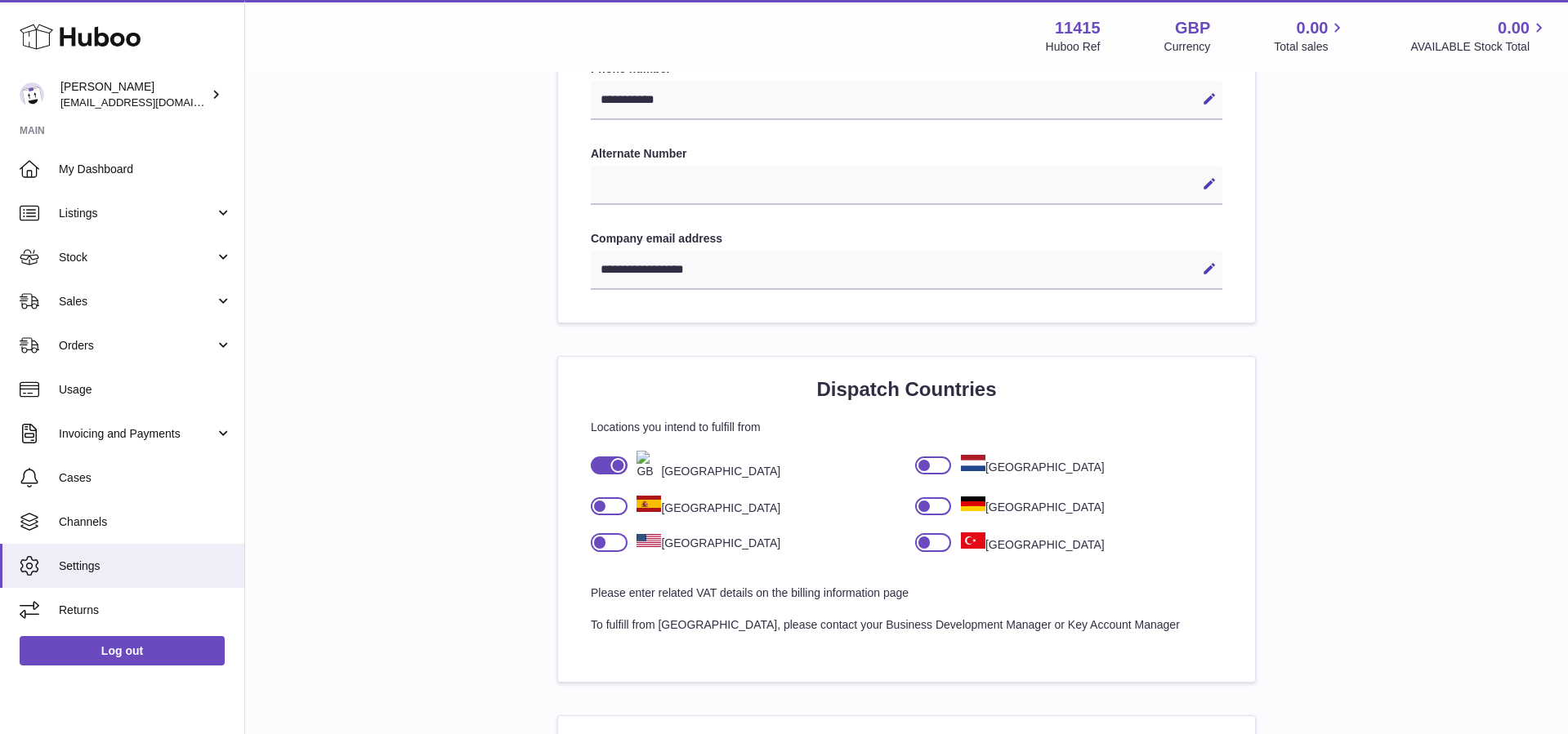
scroll to position [817, 0]
drag, startPoint x: 637, startPoint y: 268, endPoint x: 727, endPoint y: 278, distance: 90.6
click at [727, 278] on div "**********" at bounding box center [906, 269] width 631 height 39
click at [694, 280] on div "**********" at bounding box center [906, 269] width 631 height 39
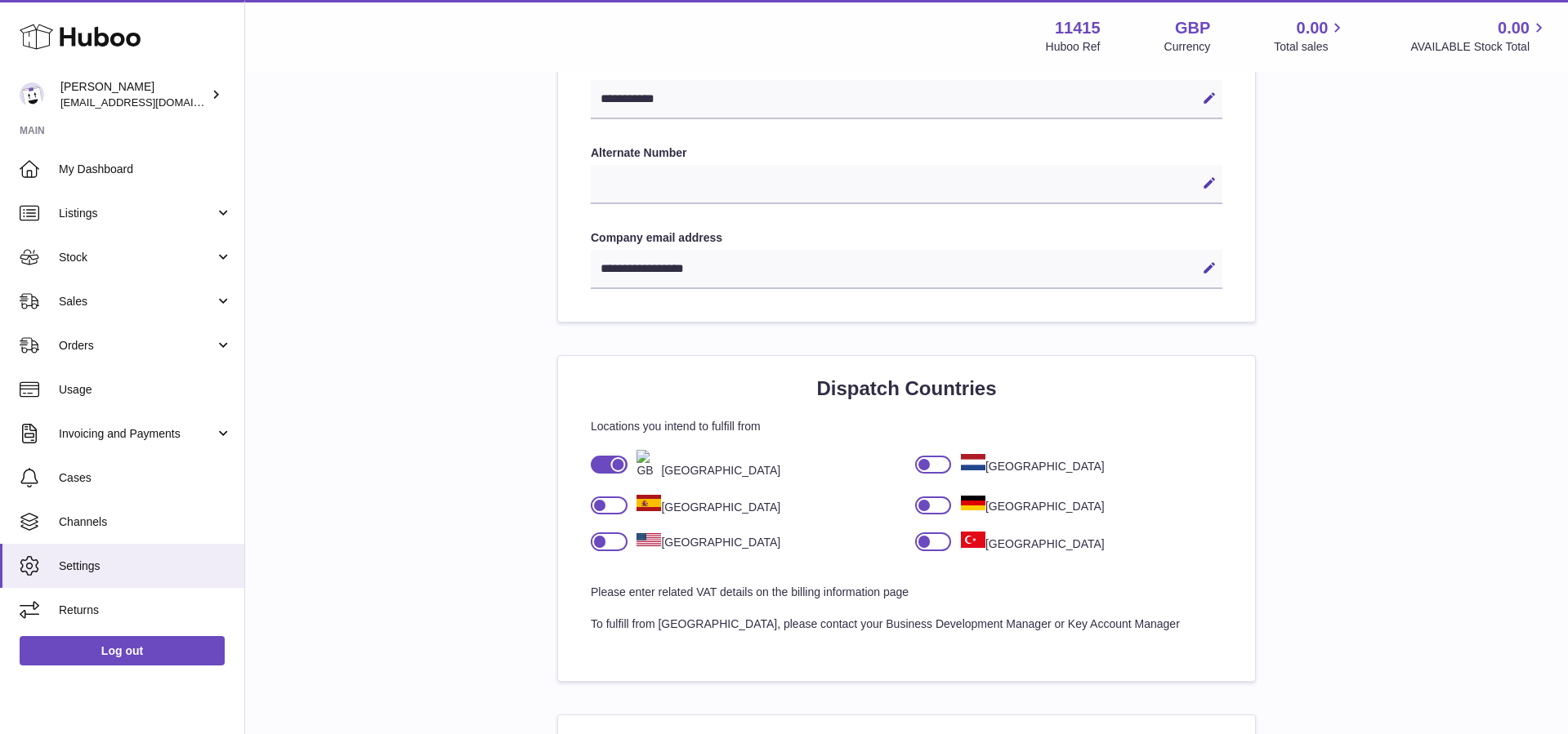
click at [790, 273] on div "**********" at bounding box center [906, 269] width 631 height 39
click at [699, 265] on div "**********" at bounding box center [906, 269] width 631 height 39
click at [692, 268] on div "**********" at bounding box center [906, 269] width 631 height 39
click at [687, 268] on div "**********" at bounding box center [906, 269] width 631 height 39
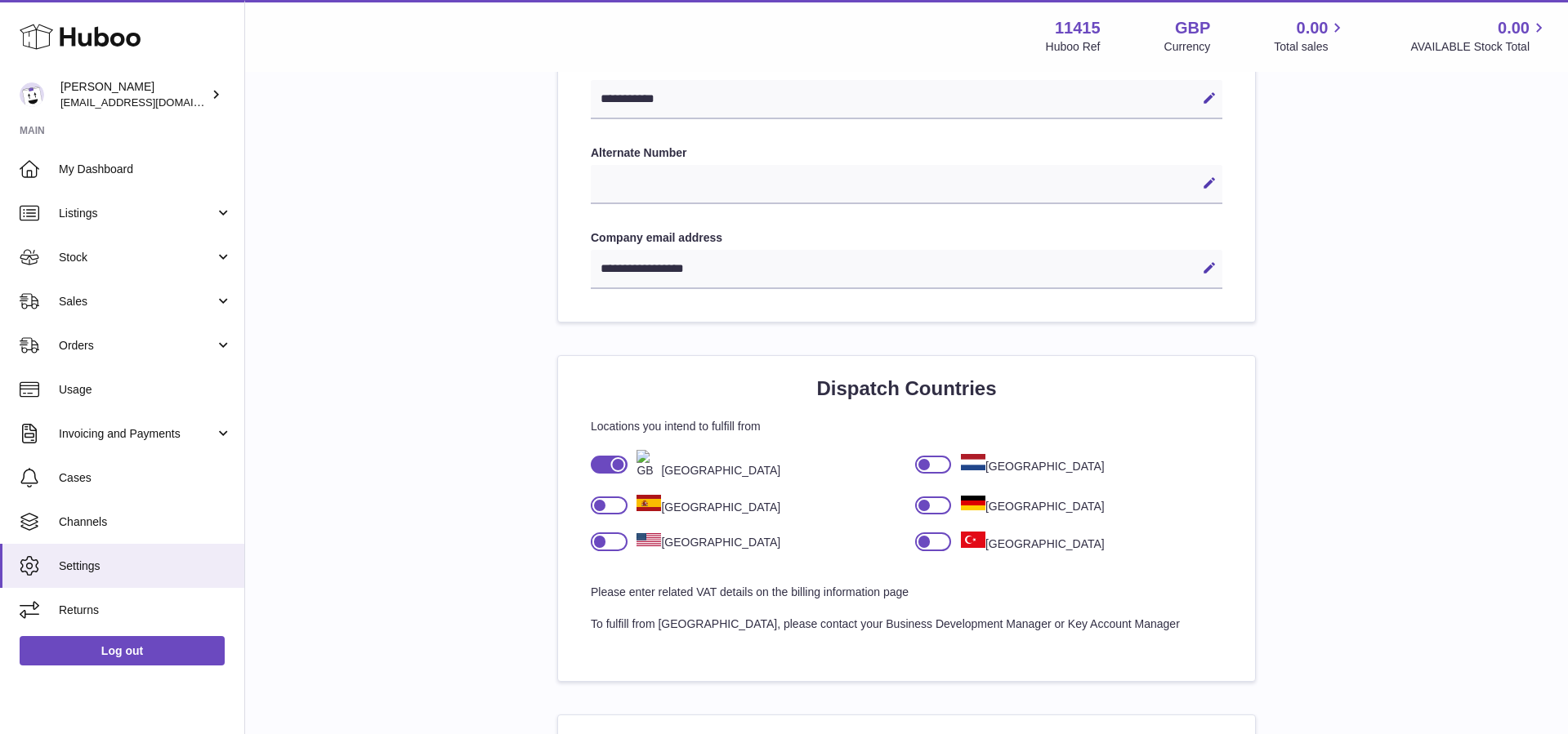
click at [687, 268] on div "**********" at bounding box center [906, 269] width 631 height 39
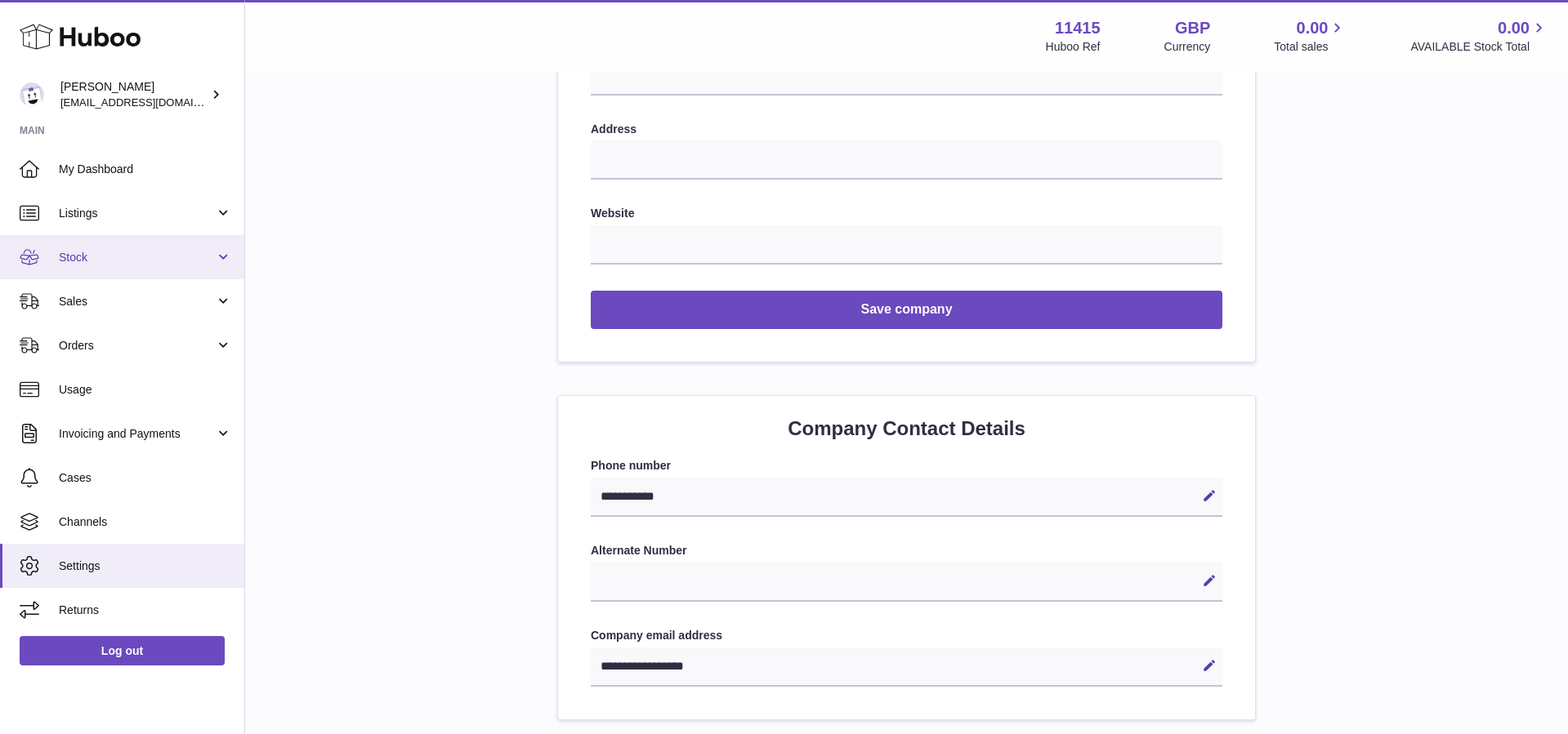
scroll to position [409, 0]
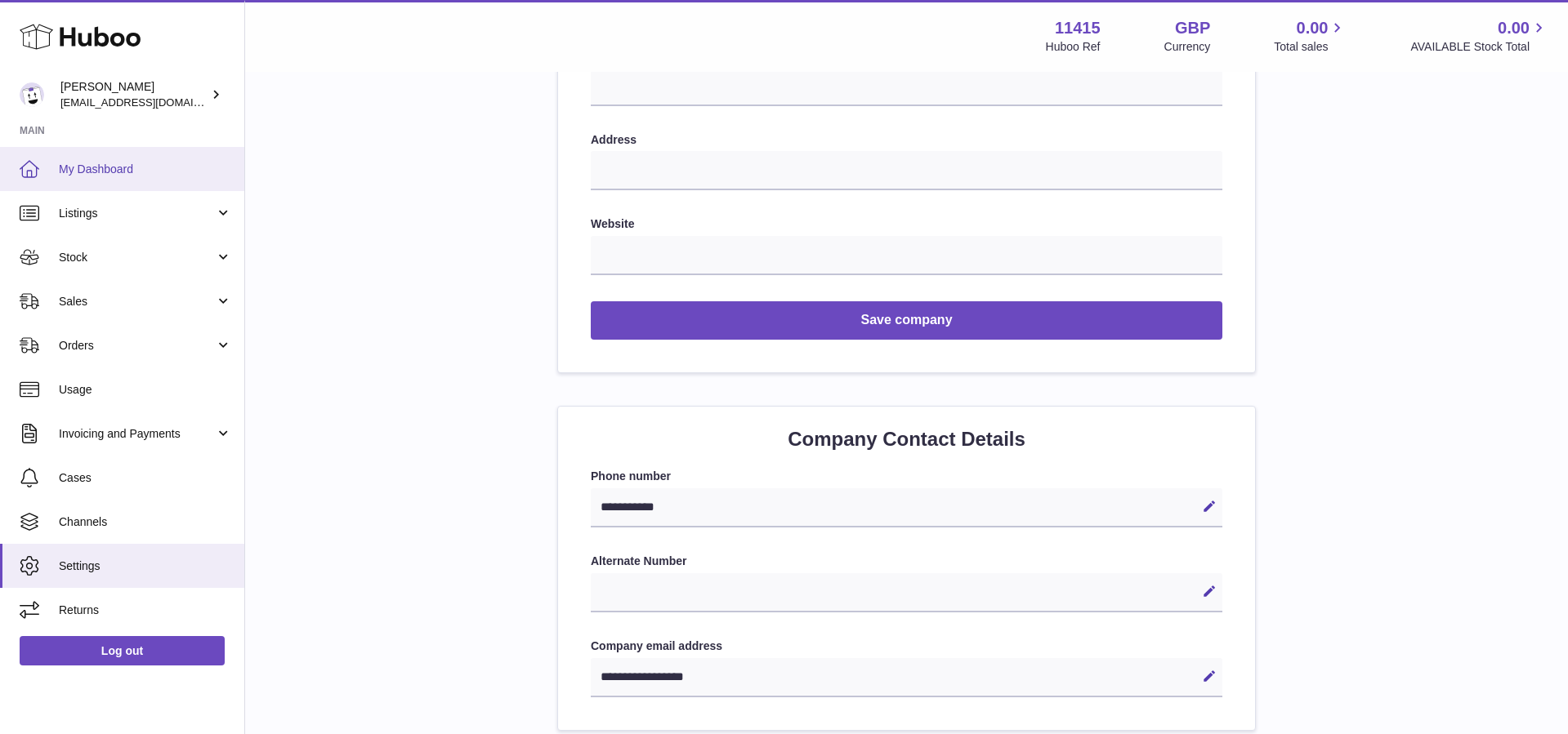
click at [40, 157] on link "My Dashboard" at bounding box center [122, 169] width 244 height 44
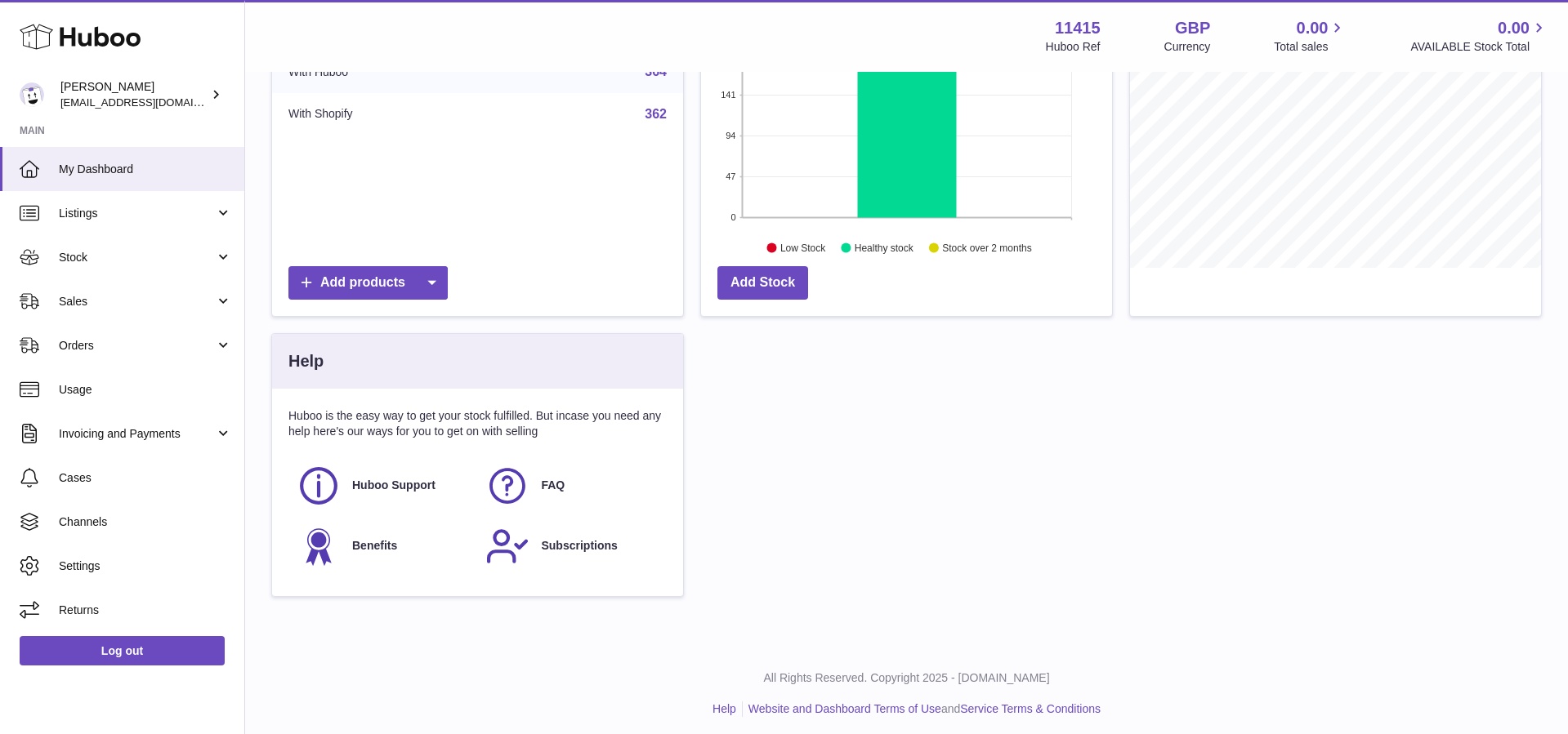
scroll to position [291, 0]
